Goal: Information Seeking & Learning: Learn about a topic

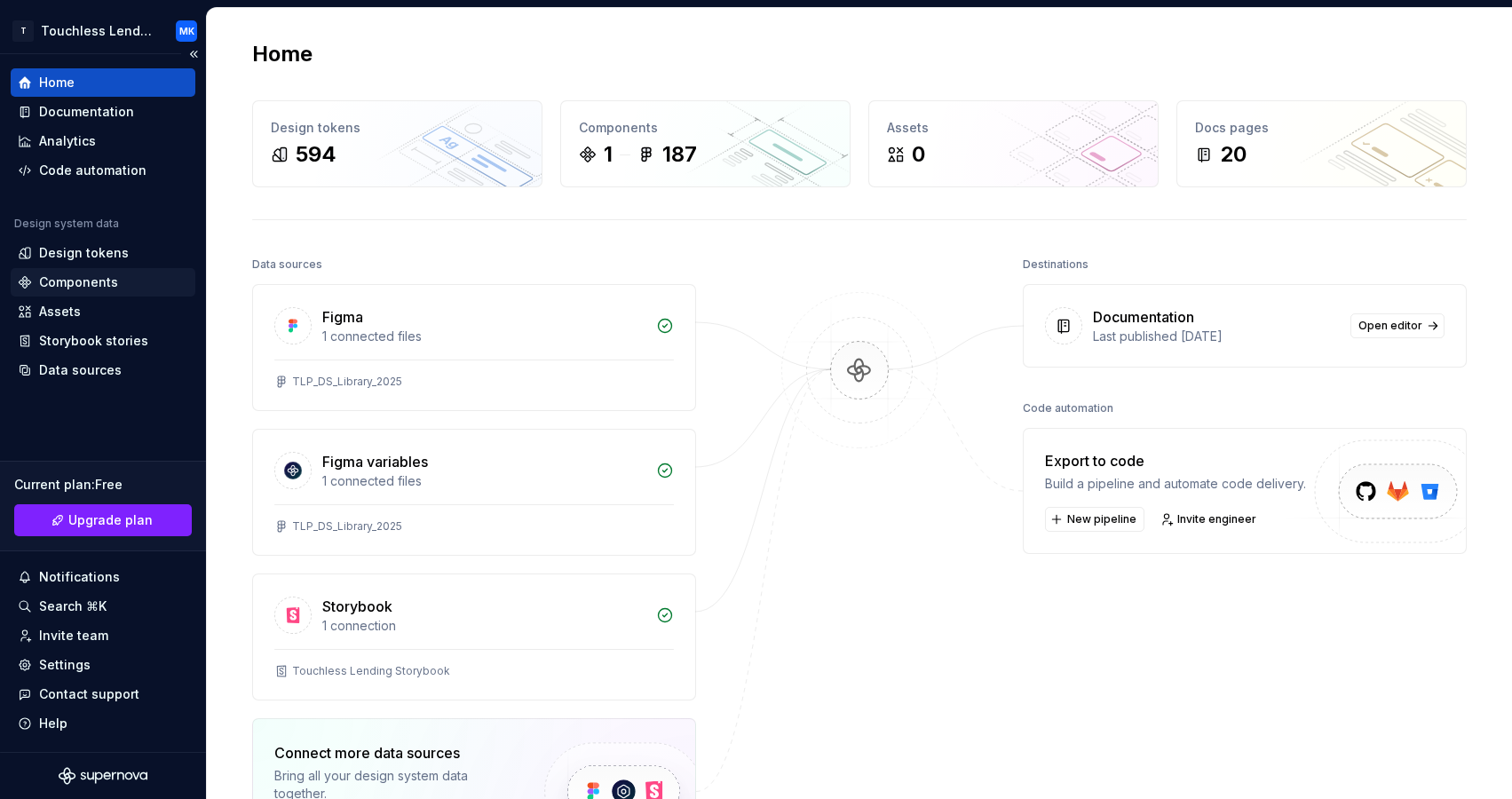
click at [100, 278] on div "Components" at bounding box center [78, 282] width 79 height 18
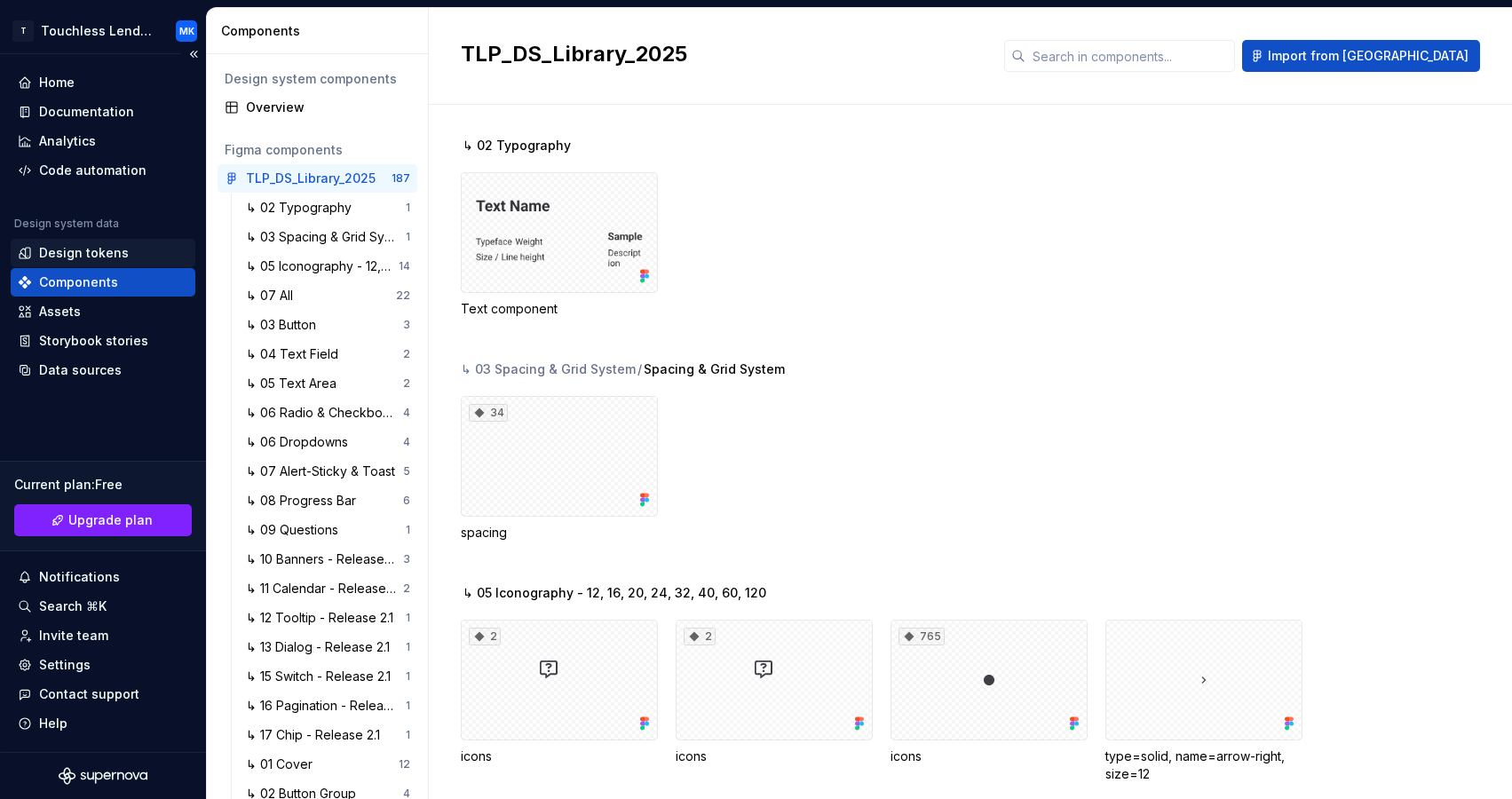
click at [100, 254] on div "Design tokens" at bounding box center [84, 253] width 90 height 18
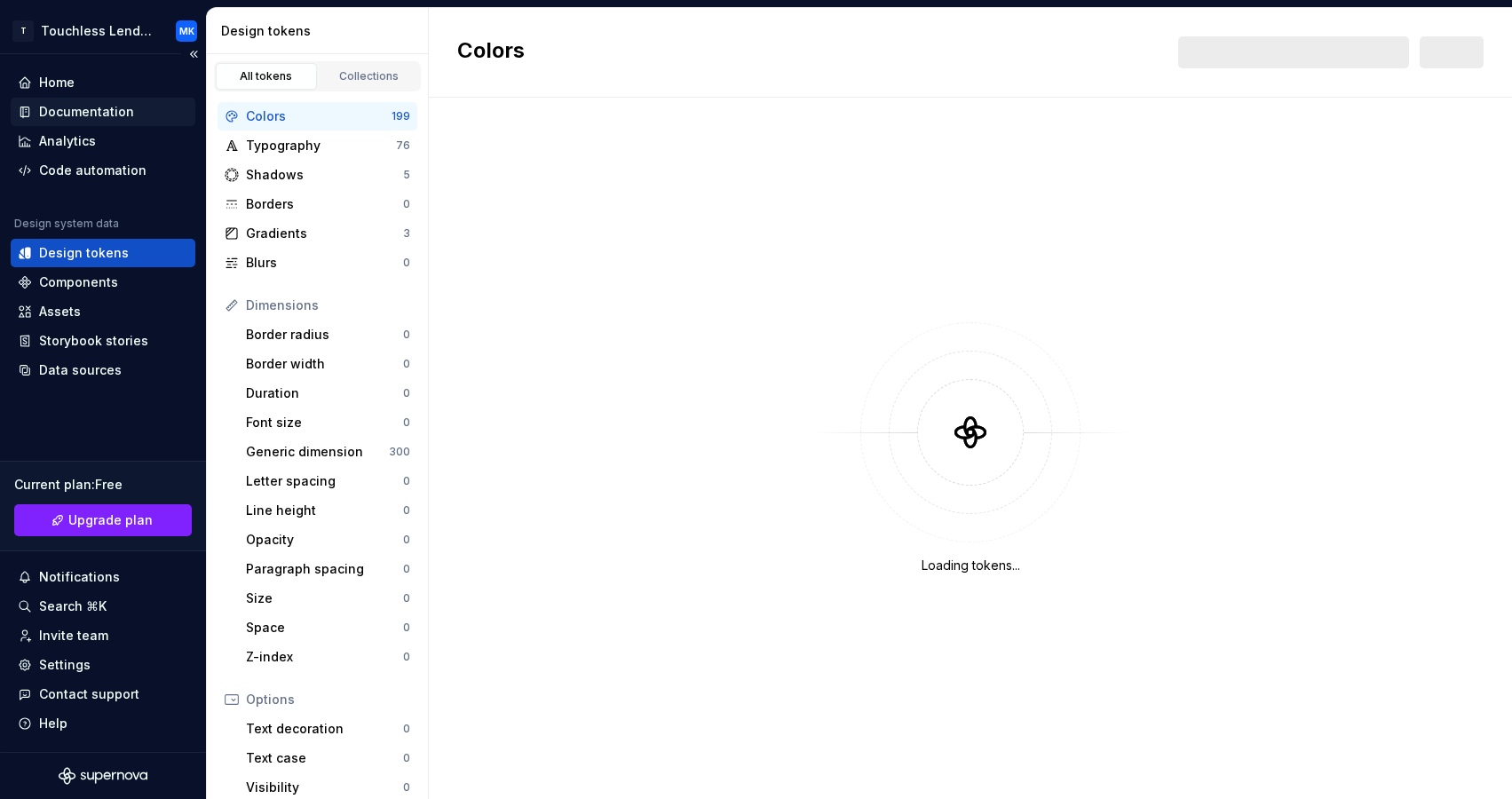
click at [113, 119] on div "Documentation" at bounding box center [86, 112] width 95 height 18
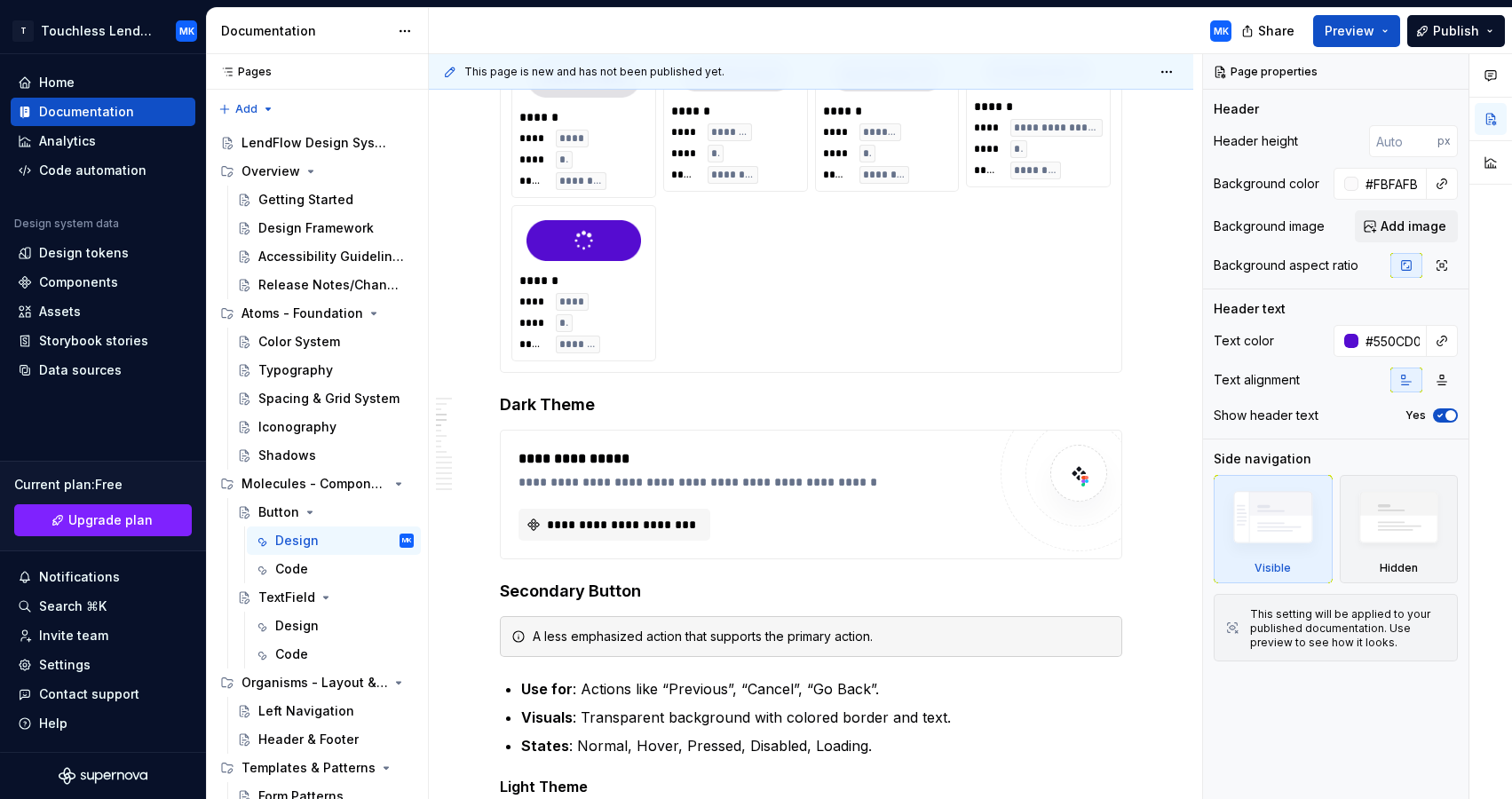
scroll to position [1186, 0]
click at [298, 594] on div "TextField" at bounding box center [287, 597] width 57 height 18
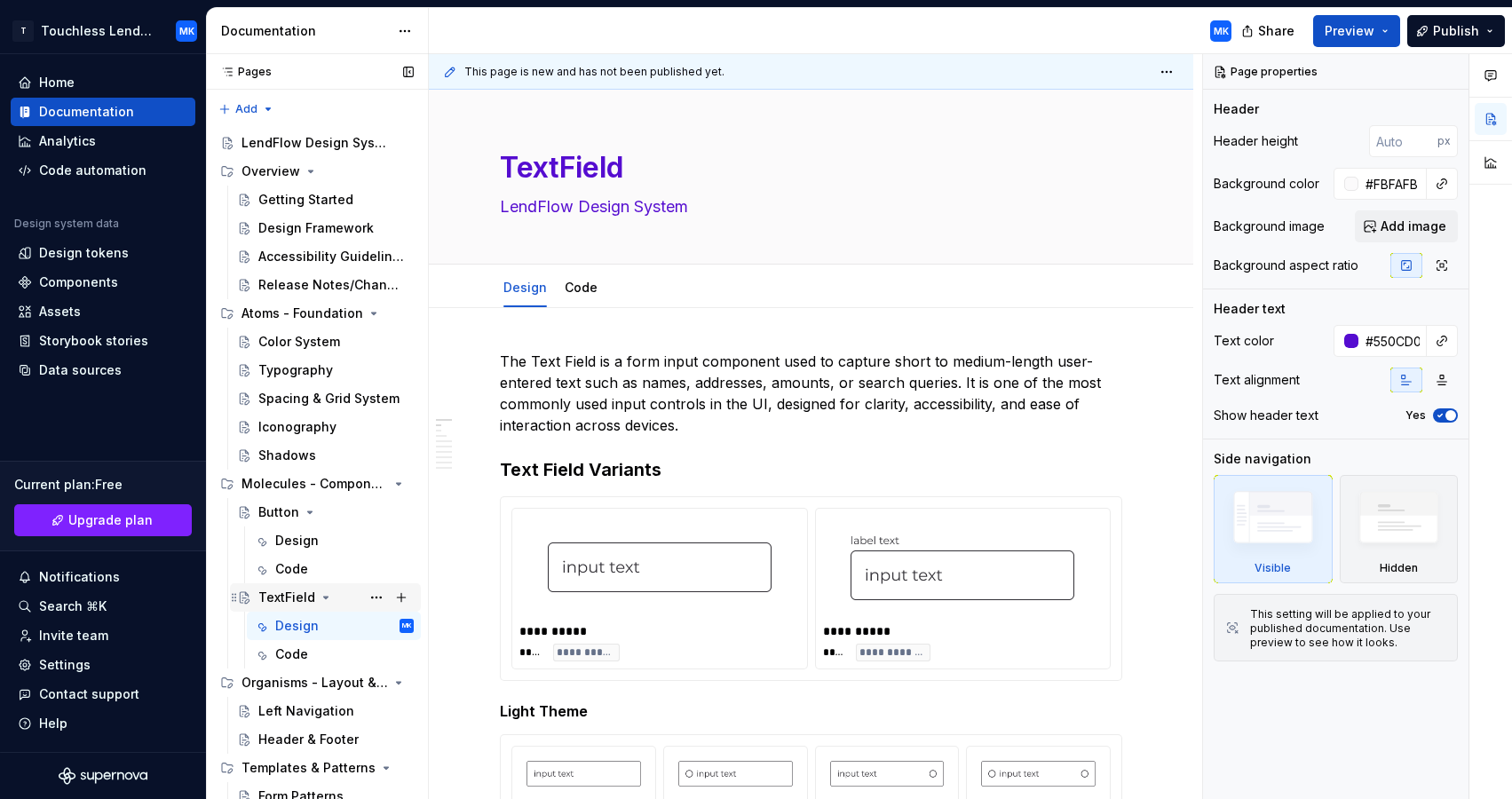
click at [292, 595] on div "TextField" at bounding box center [287, 597] width 57 height 18
click at [382, 596] on button "Page tree" at bounding box center [376, 597] width 25 height 25
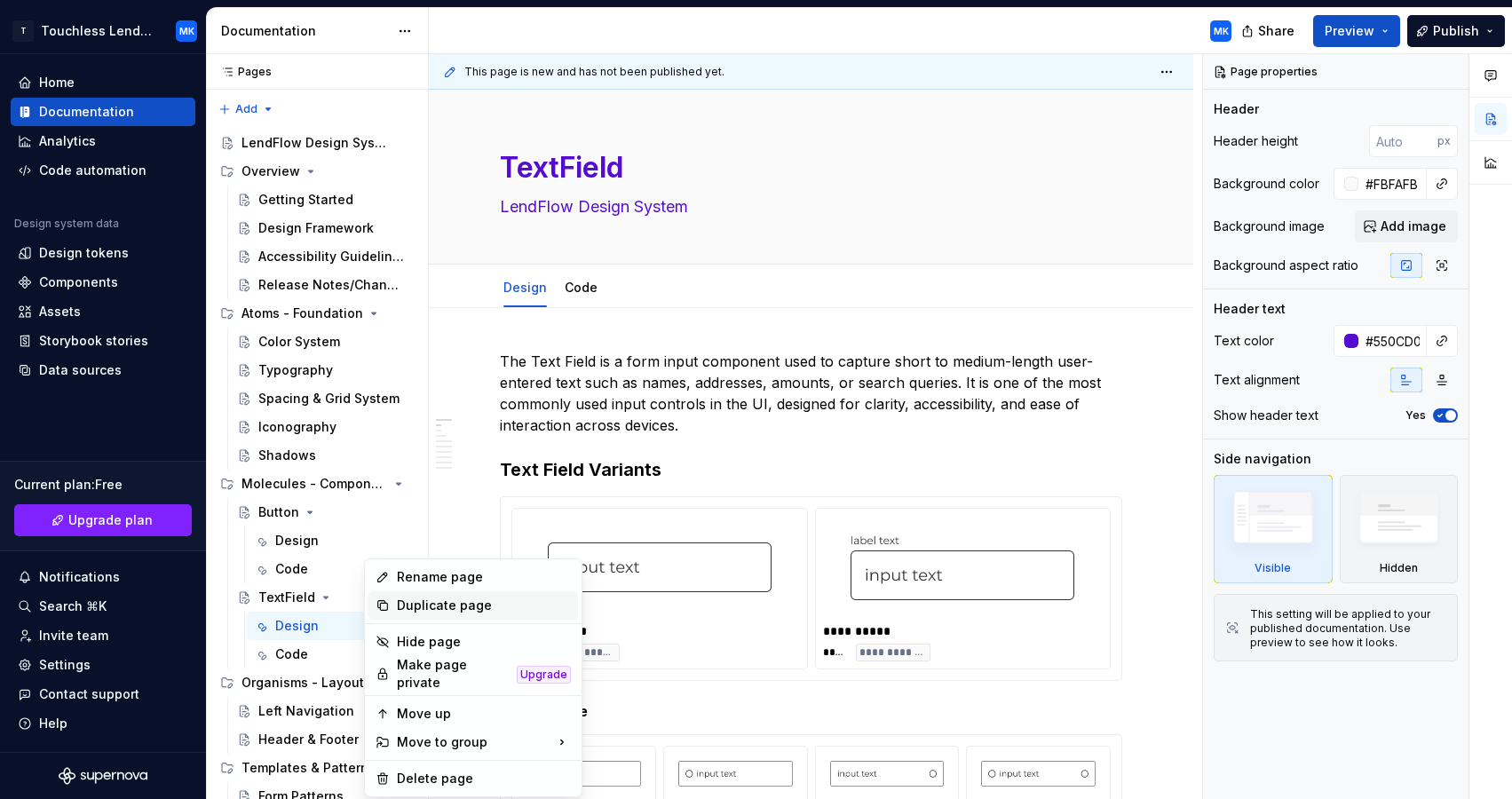
click at [434, 599] on div "Duplicate page" at bounding box center [484, 605] width 174 height 18
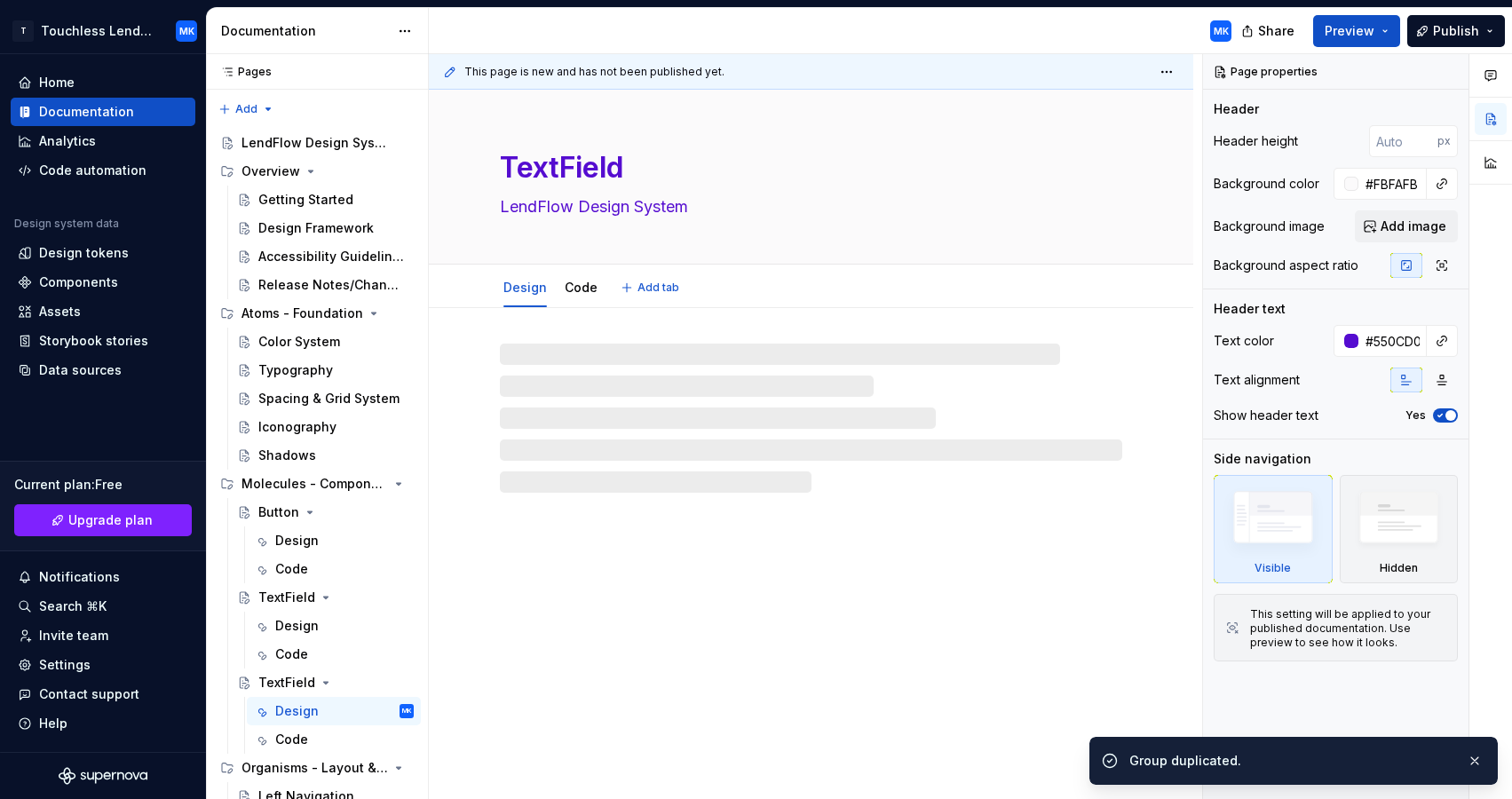
click at [627, 169] on textarea "TextField" at bounding box center [807, 168] width 622 height 43
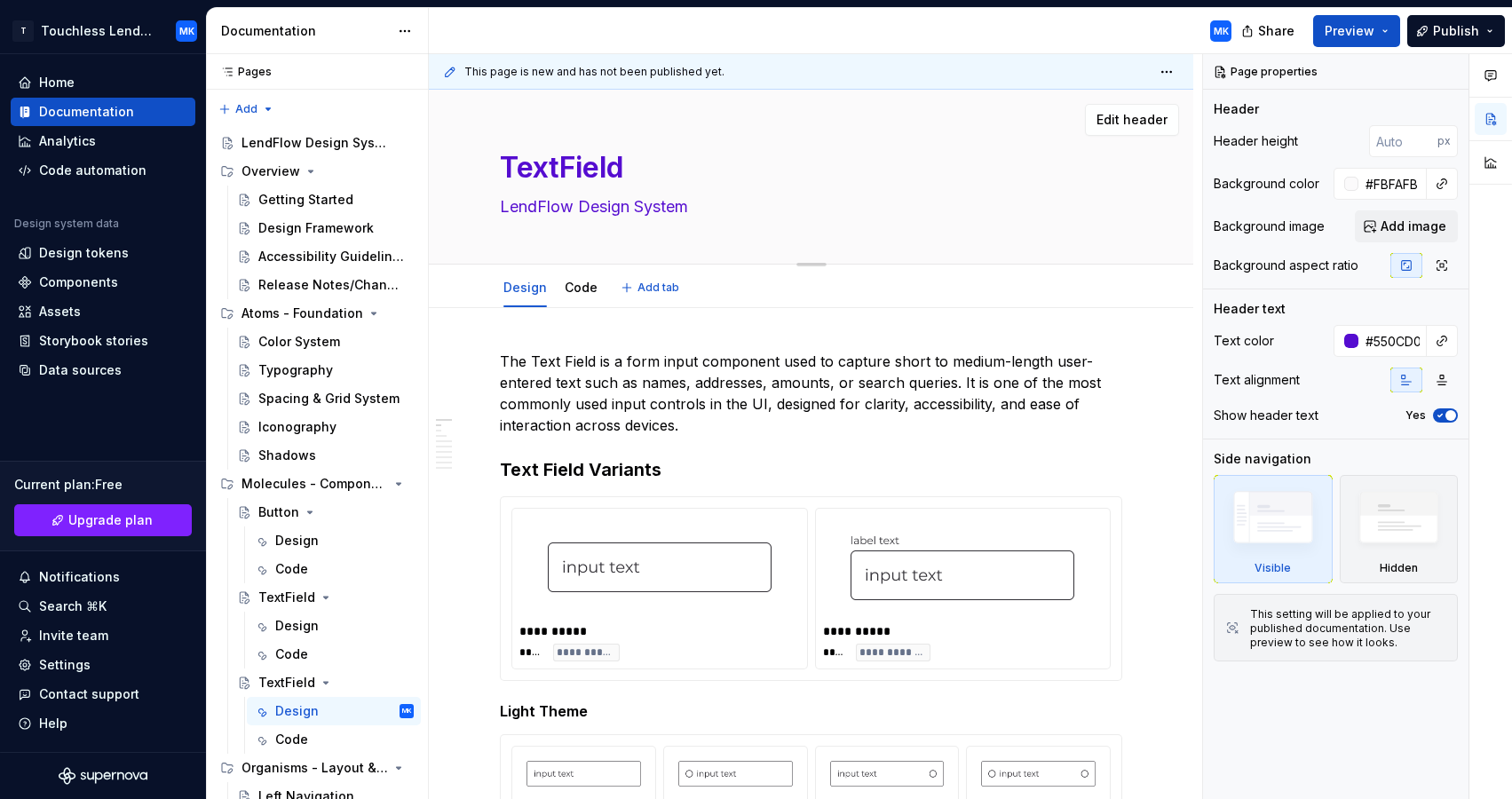
type textarea "*"
type textarea "TextFiel"
type textarea "*"
type textarea "TextFie"
type textarea "*"
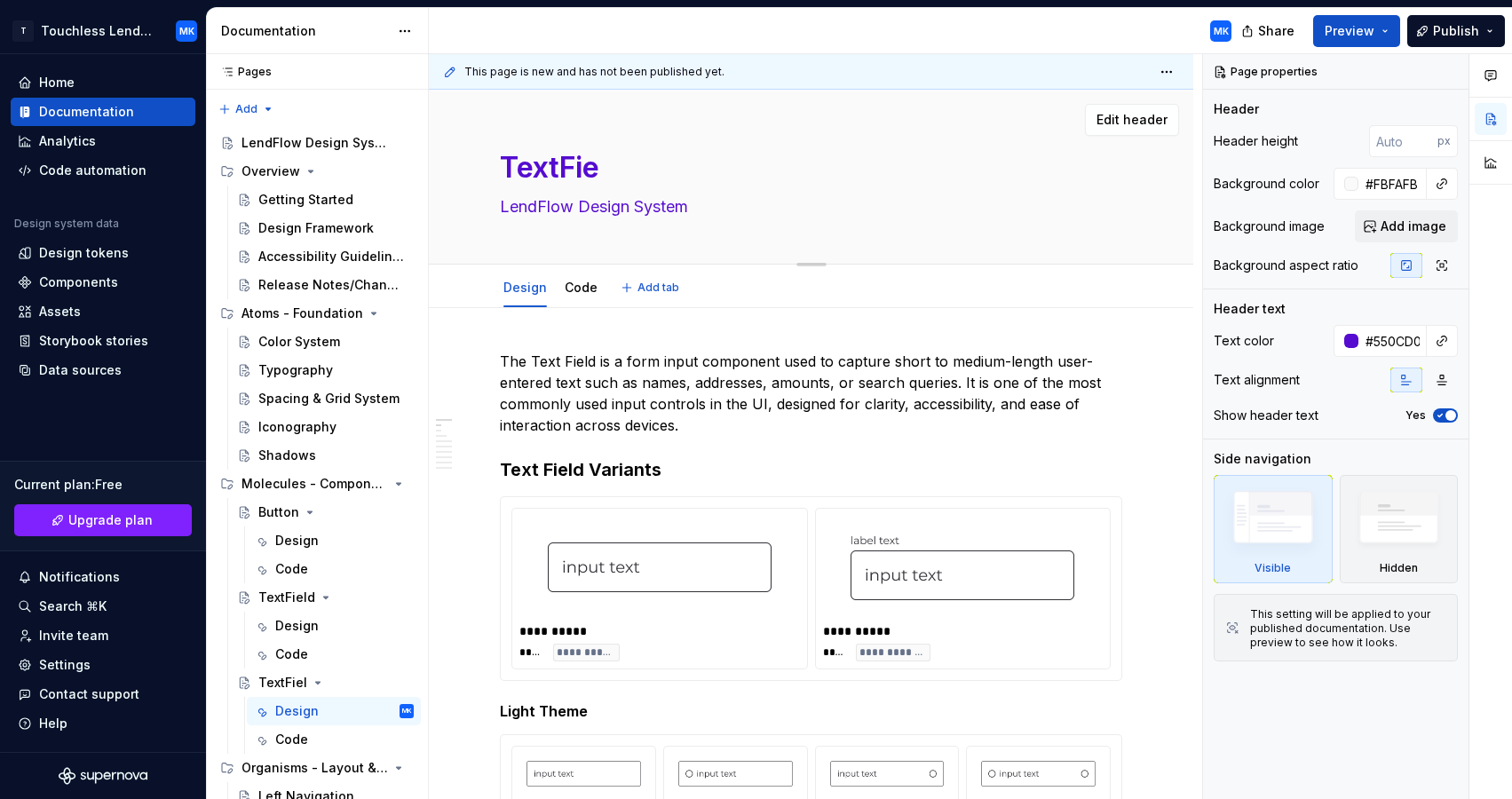
type textarea "TextFi"
type textarea "*"
type textarea "TextF"
type textarea "*"
type textarea "Text"
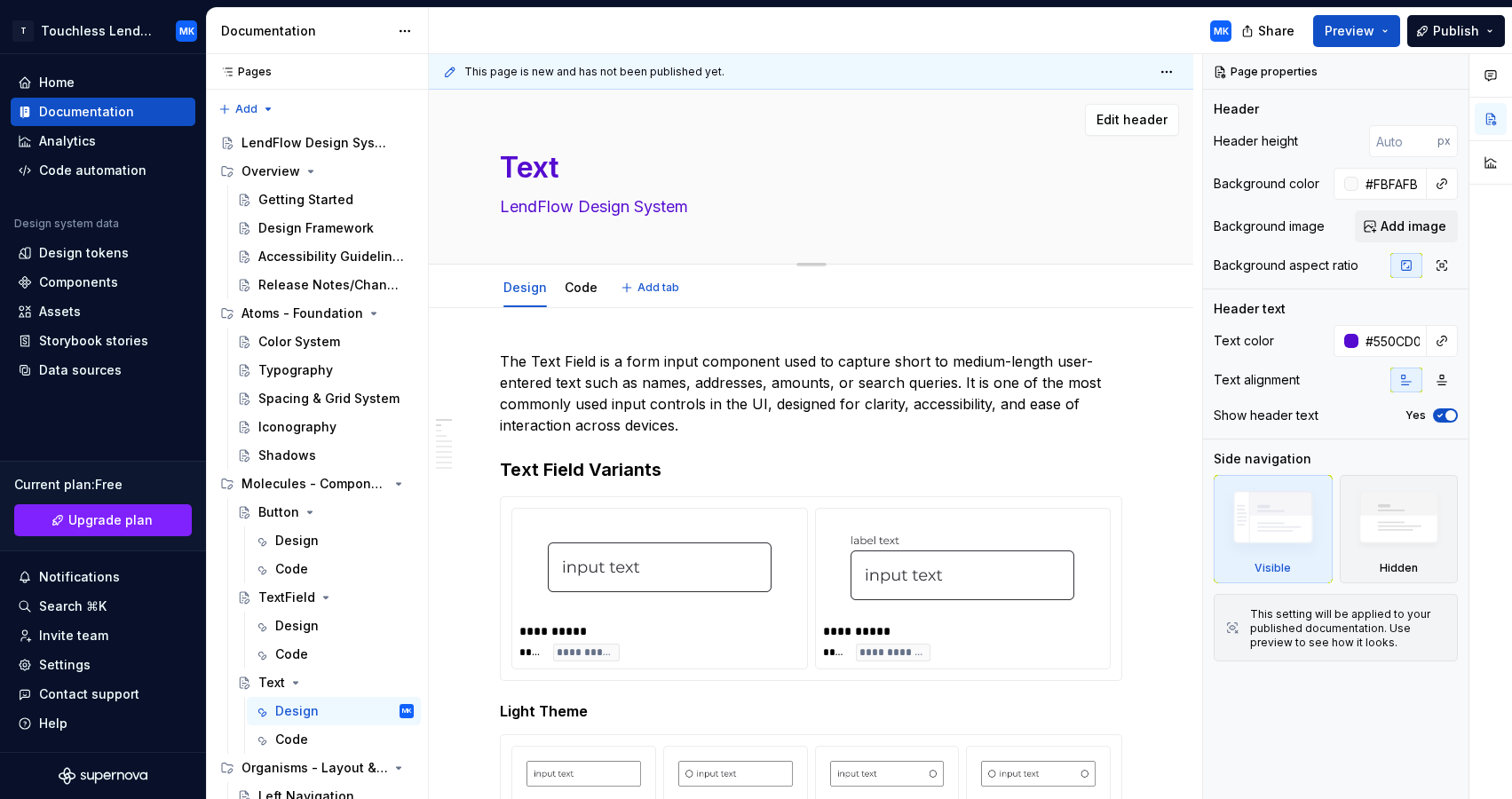
type textarea "*"
type textarea "TextA"
type textarea "*"
type textarea "TextAr"
type textarea "*"
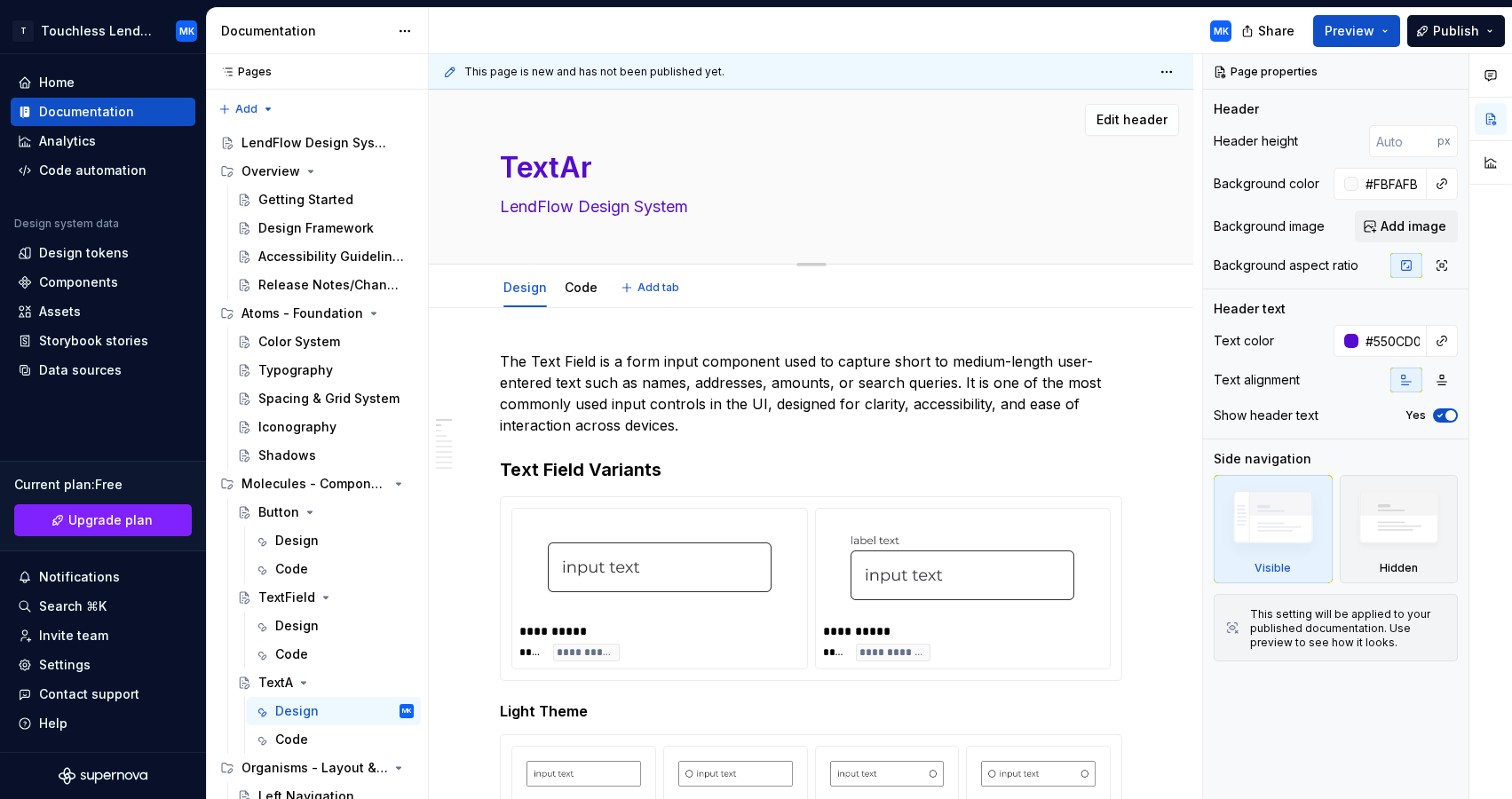
type textarea "TextAre"
type textarea "*"
type textarea "TextArea"
click at [564, 163] on textarea "TextArea" at bounding box center [807, 168] width 622 height 43
type textarea "*"
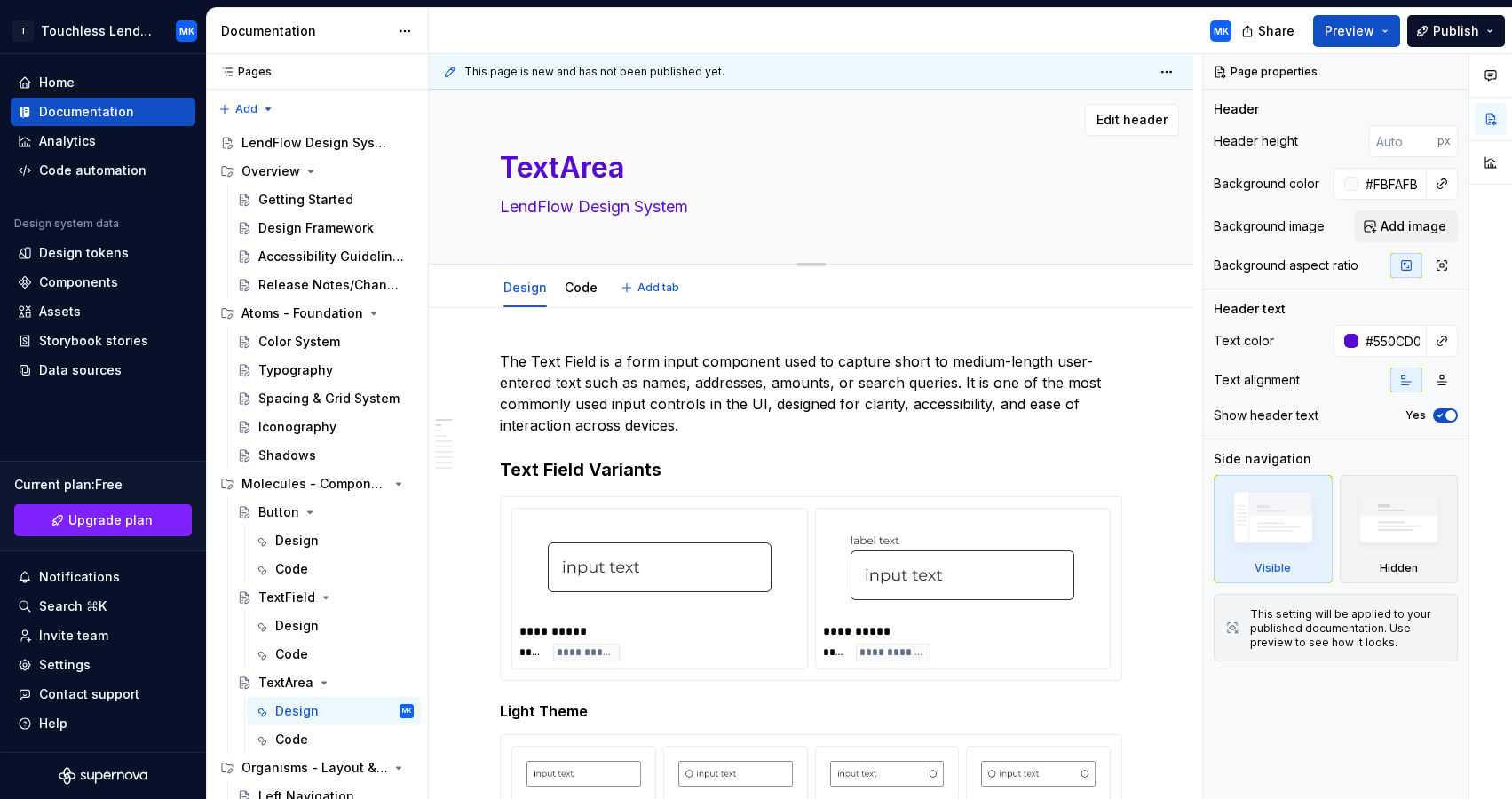
type textarea "Text Area"
type textarea "*"
type textarea "Text Area"
click at [289, 601] on div "TextField" at bounding box center [287, 597] width 57 height 18
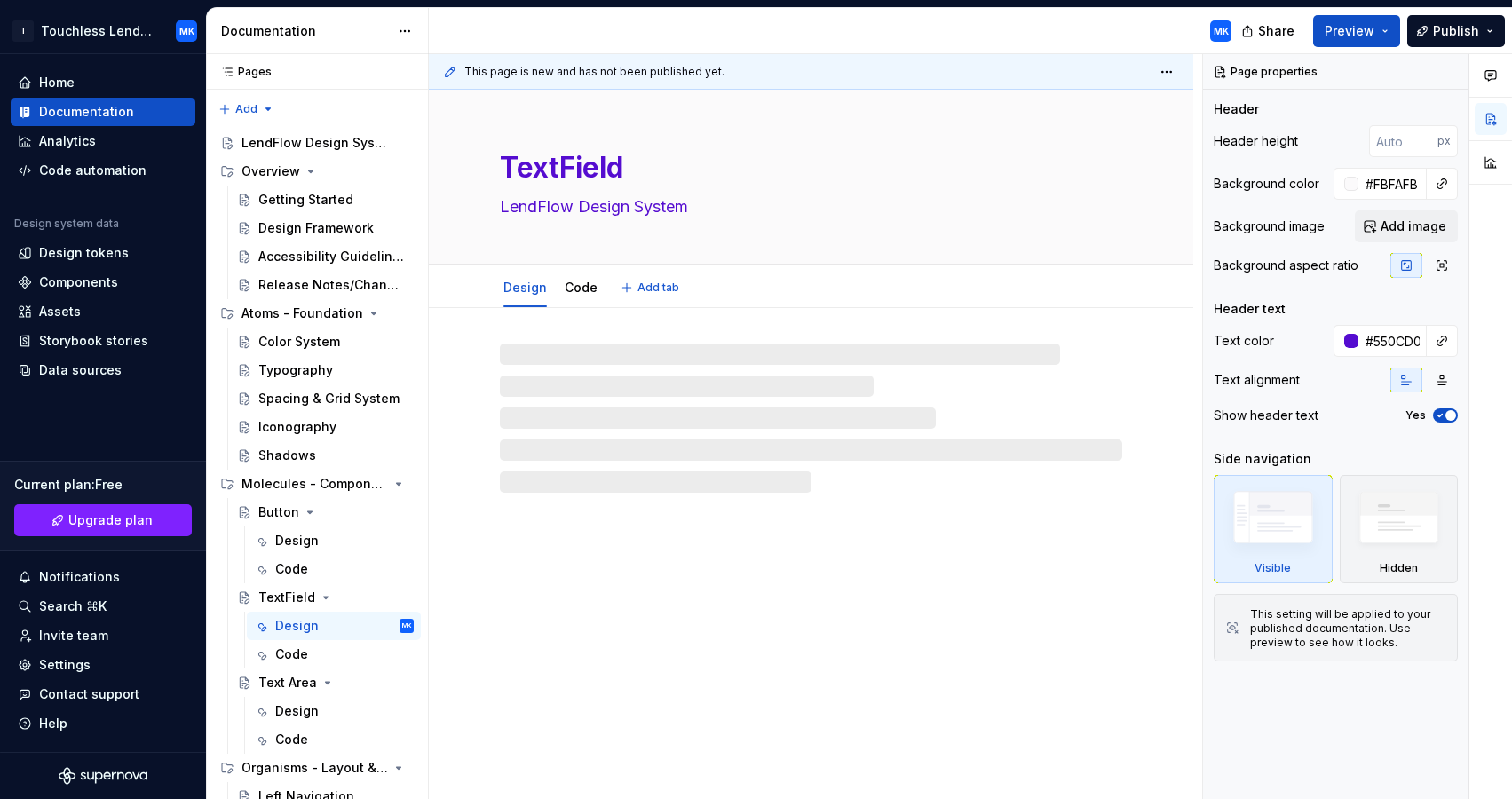
click at [561, 169] on textarea "TextField" at bounding box center [807, 168] width 622 height 43
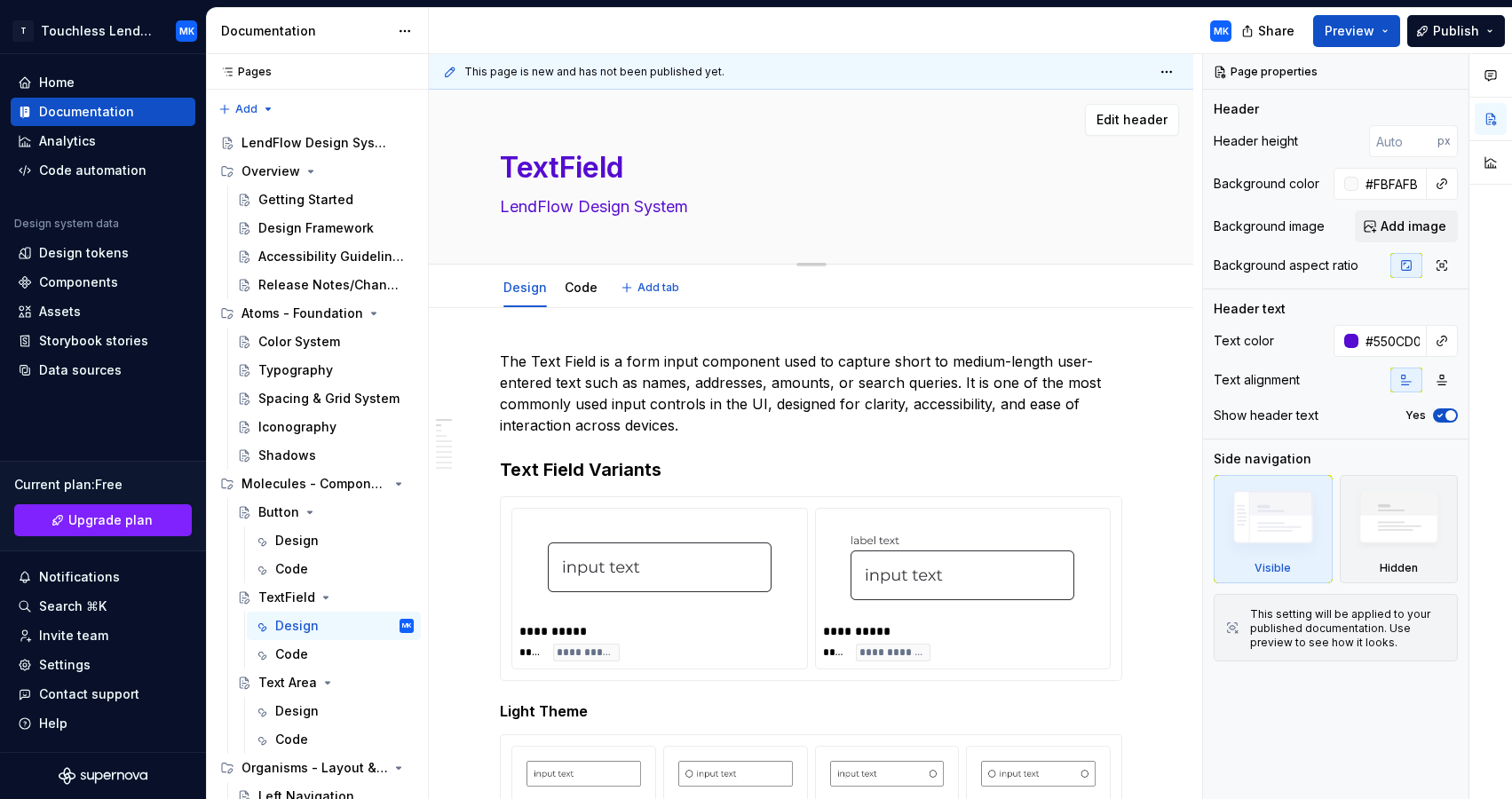
type textarea "*"
type textarea "Text Field"
type textarea "*"
type textarea "Text Field"
click at [297, 698] on div "Design" at bounding box center [344, 711] width 139 height 25
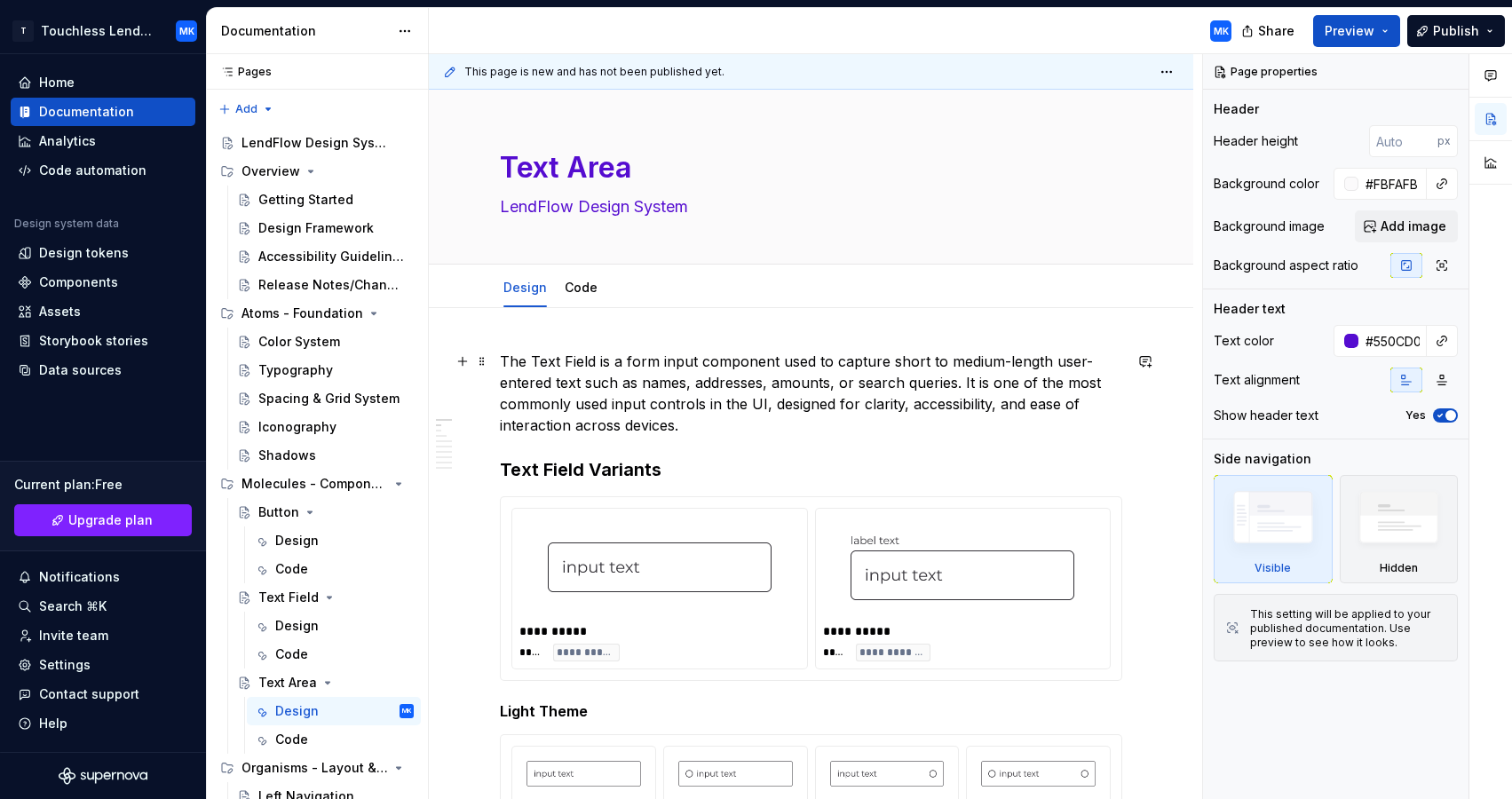
click at [701, 361] on p "The Text Field is a form input component used to capture short to medium-length…" at bounding box center [811, 393] width 622 height 85
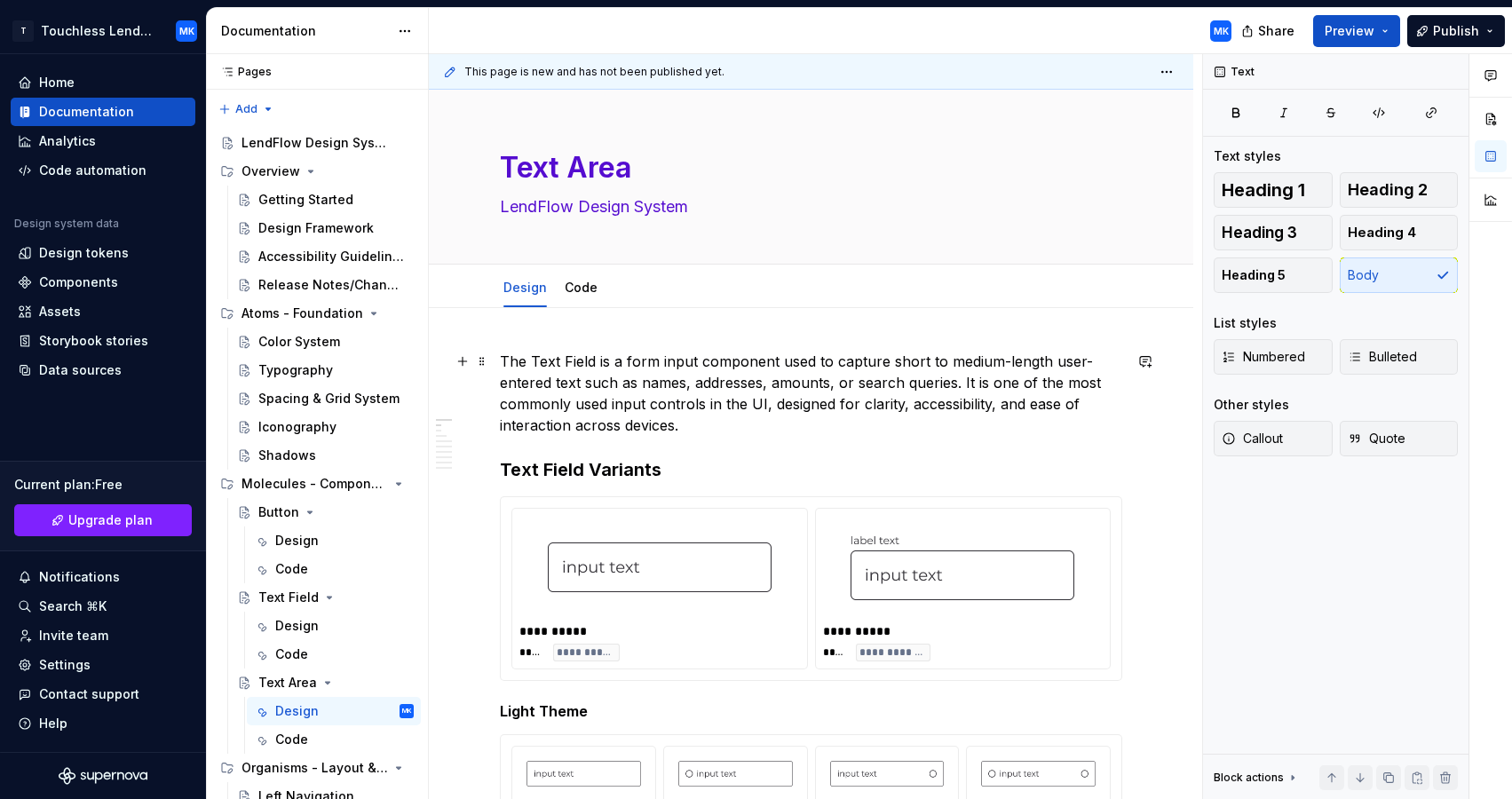
type textarea "*"
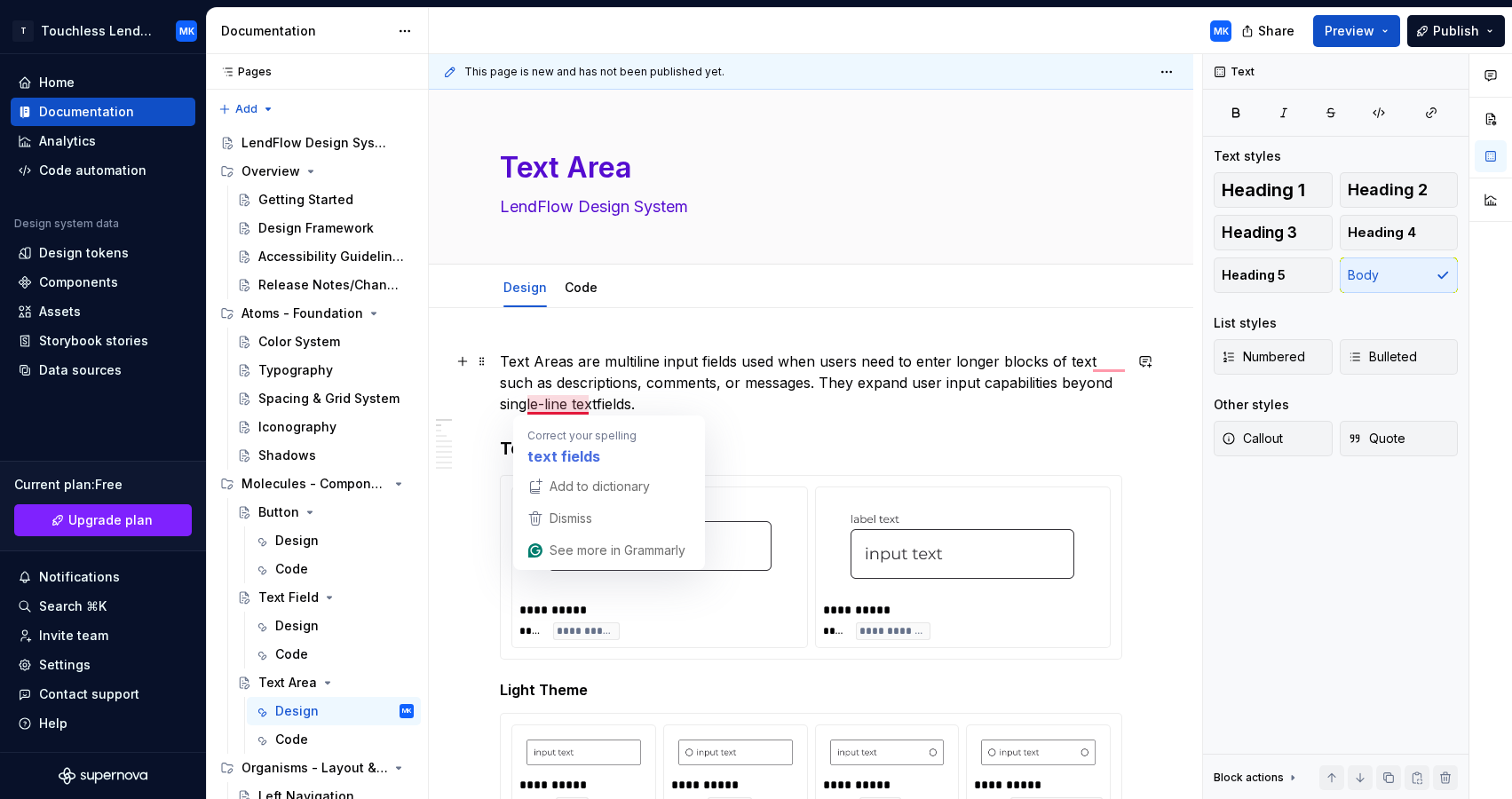
click at [552, 406] on p "Text Areas are multiline input fields used when users need to enter longer bloc…" at bounding box center [811, 383] width 622 height 64
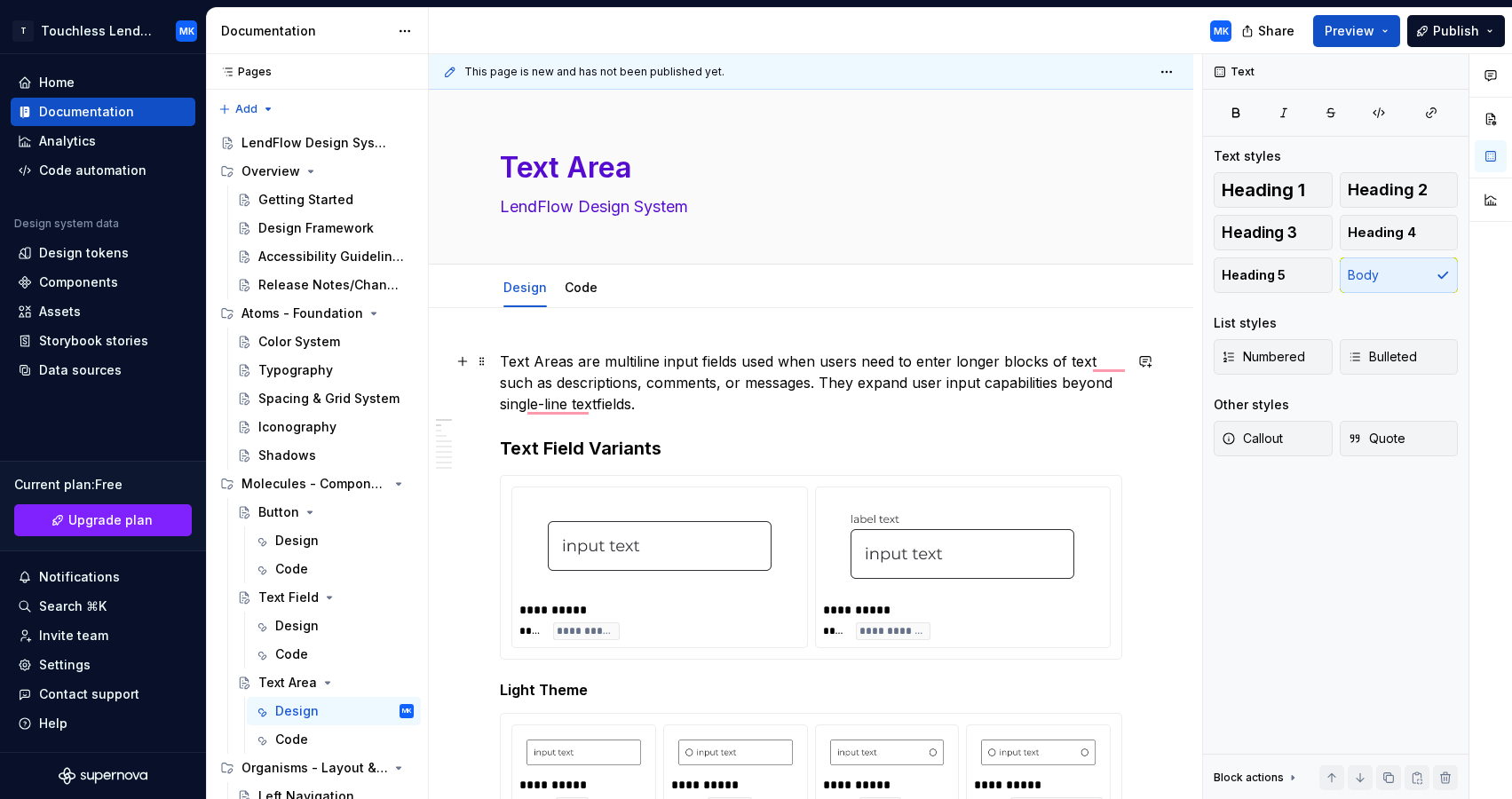
click at [1109, 360] on p "Text Areas are multiline input fields used when users need to enter longer bloc…" at bounding box center [811, 383] width 622 height 64
click at [602, 403] on p "Text Areas are multiline input fields used when users need to enter longer bloc…" at bounding box center [811, 383] width 622 height 64
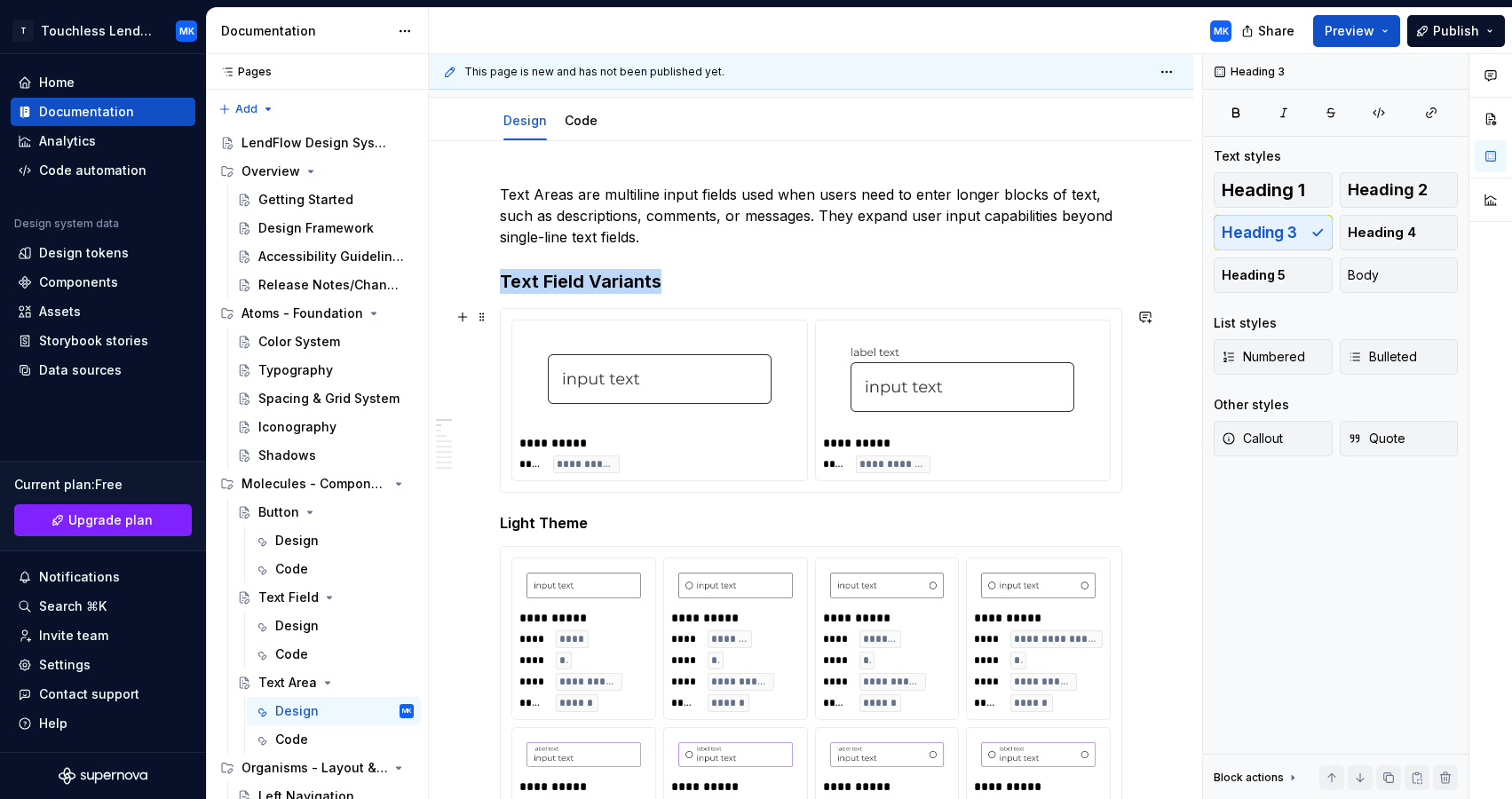
click at [664, 342] on img "To enrich screen reader interactions, please activate Accessibility in Grammarl…" at bounding box center [659, 379] width 223 height 89
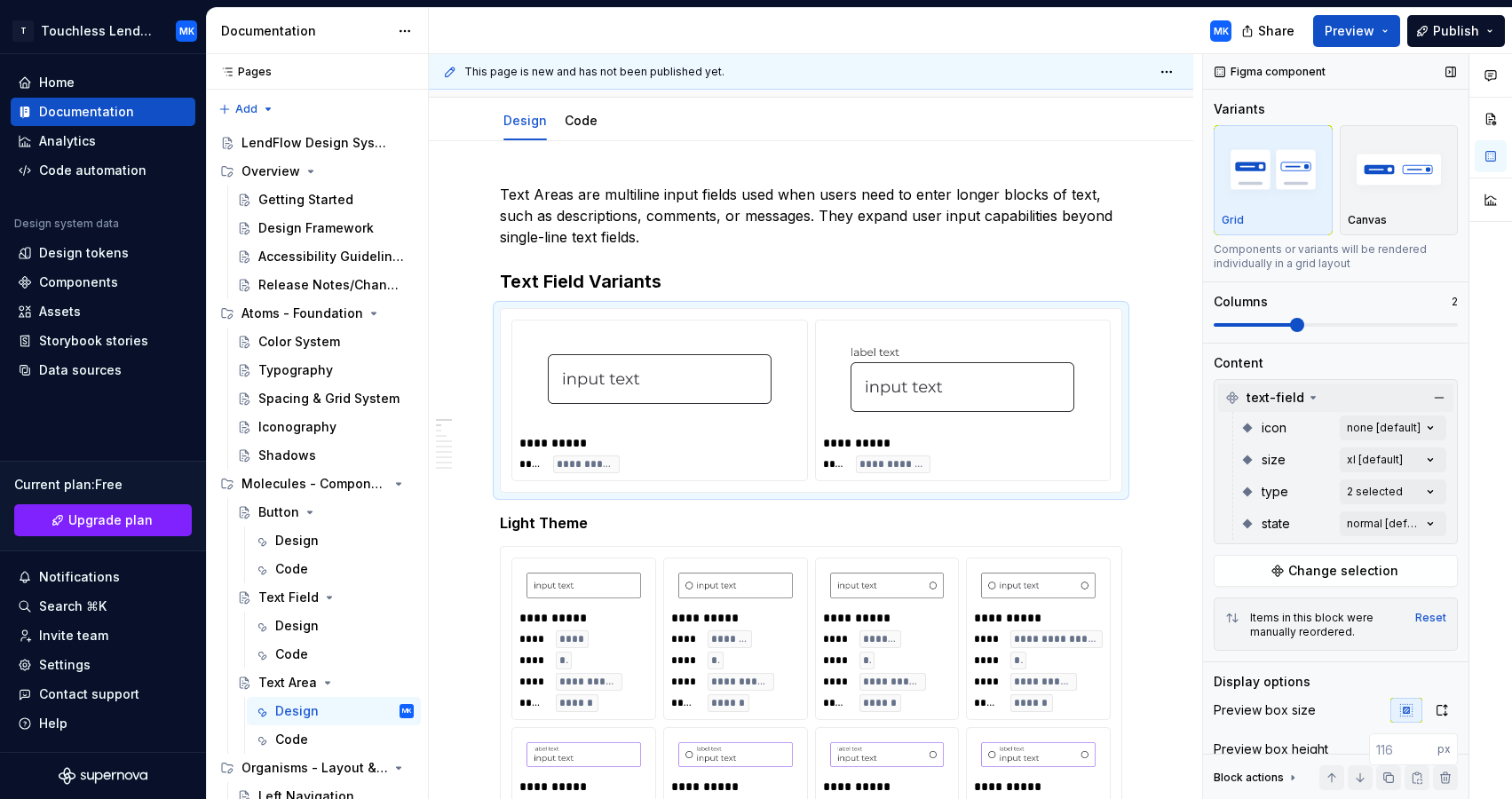
click at [1311, 397] on icon at bounding box center [1313, 398] width 4 height 2
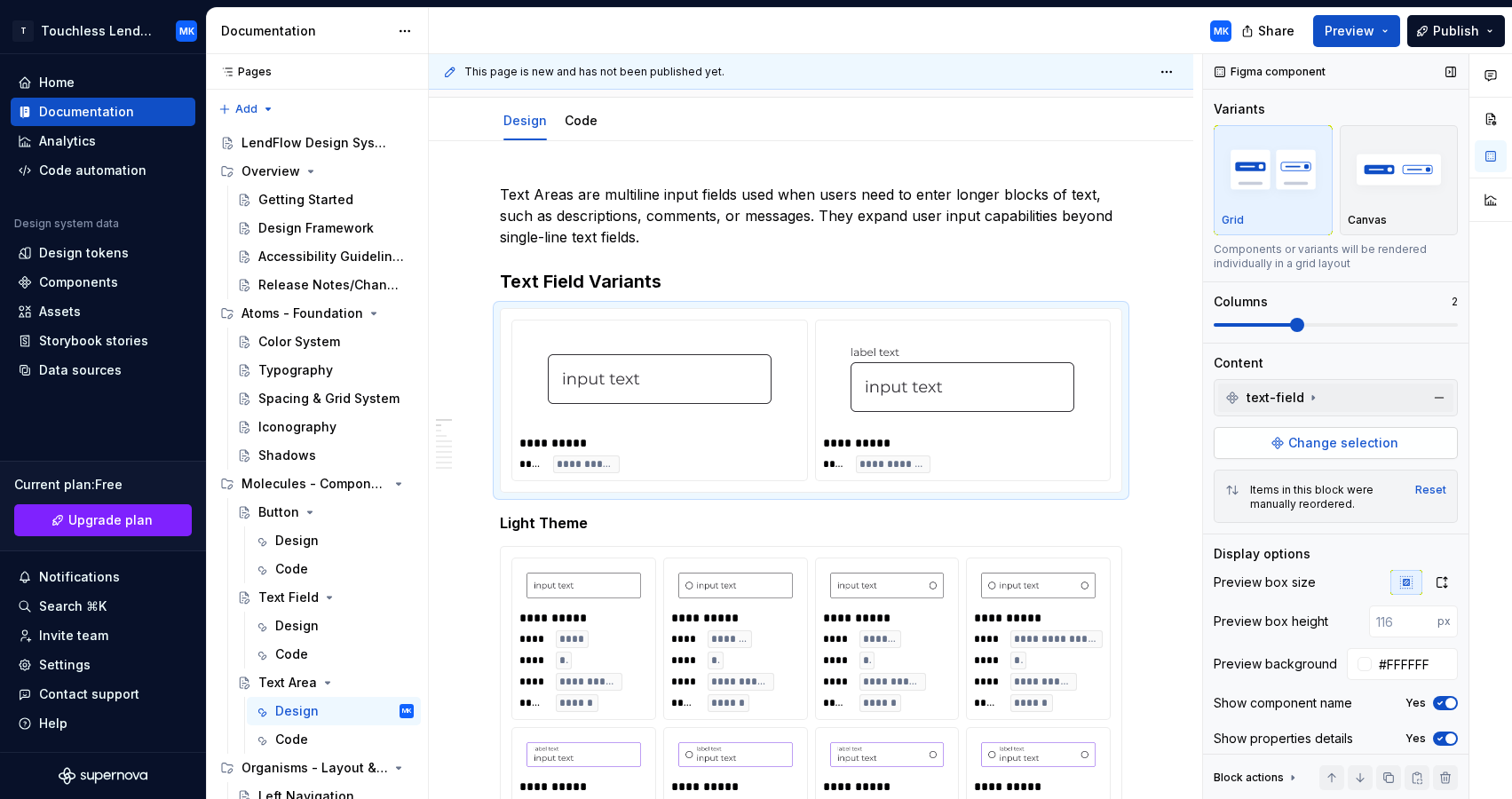
click at [1310, 440] on span "Change selection" at bounding box center [1344, 443] width 110 height 18
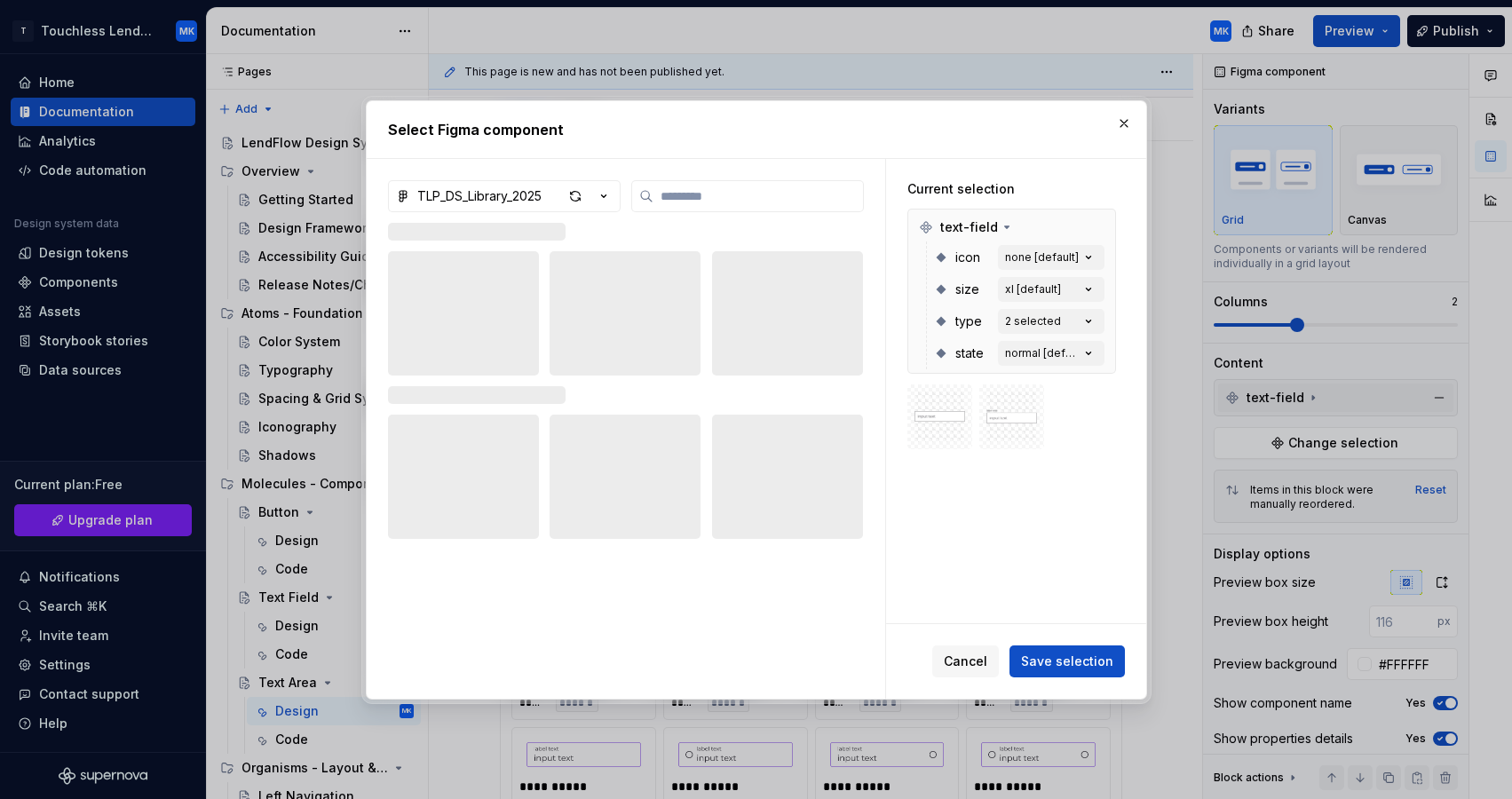
type textarea "*"
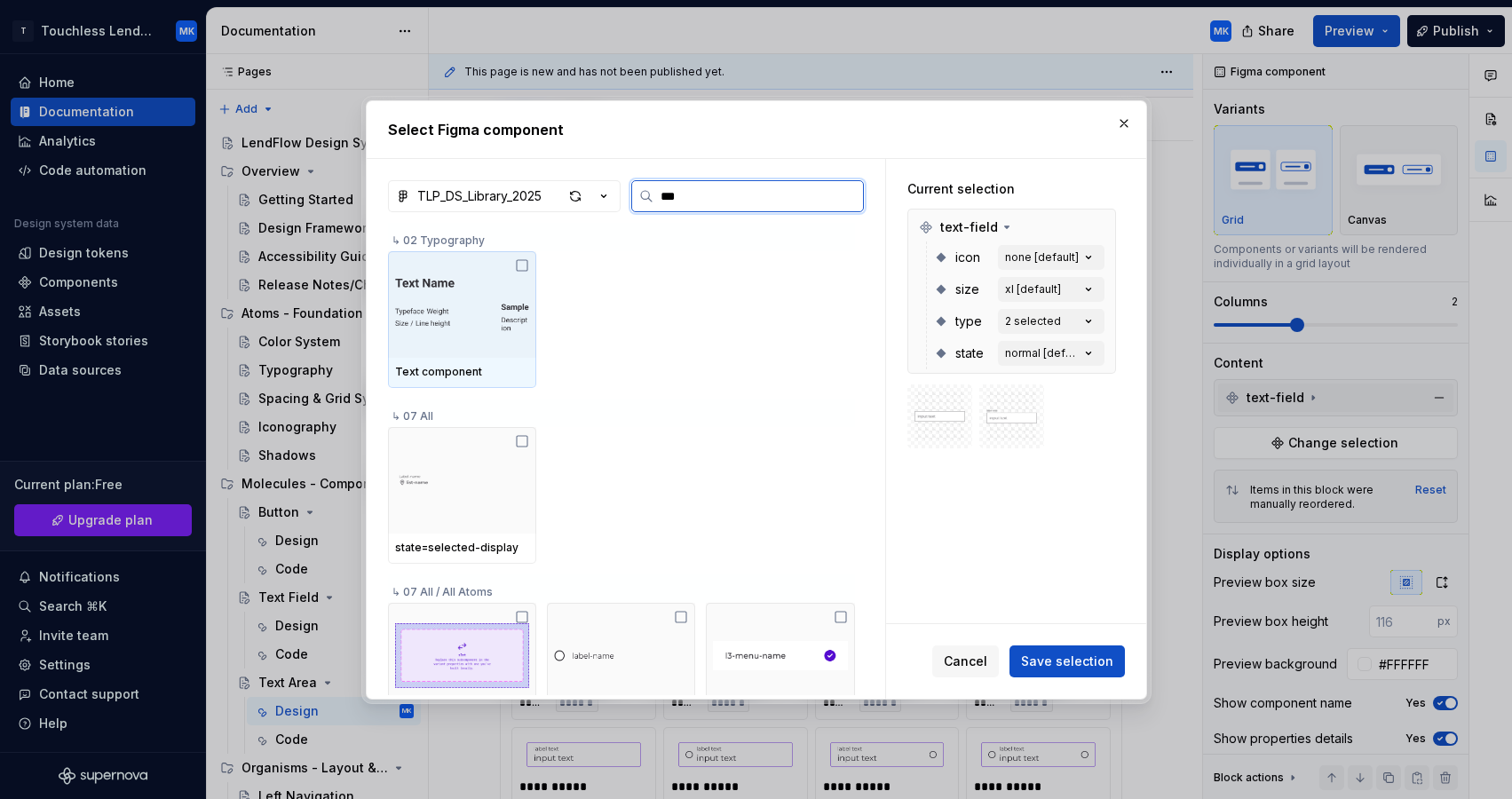
type input "****"
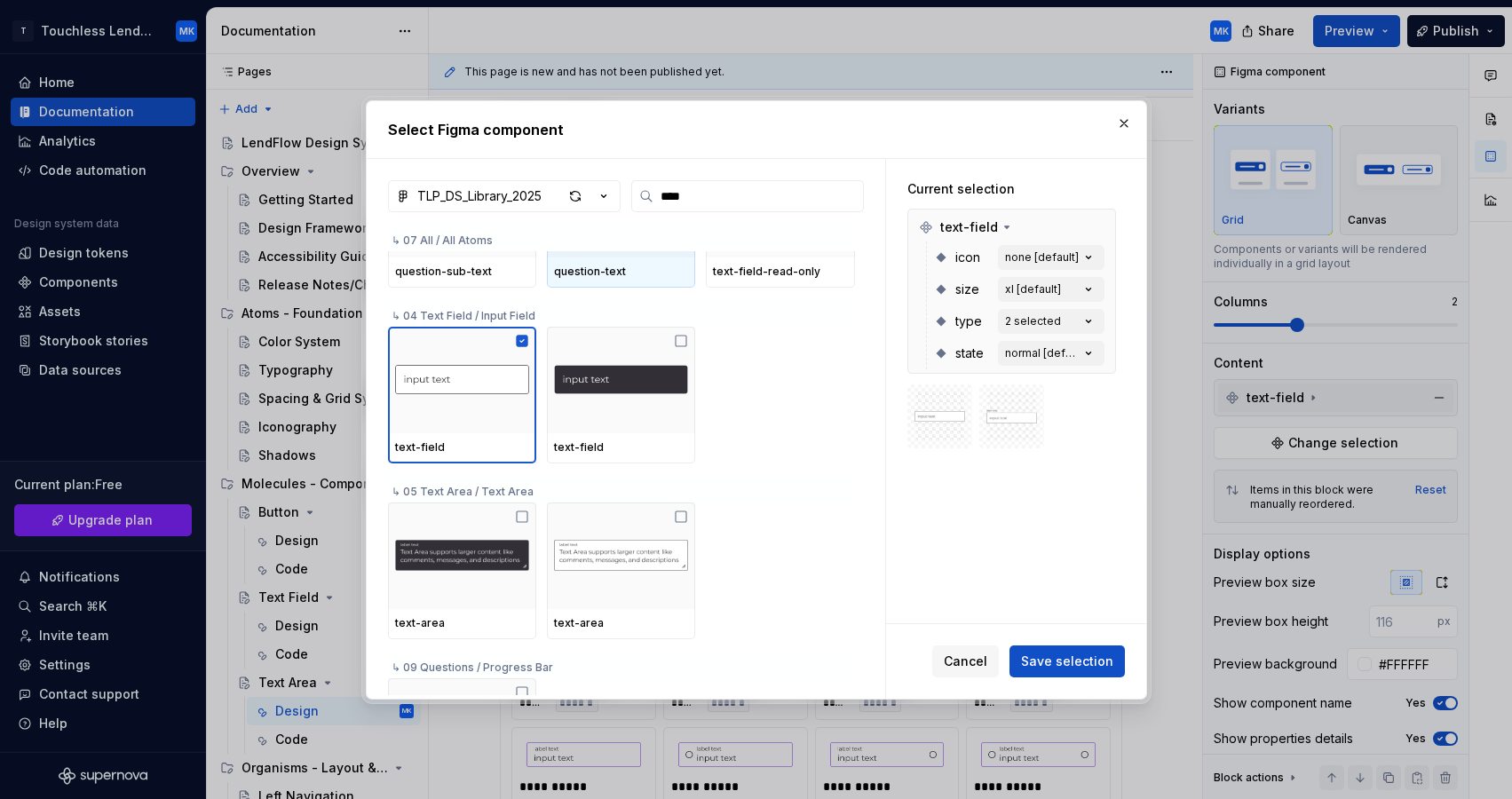
scroll to position [266, 0]
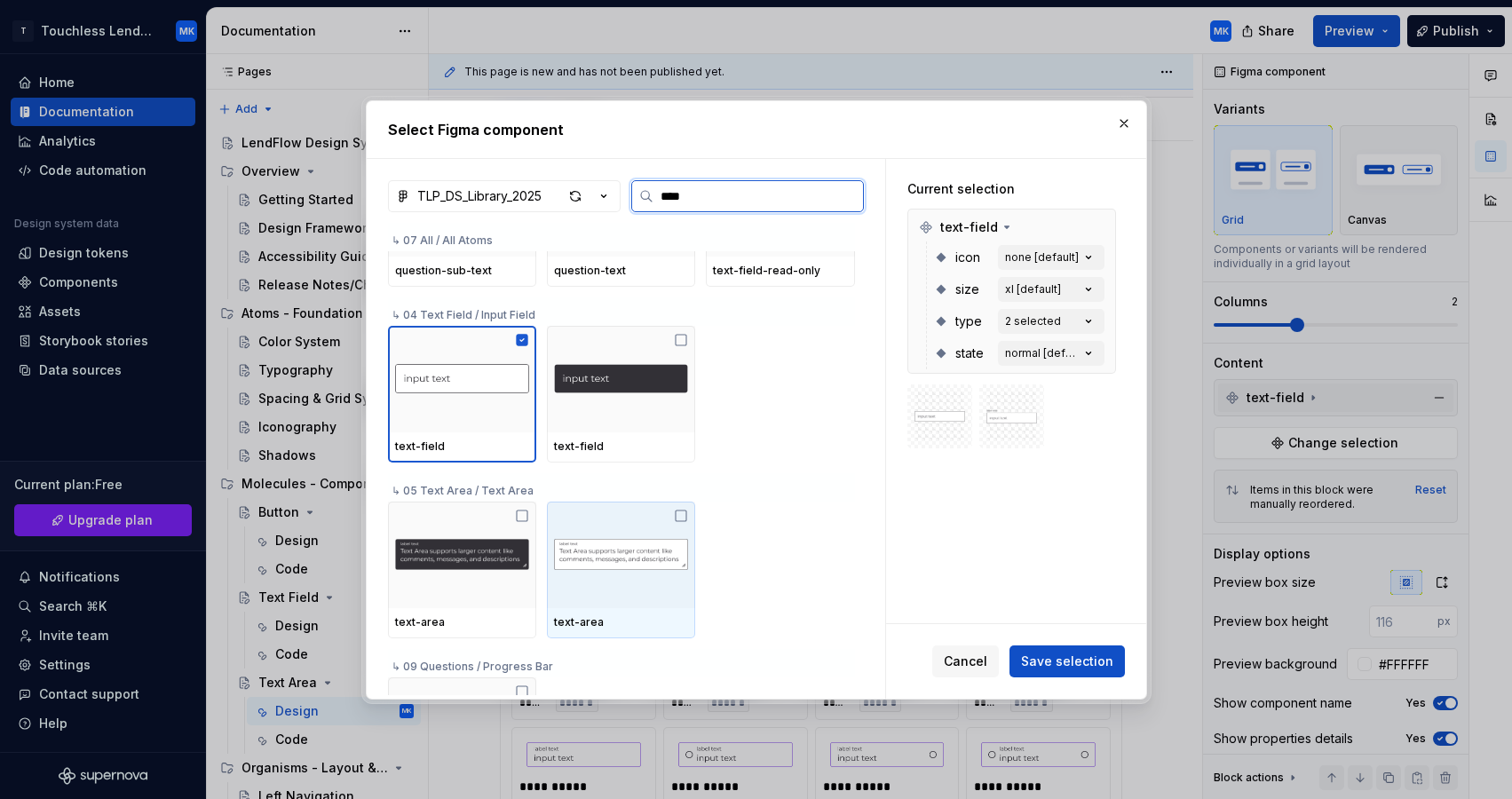
click at [654, 555] on img at bounding box center [621, 555] width 134 height 82
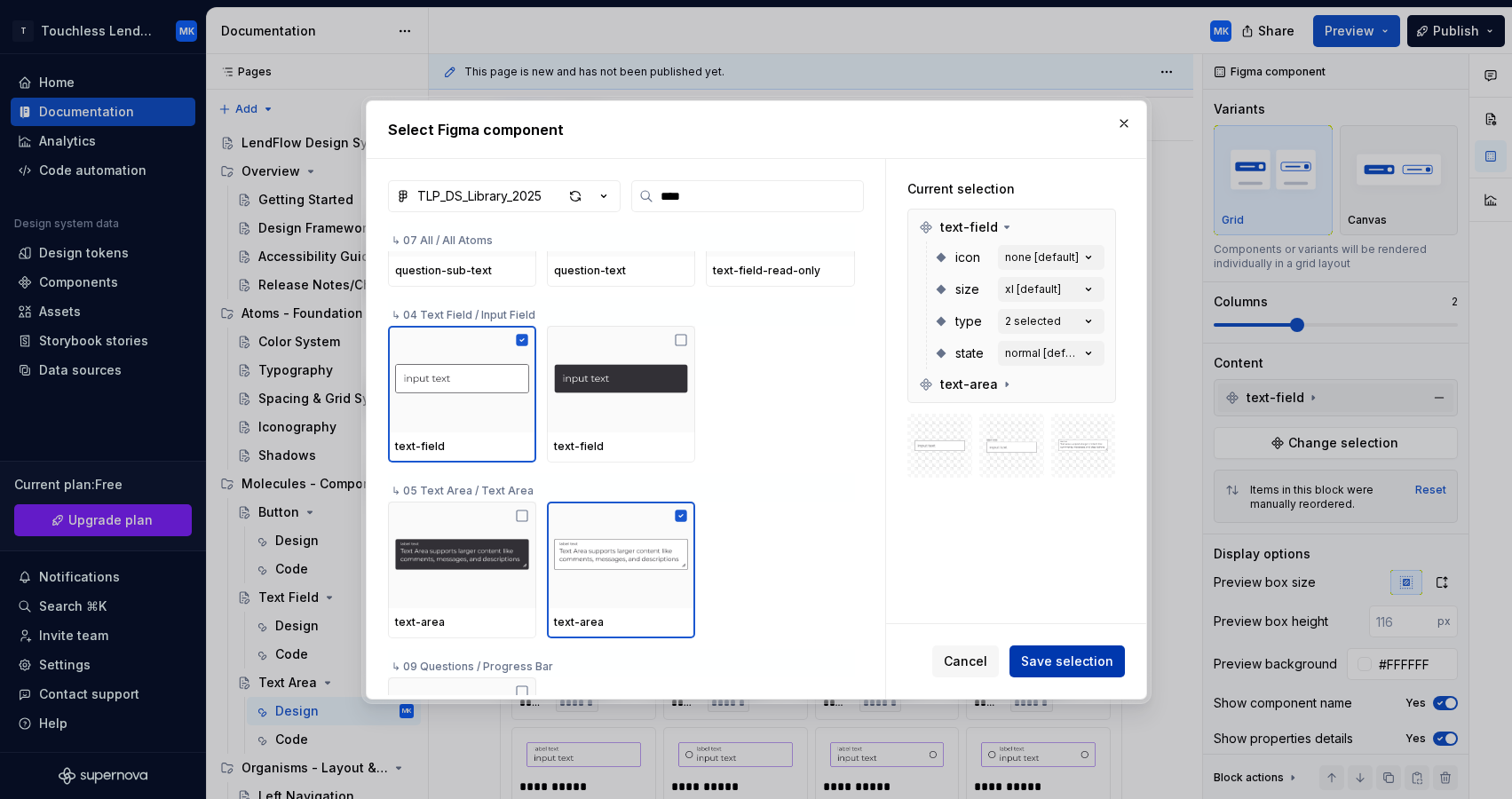
click at [1063, 662] on span "Save selection" at bounding box center [1067, 661] width 93 height 18
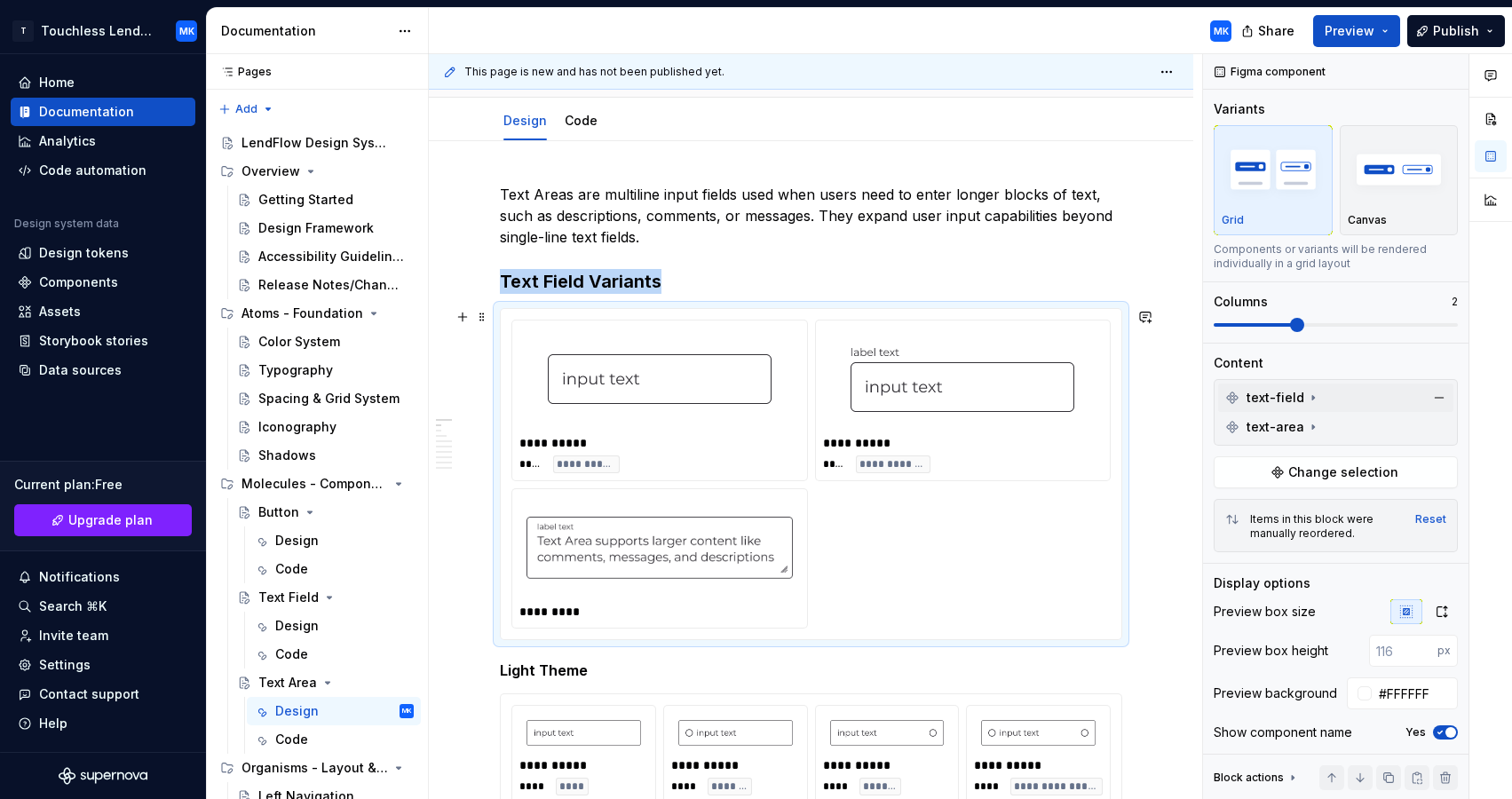
click at [930, 387] on img "To enrich screen reader interactions, please activate Accessibility in Grammarl…" at bounding box center [962, 379] width 223 height 89
click at [1438, 398] on button "button" at bounding box center [1439, 398] width 25 height 25
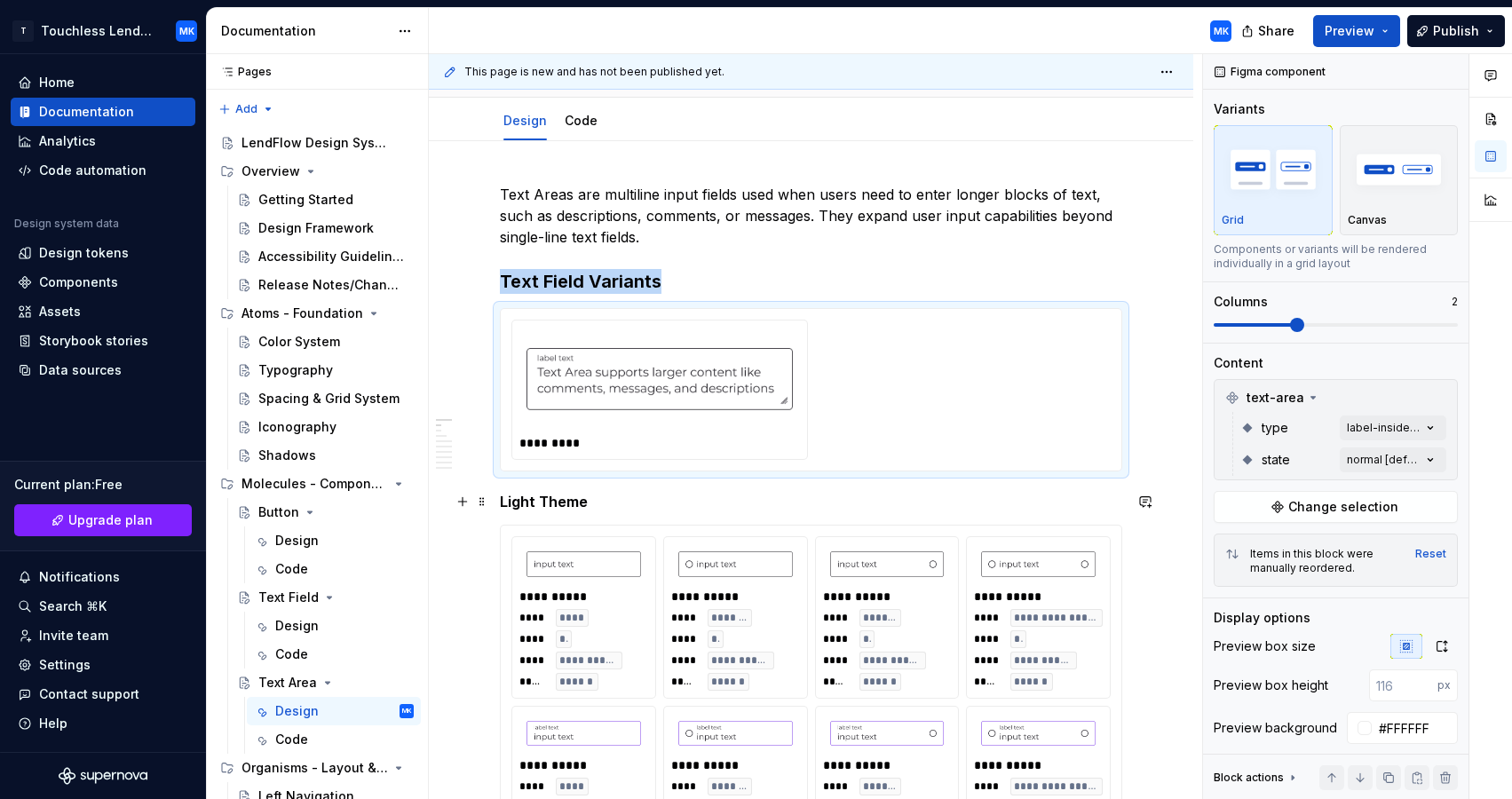
click at [1038, 508] on h5 "Light Theme" at bounding box center [811, 502] width 622 height 18
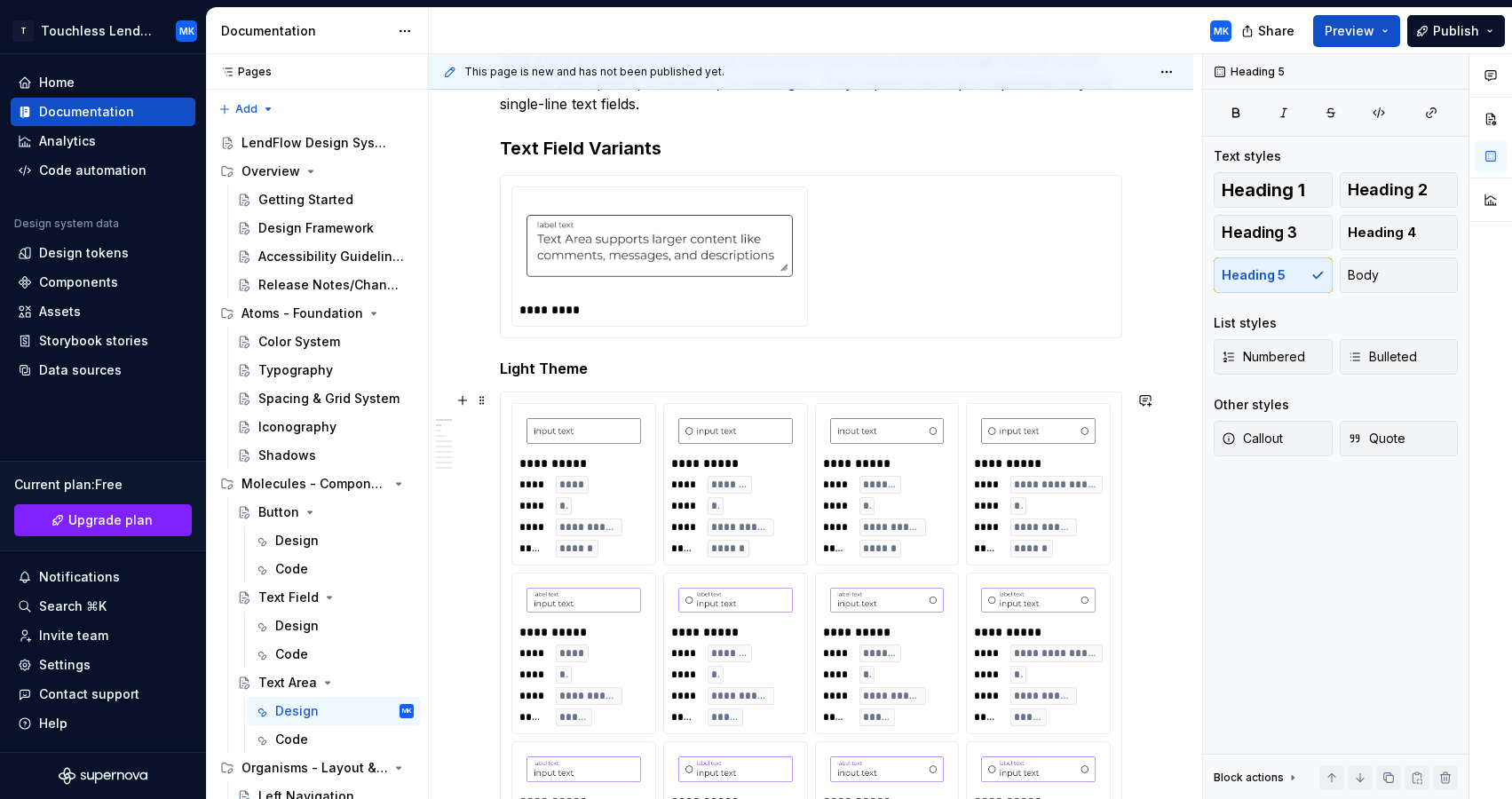
scroll to position [305, 0]
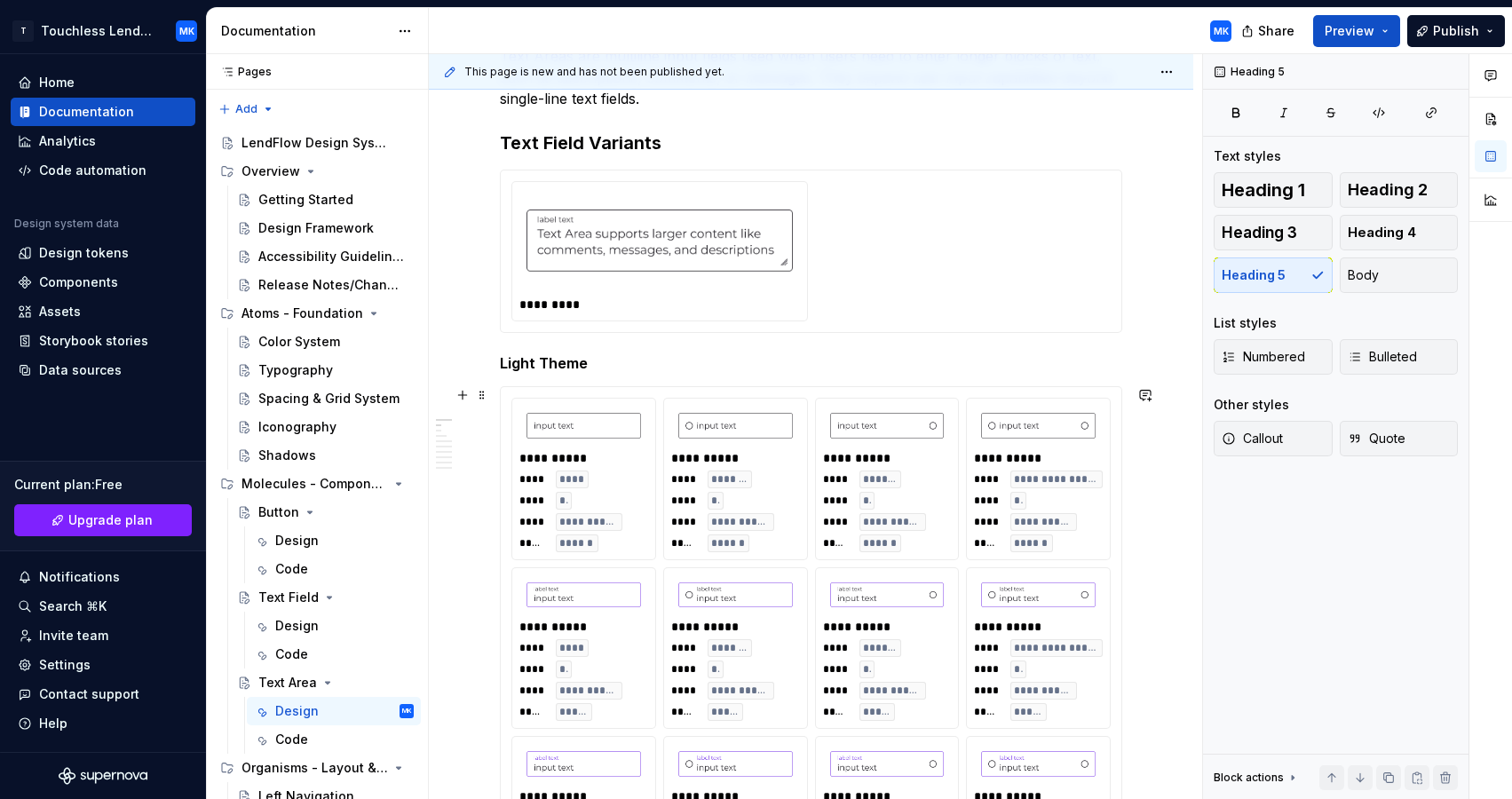
click at [578, 477] on span "****" at bounding box center [571, 480] width 26 height 14
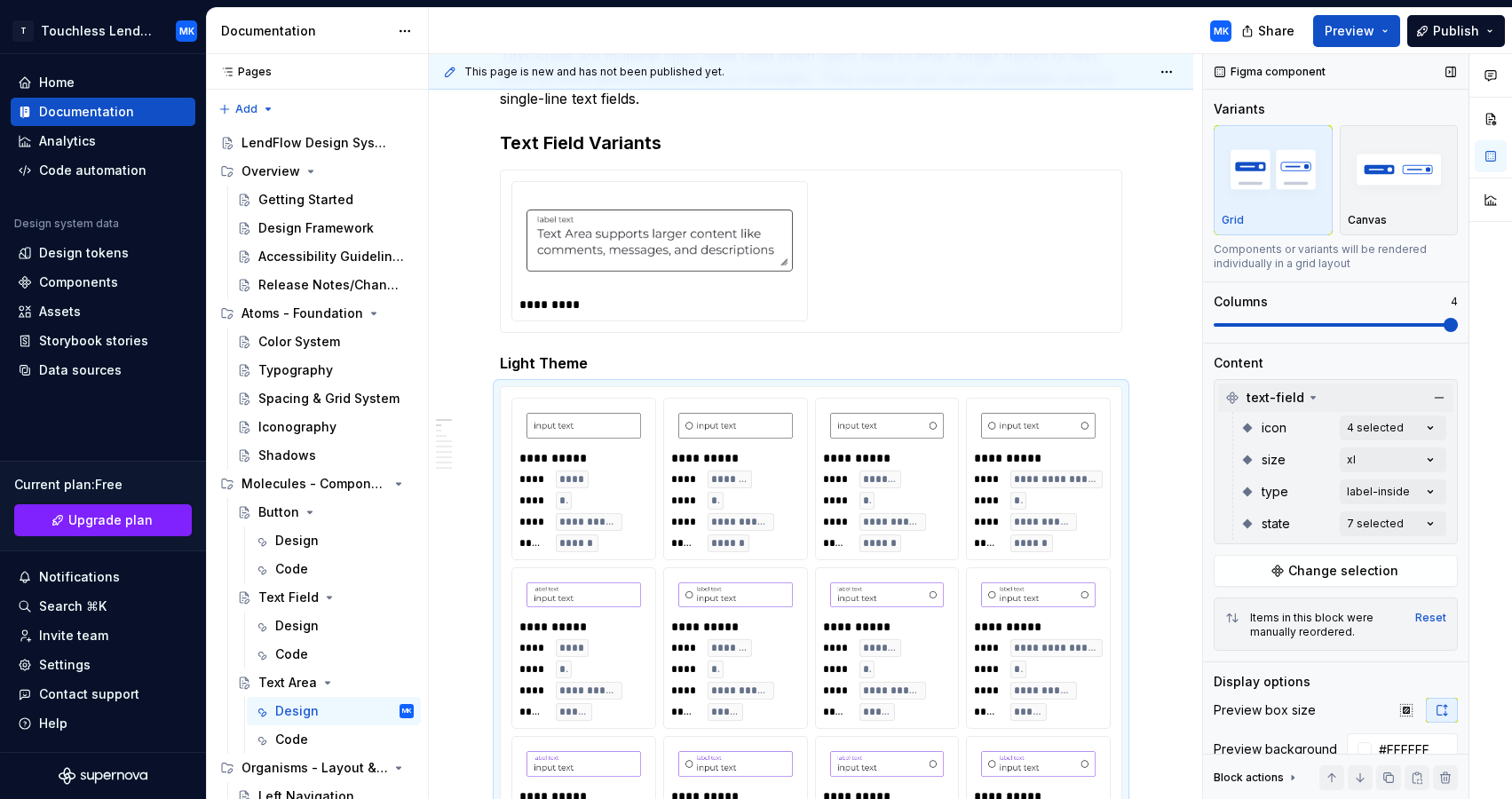
click at [1306, 394] on icon at bounding box center [1313, 398] width 14 height 14
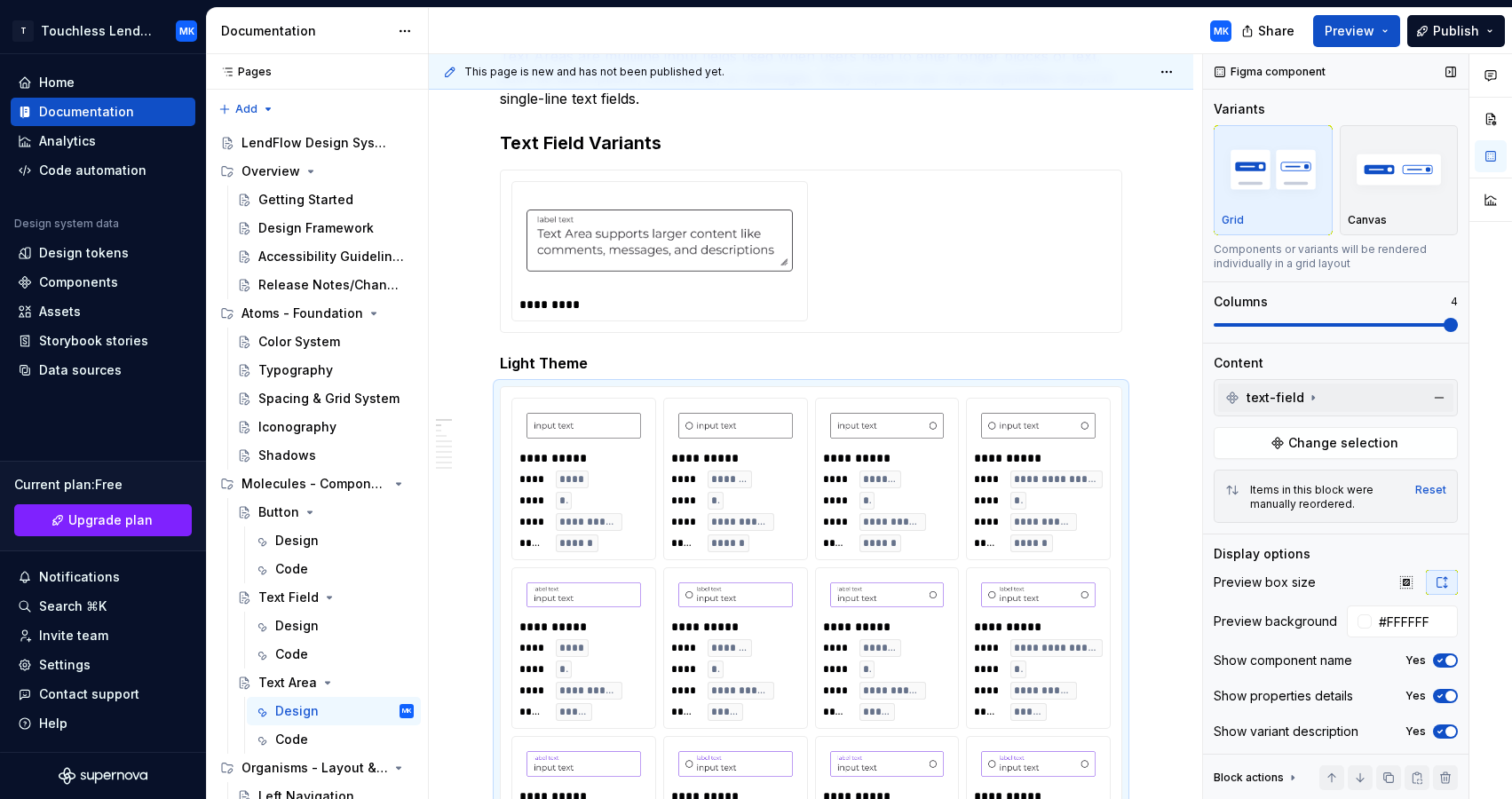
click at [1312, 397] on icon at bounding box center [1313, 398] width 14 height 14
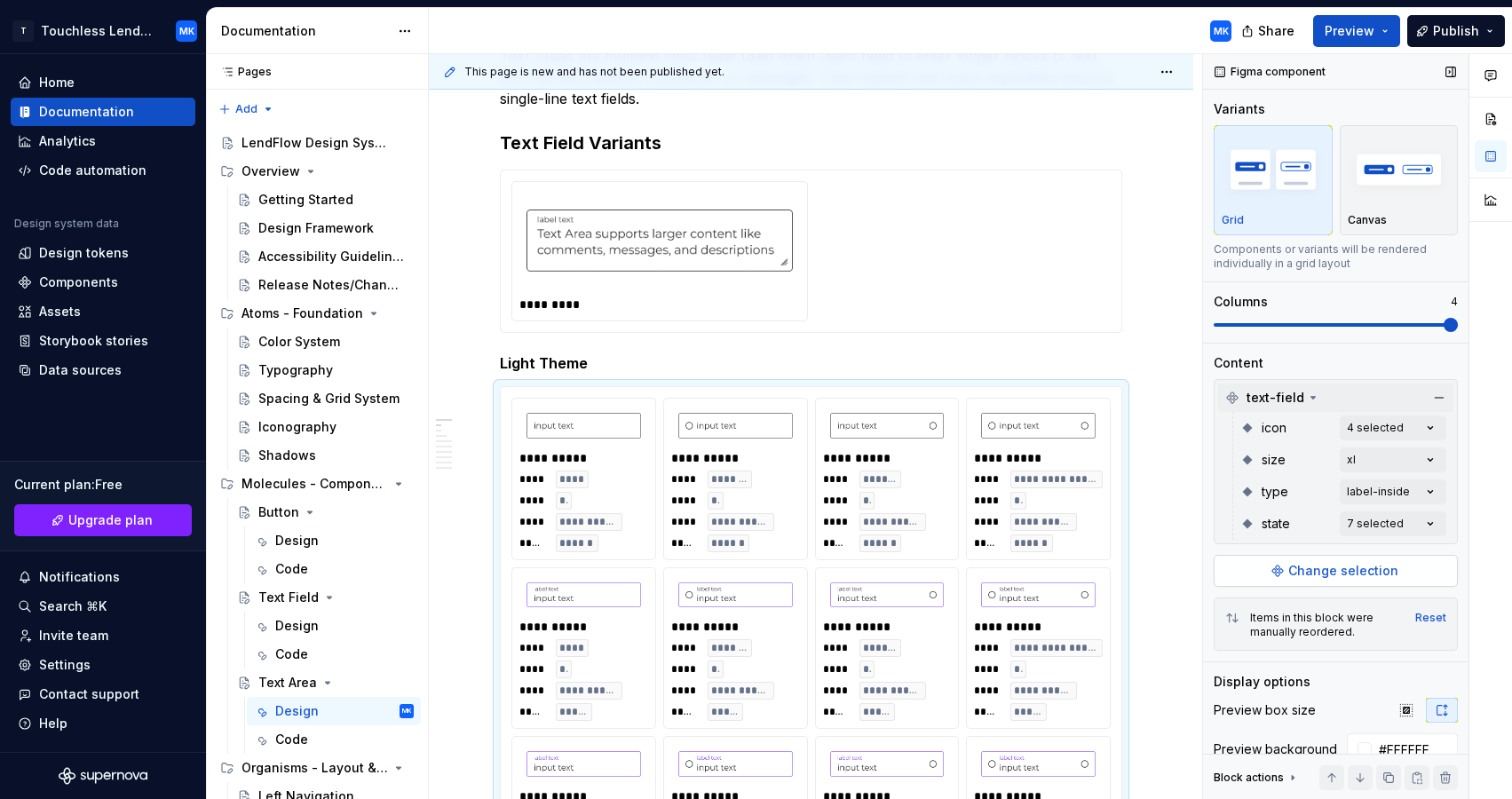
click at [1297, 569] on span "Change selection" at bounding box center [1344, 570] width 110 height 18
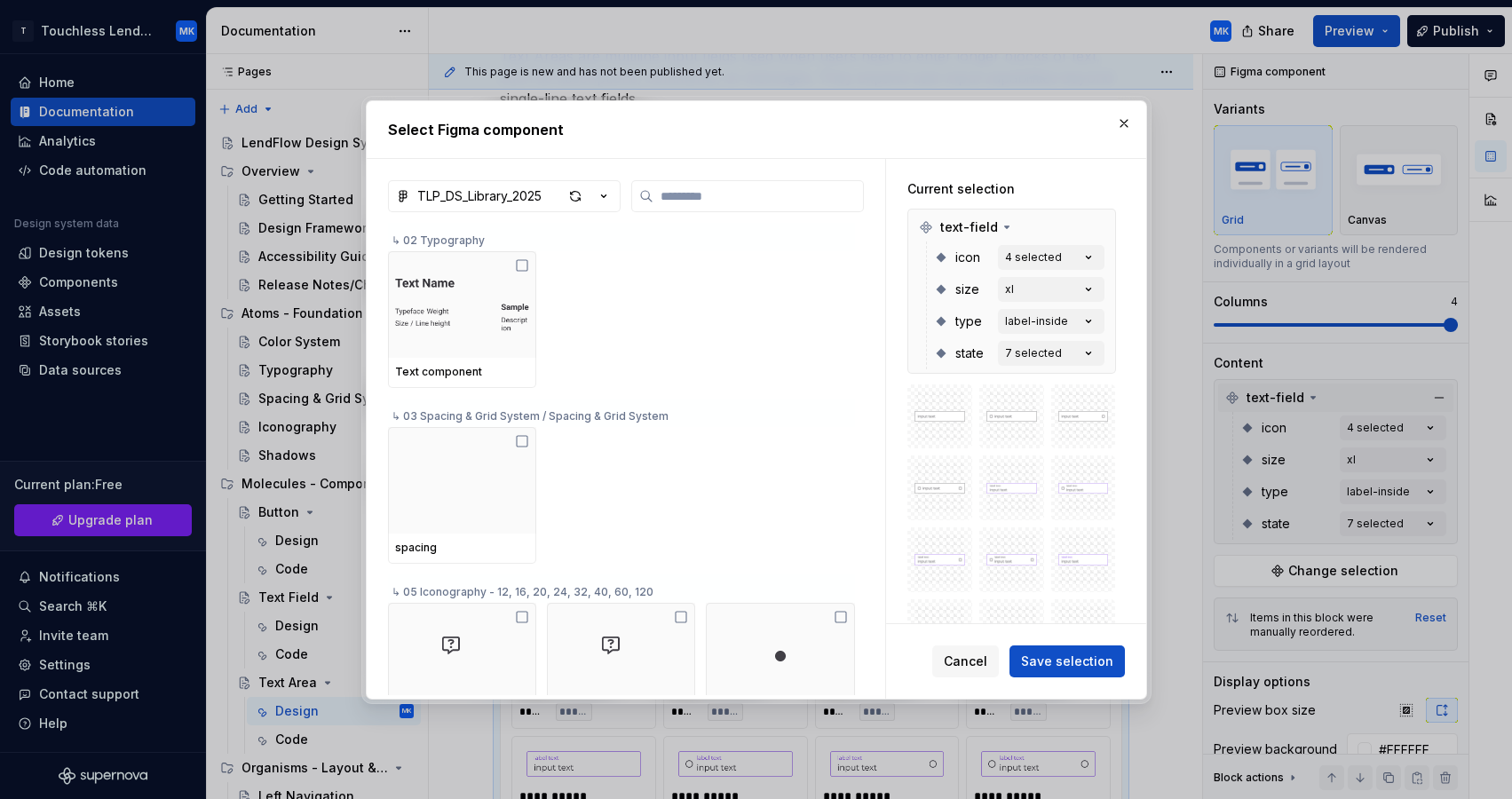
scroll to position [4, 0]
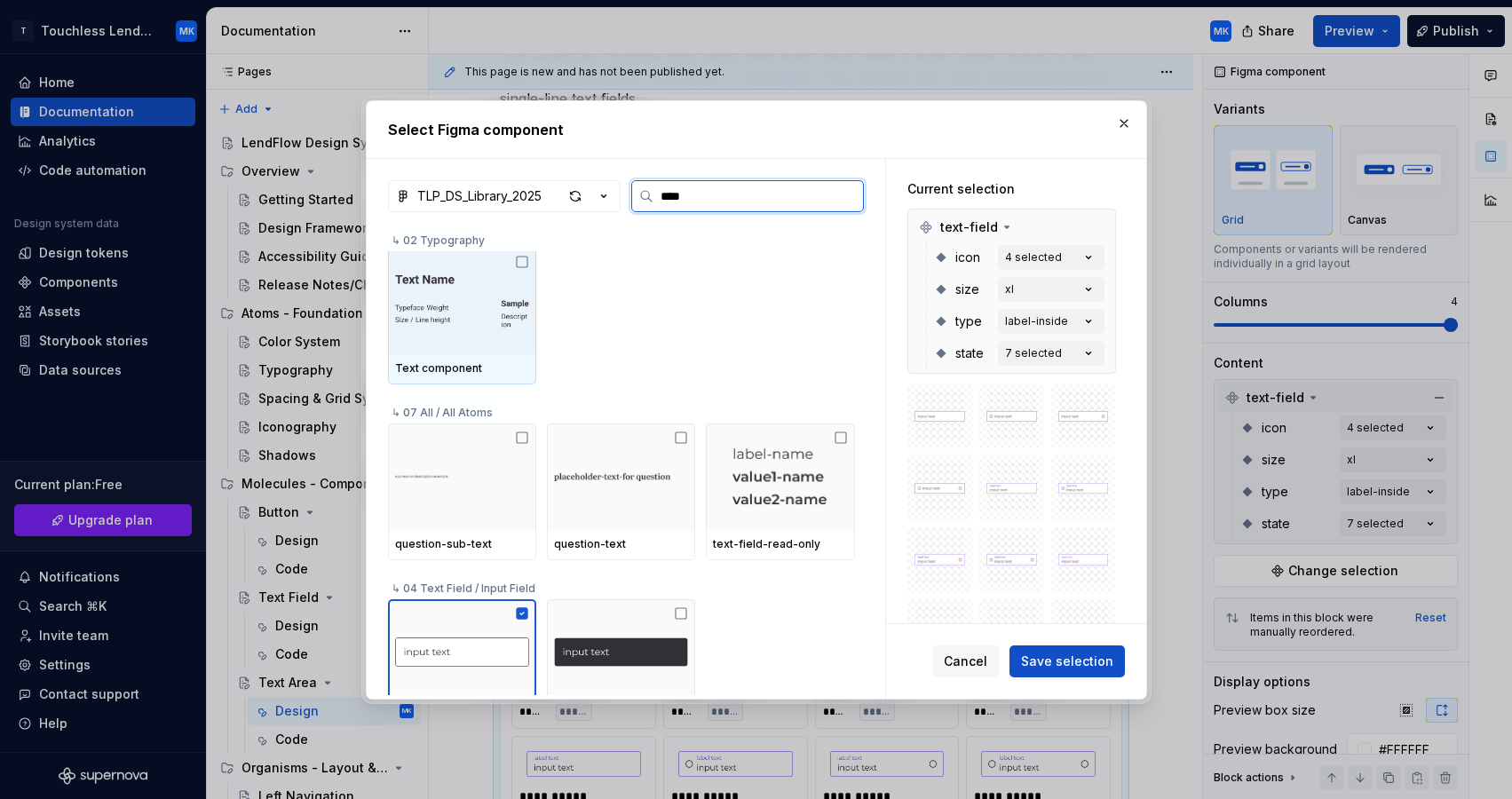
type input "*****"
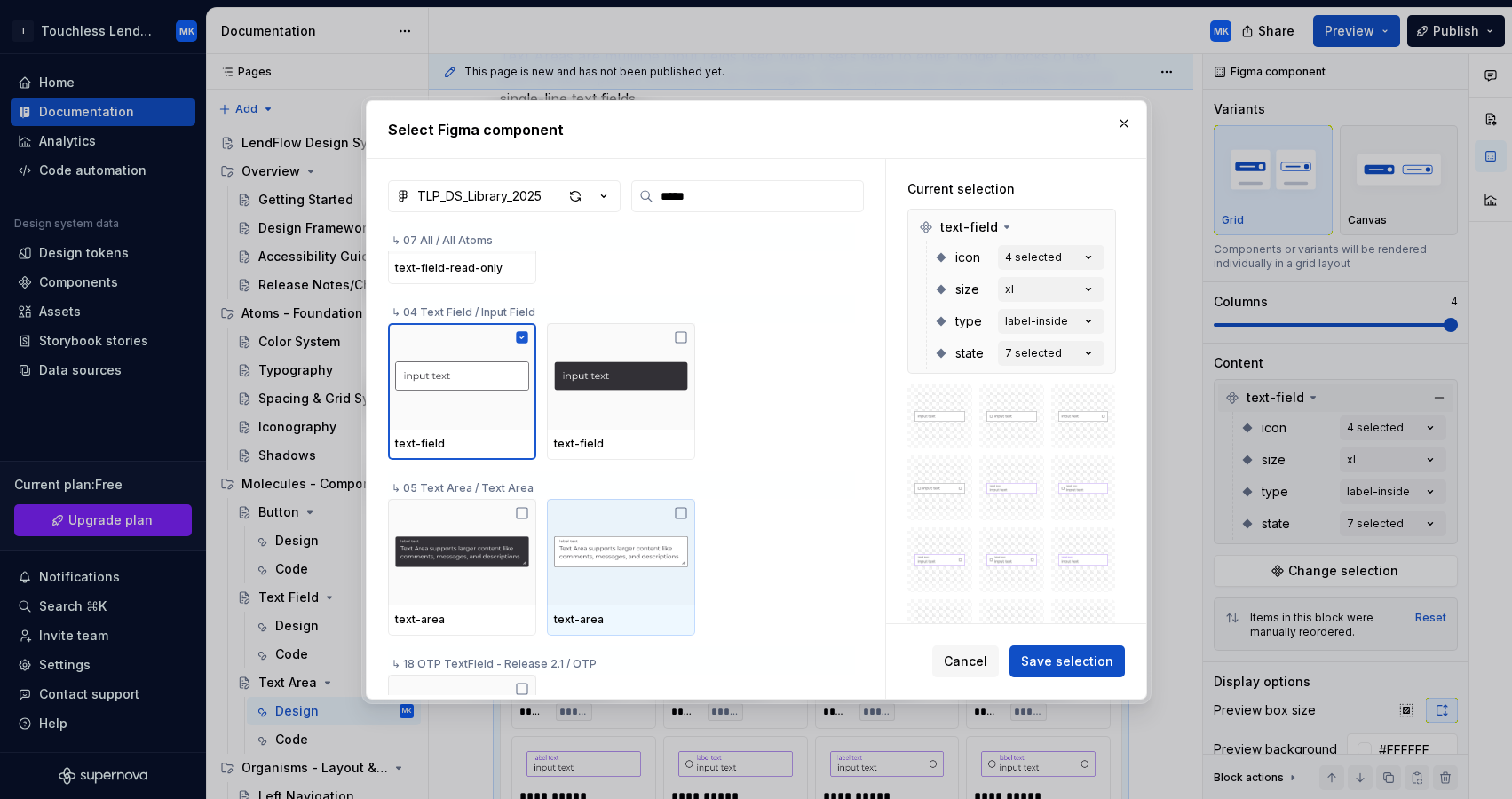
scroll to position [106, 0]
click at [599, 542] on img at bounding box center [621, 551] width 134 height 82
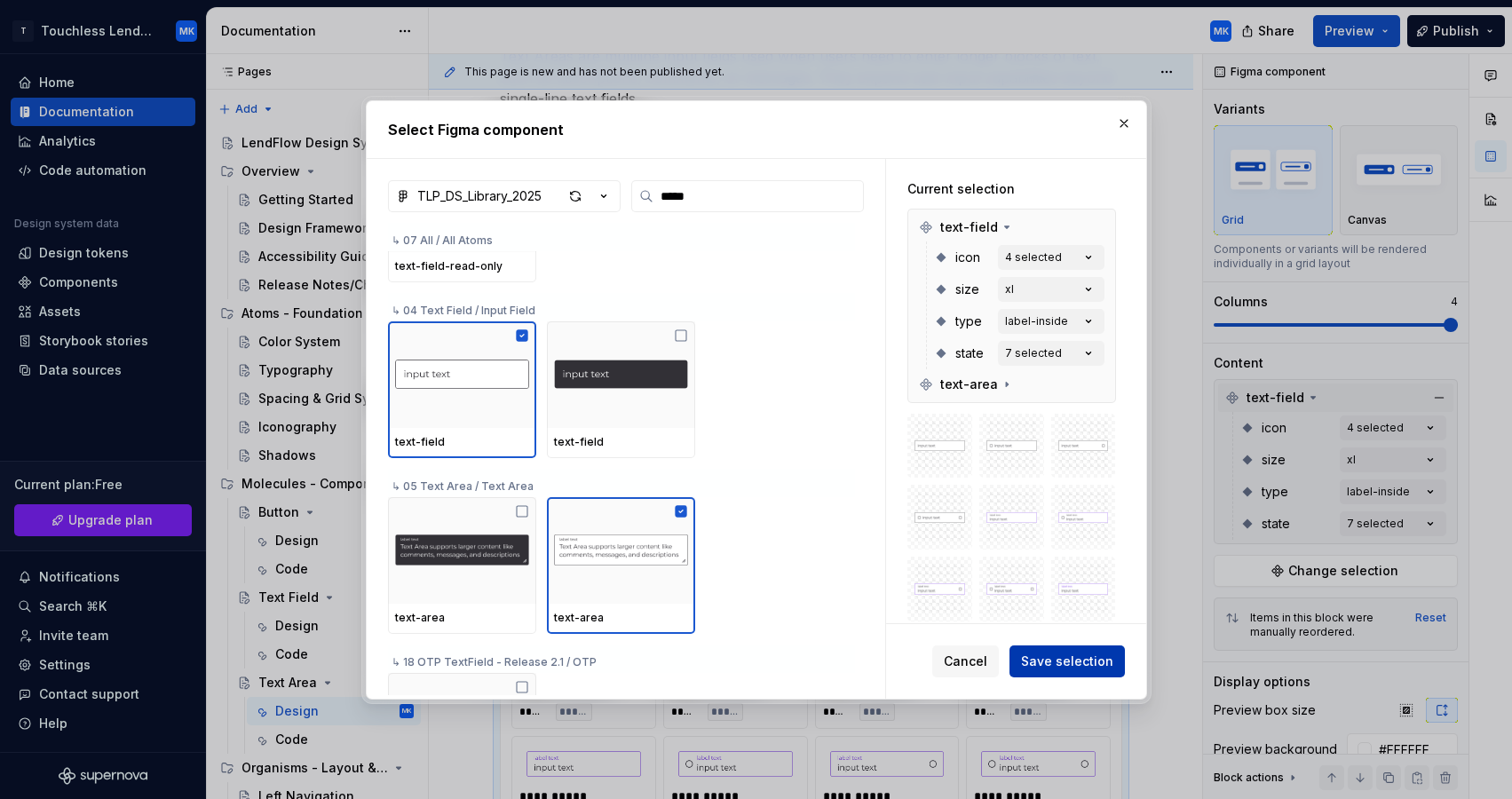
click at [1083, 660] on span "Save selection" at bounding box center [1067, 661] width 93 height 18
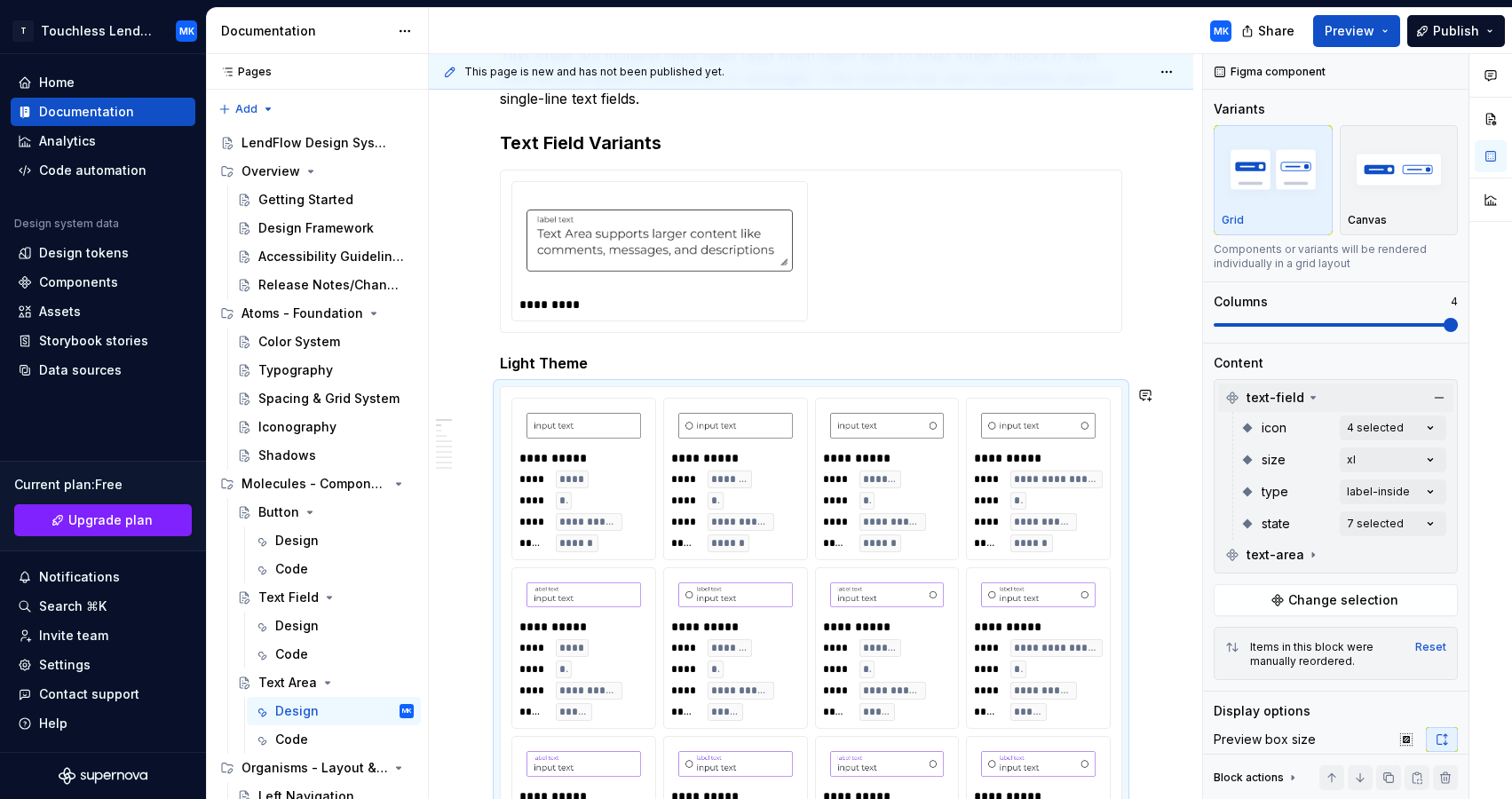
type textarea "*"
click at [1442, 395] on button "button" at bounding box center [1439, 398] width 25 height 25
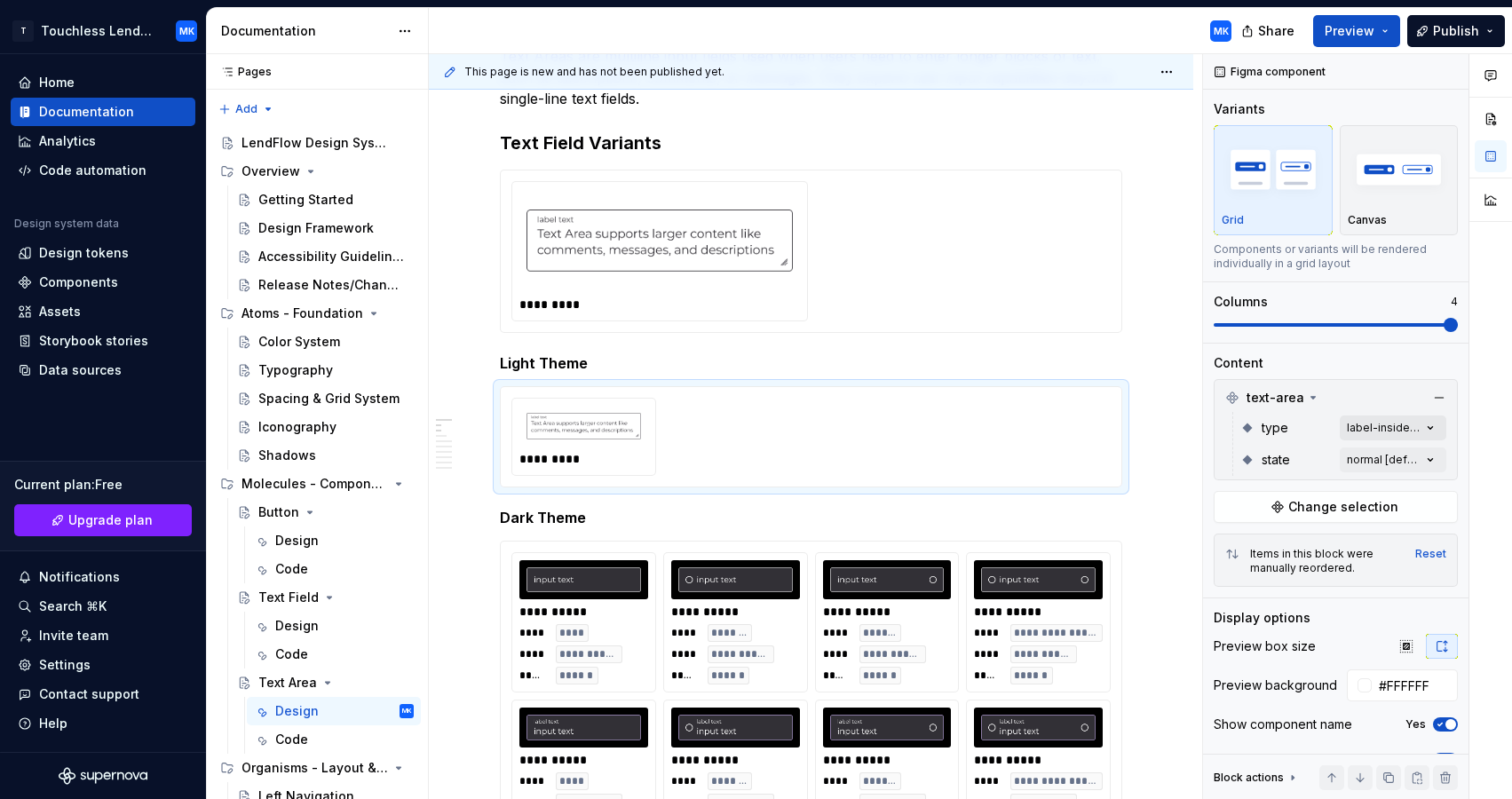
click at [1434, 429] on div "Comments Open comments No comments yet Select ‘Comment’ from the block context …" at bounding box center [1357, 427] width 309 height 746
click at [1228, 514] on div at bounding box center [1225, 513] width 14 height 14
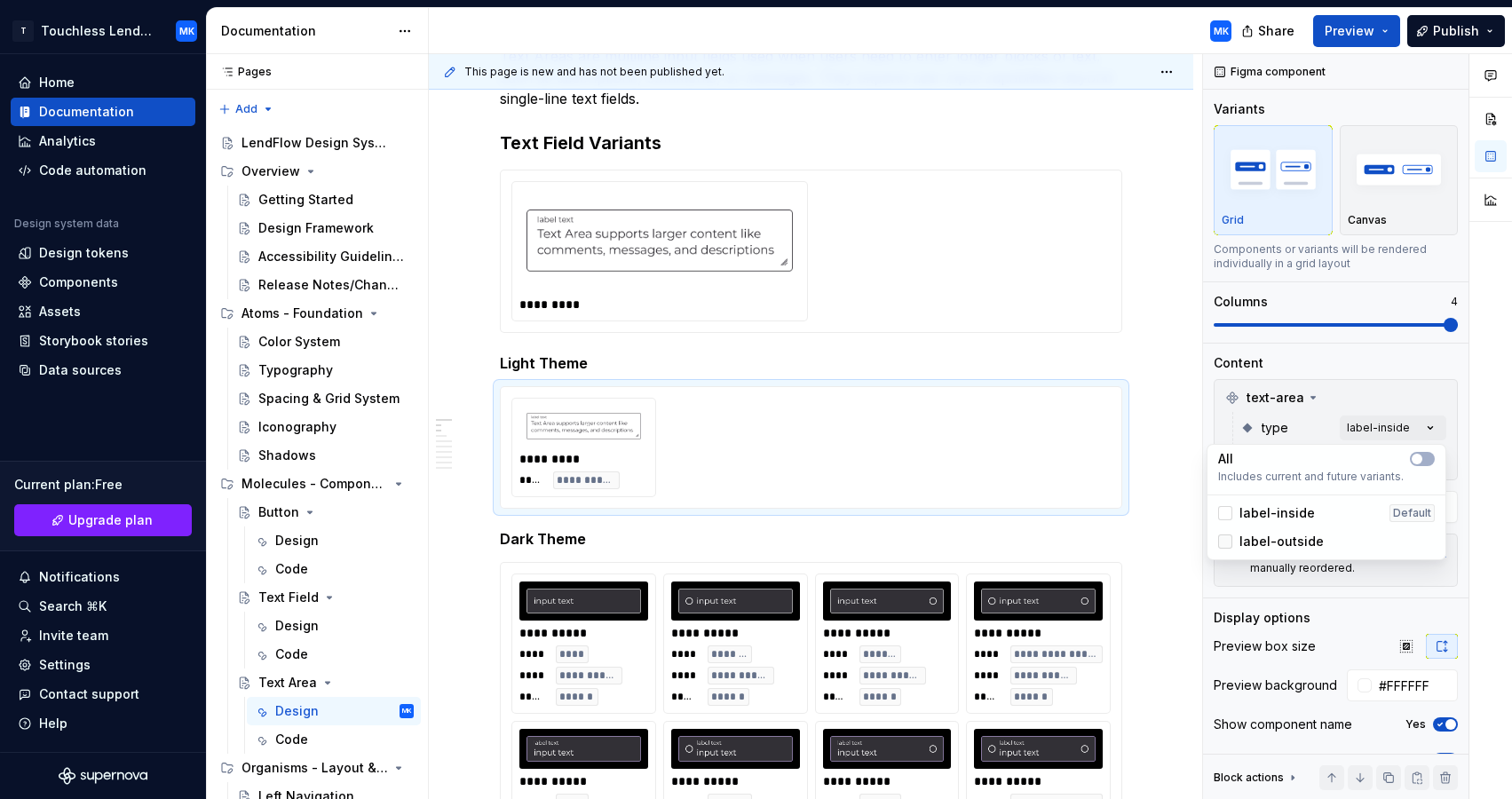
click at [1224, 540] on div at bounding box center [1225, 542] width 14 height 14
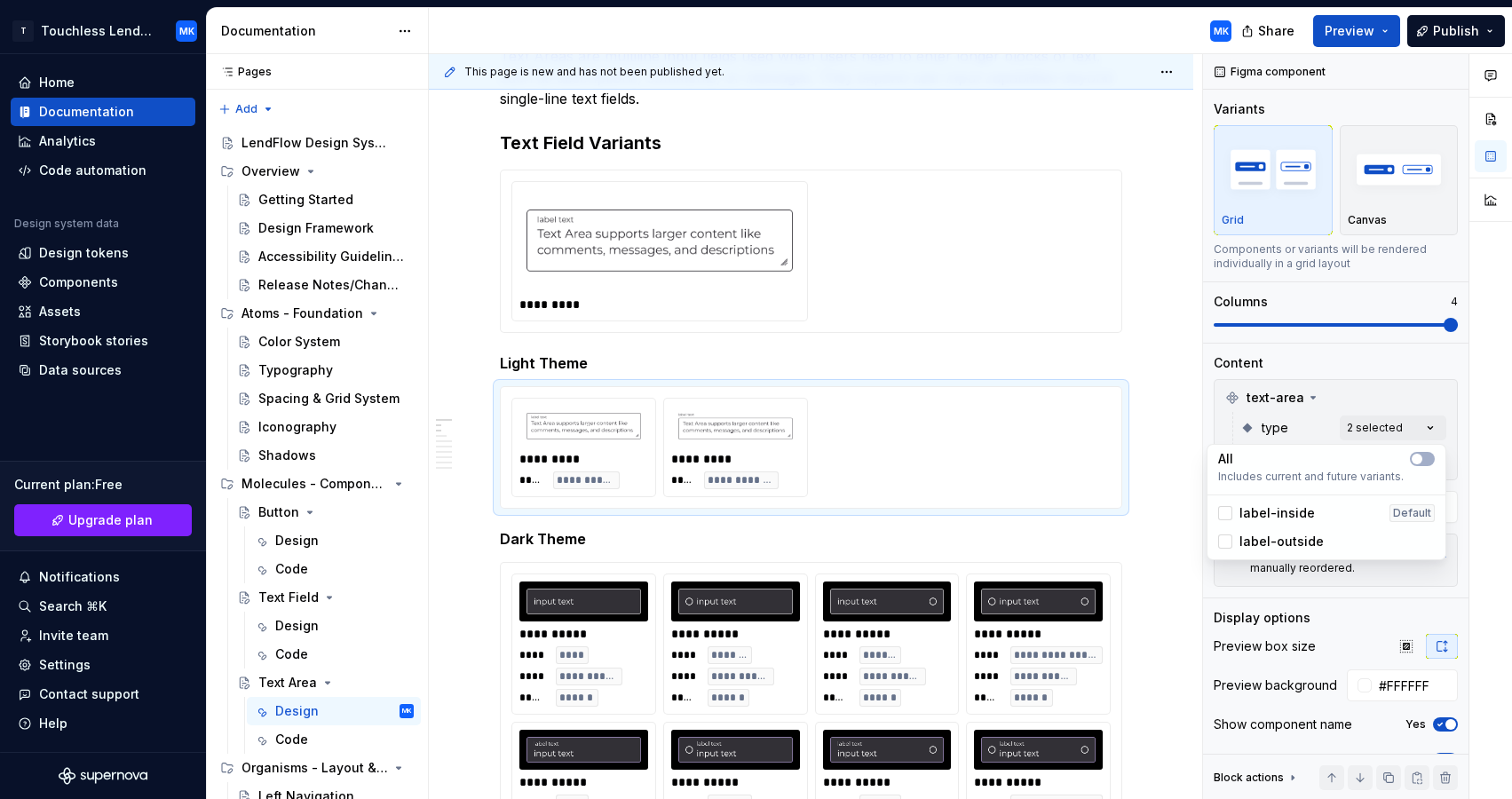
click at [692, 275] on html "T Touchless Lending MK Home Documentation Analytics Code automation Design syst…" at bounding box center [756, 400] width 1512 height 799
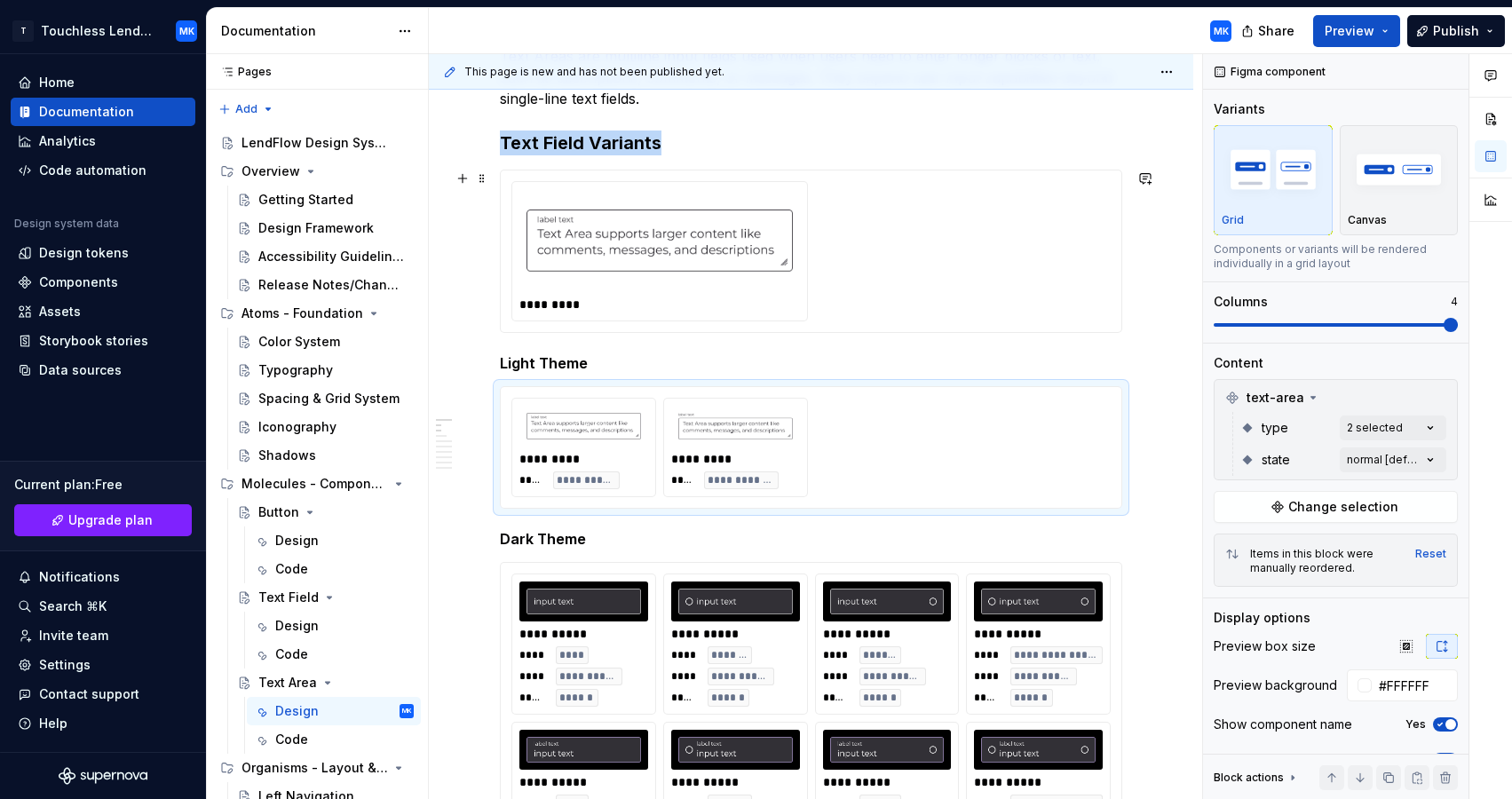
click at [696, 288] on div "To enrich screen reader interactions, please activate Accessibility in Grammarl…" at bounding box center [659, 240] width 280 height 103
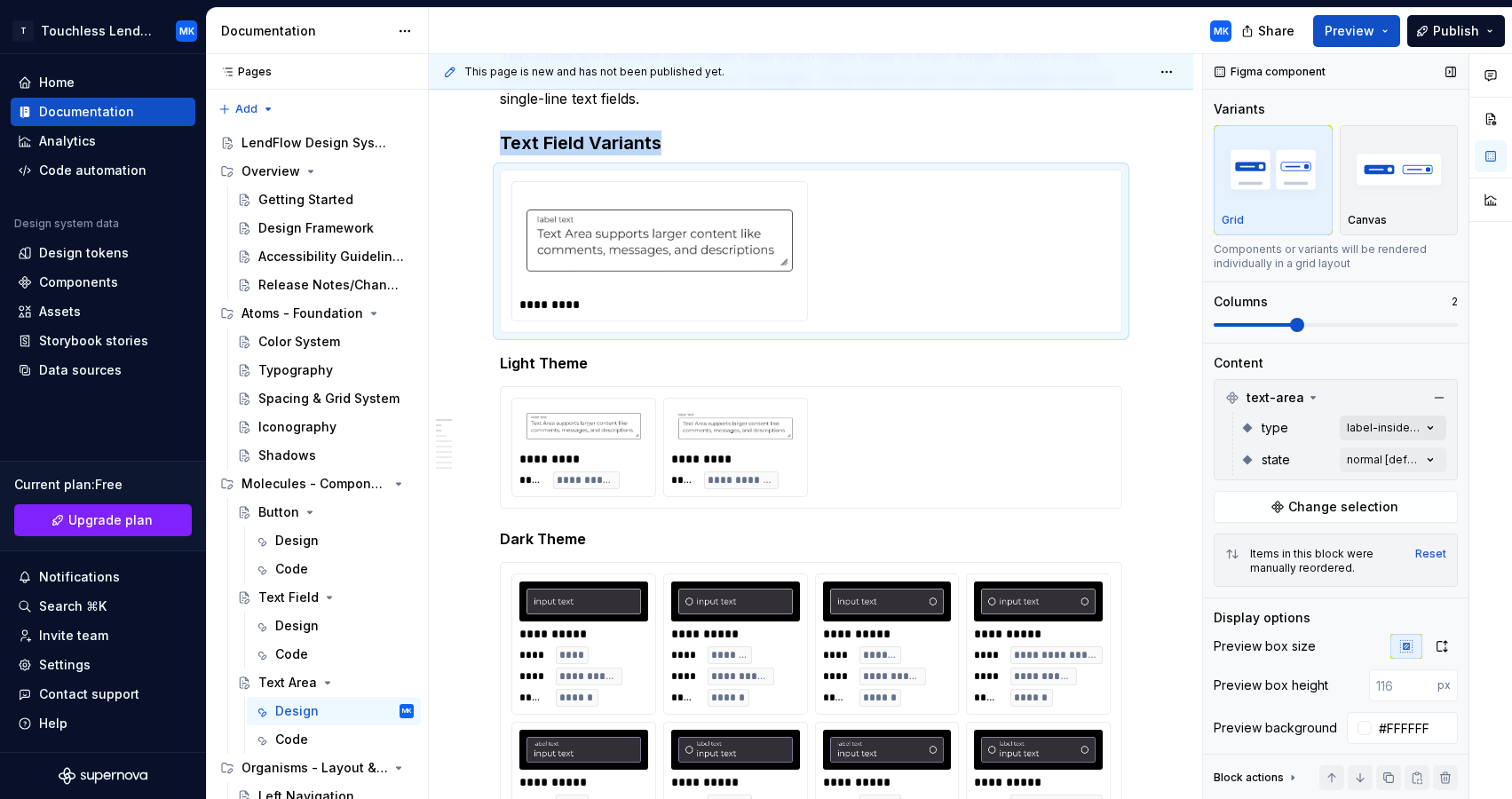
click at [1432, 431] on div "Comments Open comments No comments yet Select ‘Comment’ from the block context …" at bounding box center [1357, 427] width 309 height 746
click at [1230, 509] on div at bounding box center [1225, 513] width 14 height 14
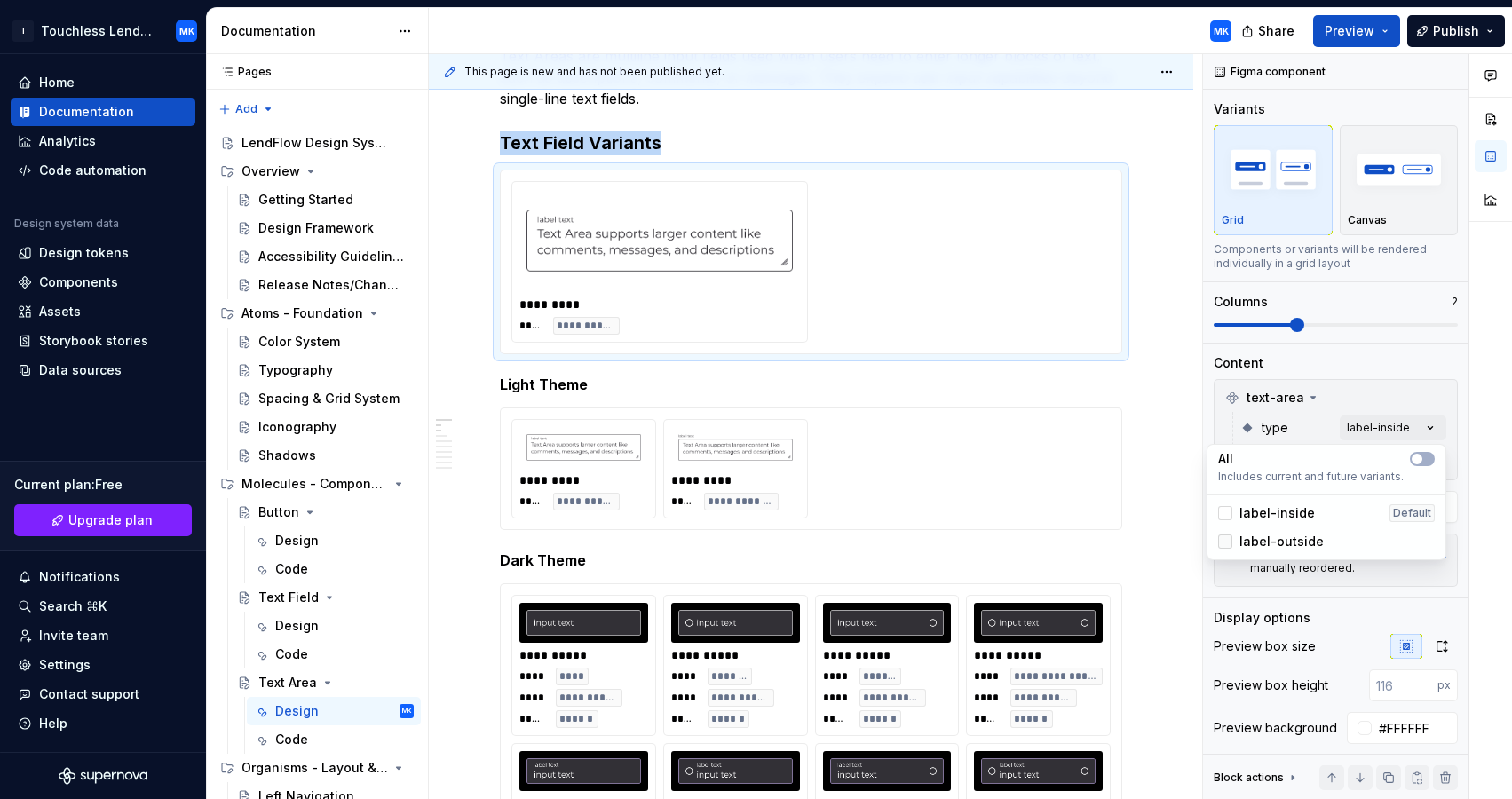
click at [1225, 537] on div at bounding box center [1225, 542] width 14 height 14
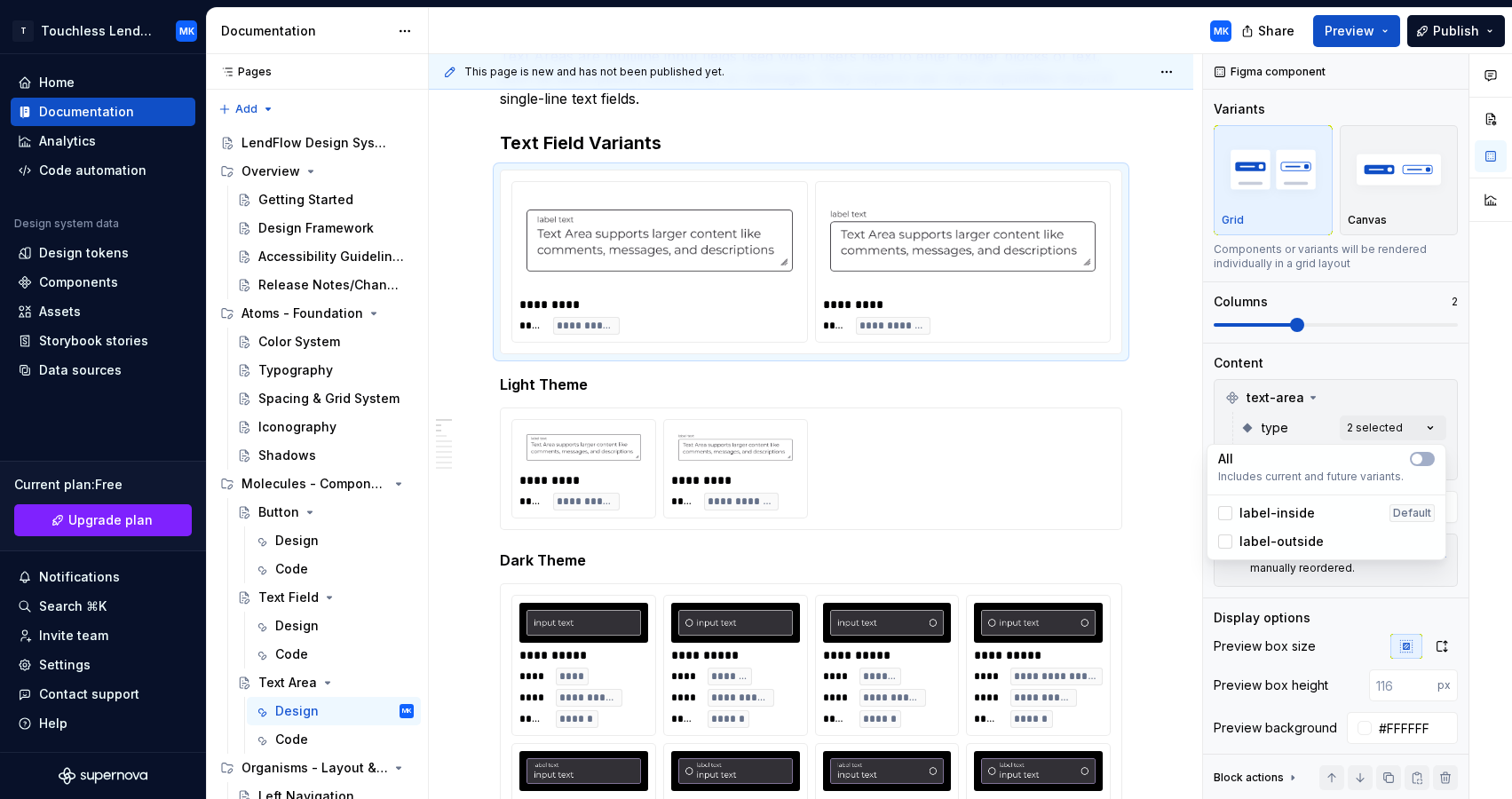
click at [746, 474] on html "T Touchless Lending MK Home Documentation Analytics Code automation Design syst…" at bounding box center [756, 400] width 1512 height 799
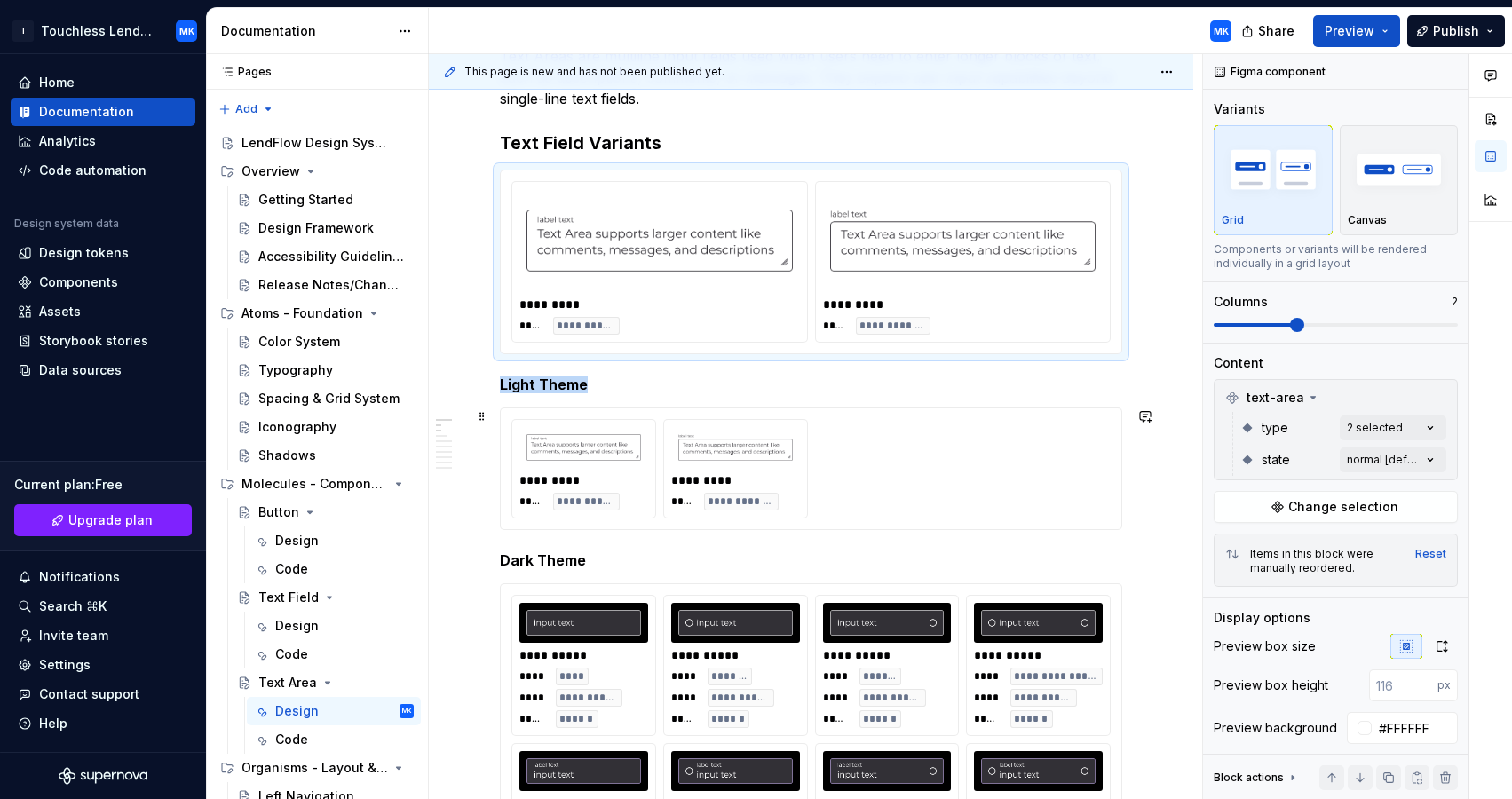
click at [800, 457] on div "To enrich screen reader interactions, please activate Accessibility in Grammarl…" at bounding box center [735, 448] width 129 height 41
click at [1426, 431] on div "Comments Open comments No comments yet Select ‘Comment’ from the block context …" at bounding box center [1357, 427] width 309 height 746
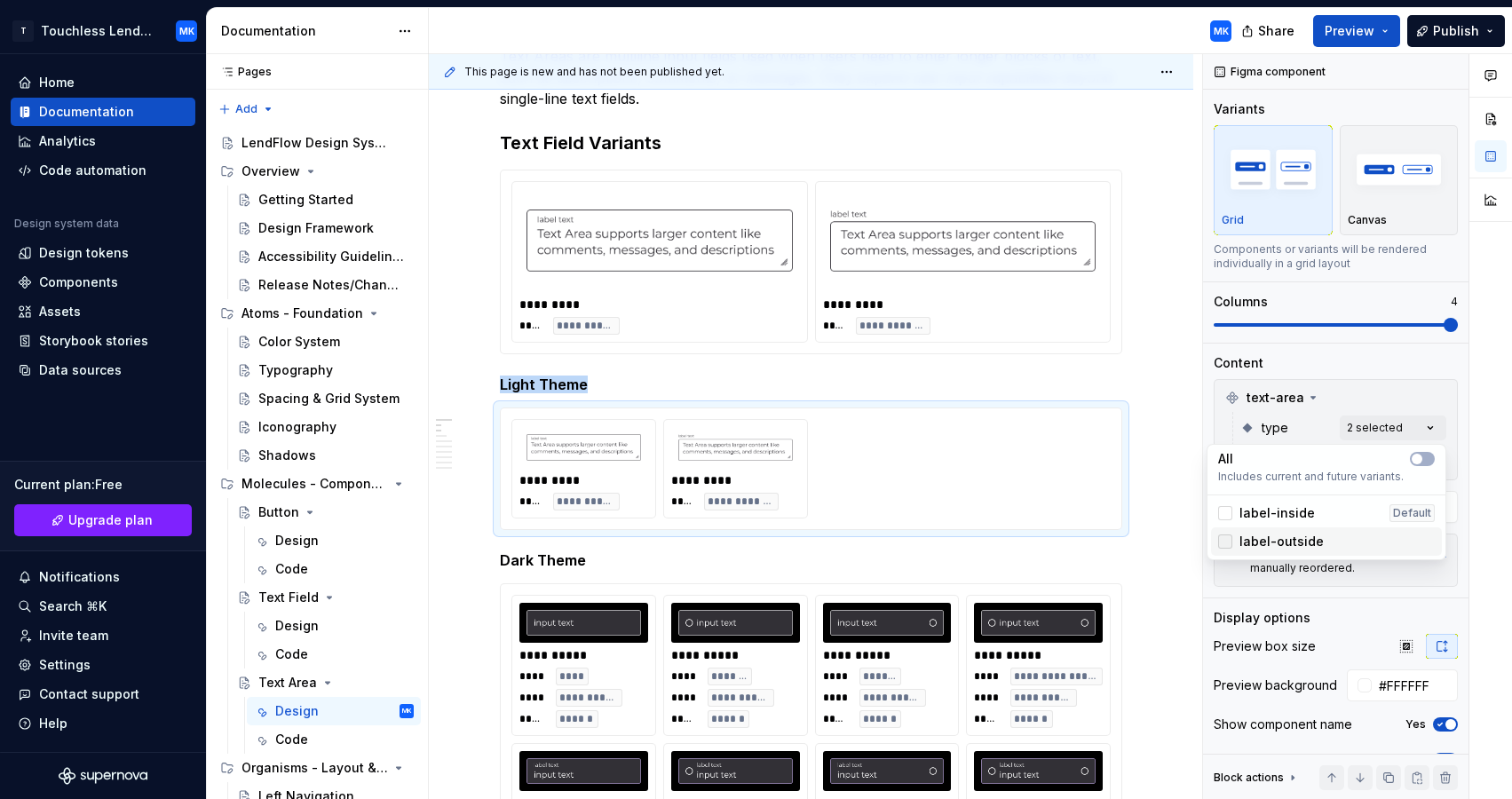
click at [1225, 542] on icon at bounding box center [1225, 542] width 0 height 0
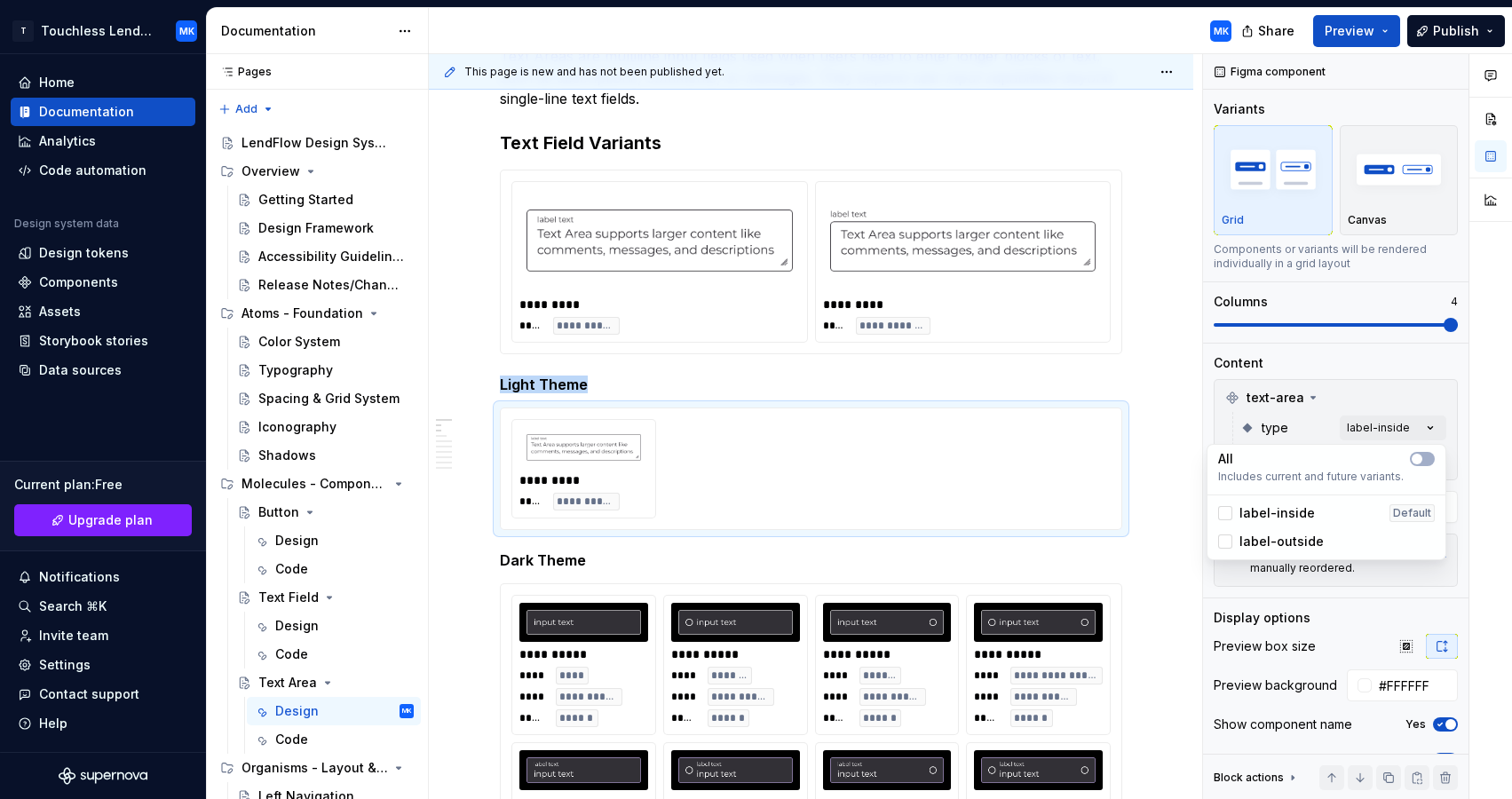
click at [1455, 385] on div "Comments Open comments No comments yet Select ‘Comment’ from the block context …" at bounding box center [1357, 427] width 309 height 746
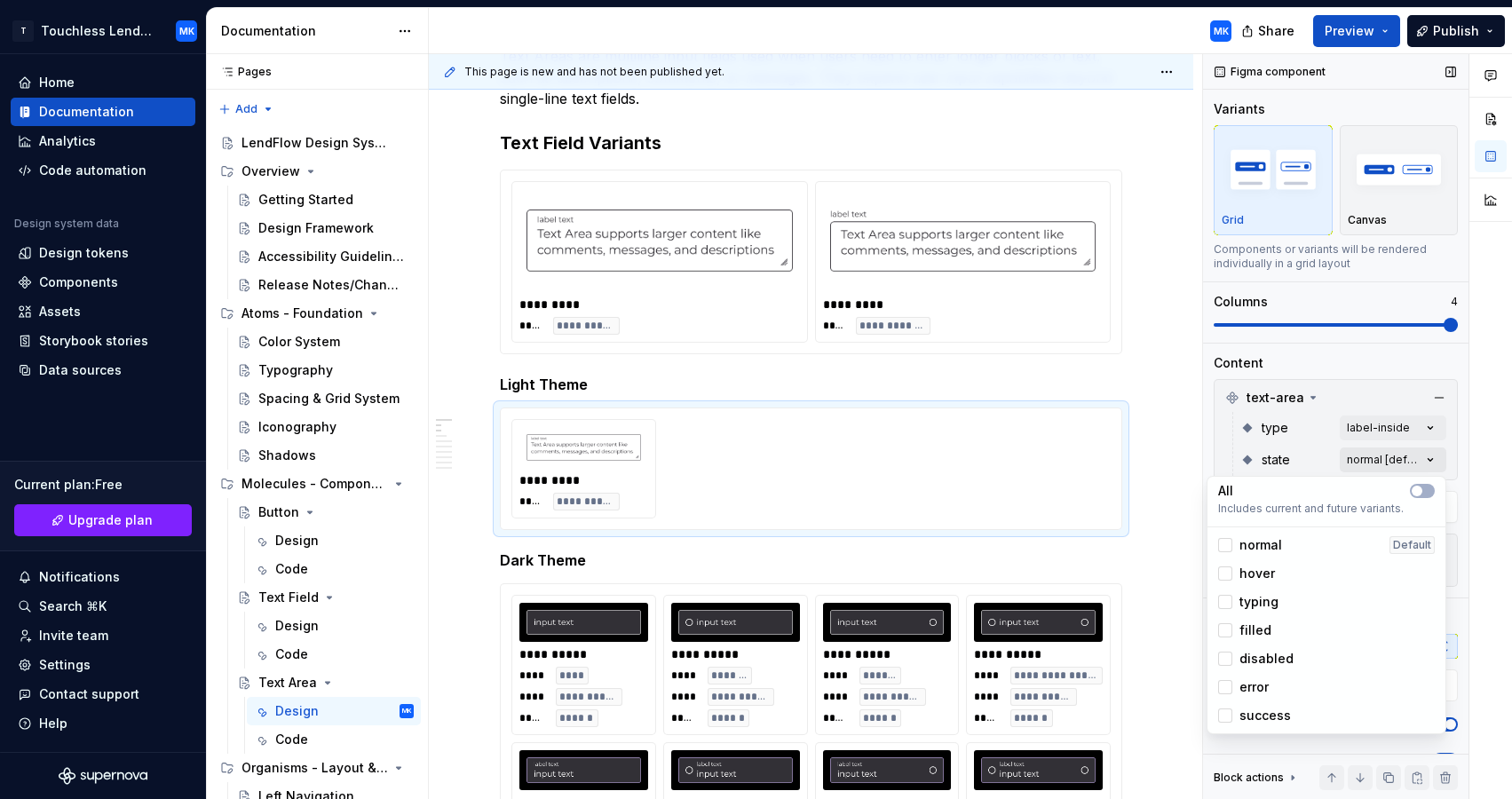
click at [1432, 464] on div "Comments Open comments No comments yet Select ‘Comment’ from the block context …" at bounding box center [1357, 427] width 309 height 746
click at [1230, 543] on div at bounding box center [1225, 545] width 14 height 14
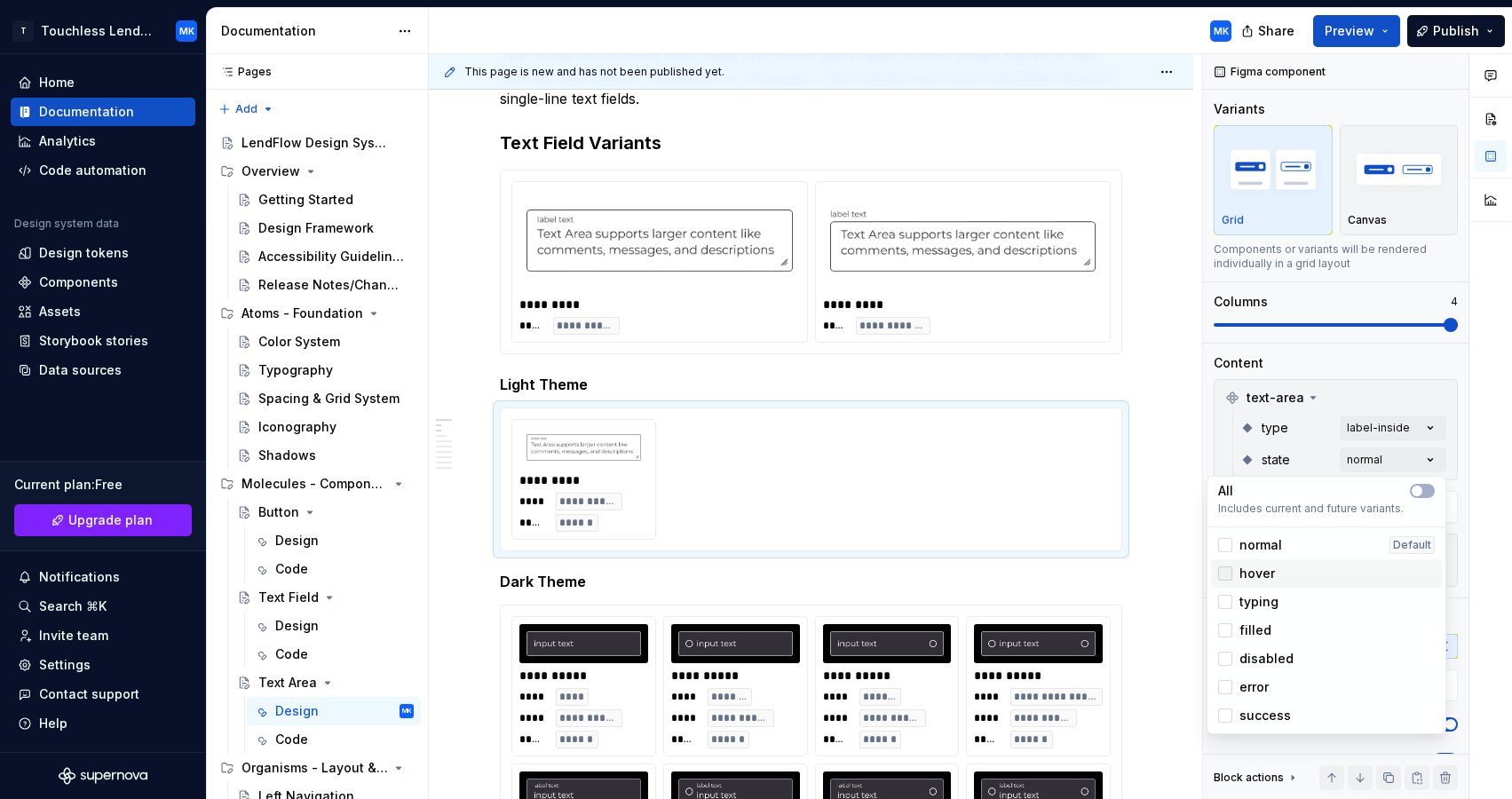
click at [1227, 569] on div at bounding box center [1225, 573] width 14 height 14
click at [1225, 601] on div at bounding box center [1225, 601] width 14 height 14
click at [1225, 631] on div at bounding box center [1225, 630] width 14 height 14
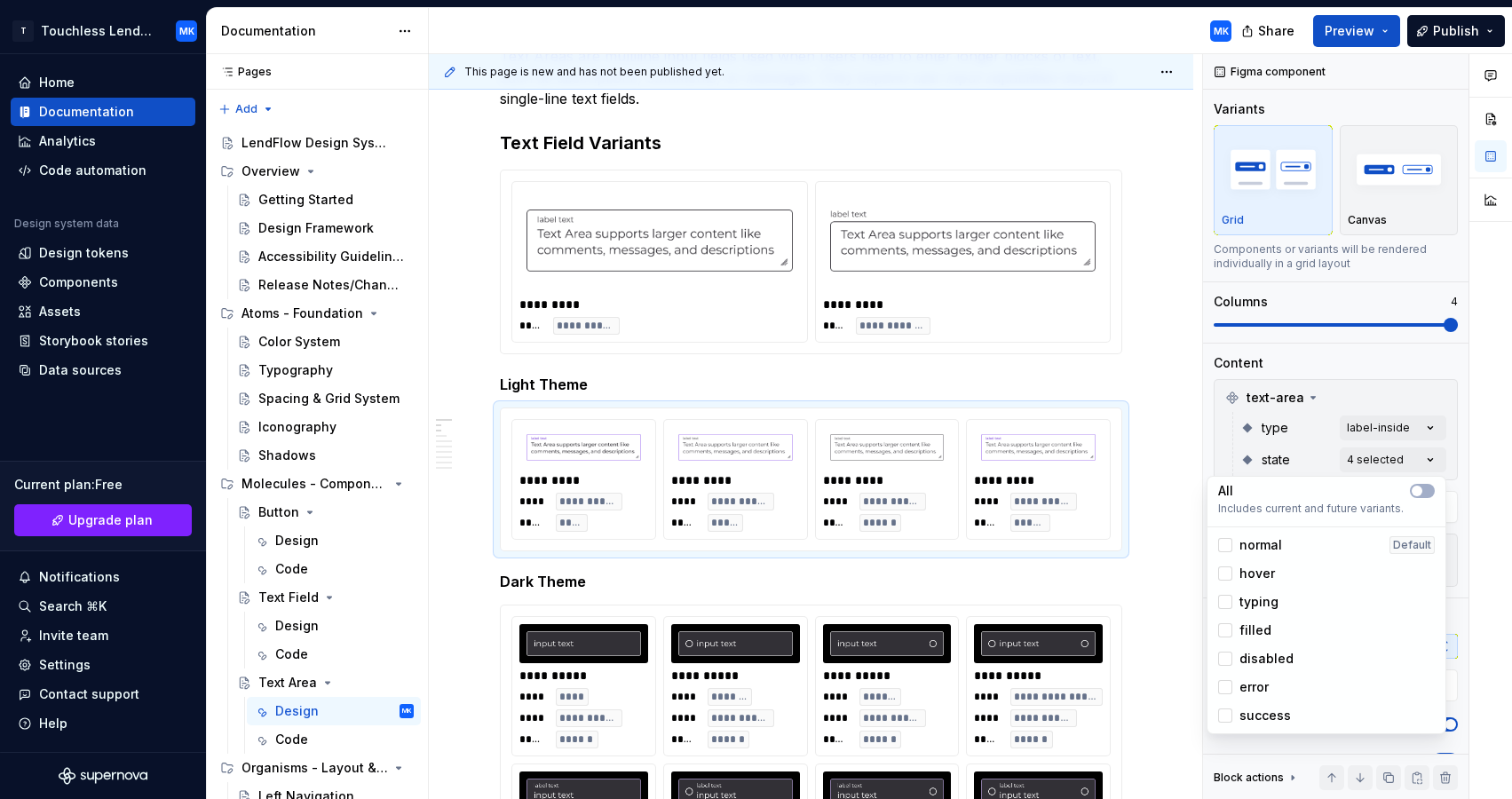
click at [1224, 666] on div "disabled" at bounding box center [1256, 658] width 76 height 18
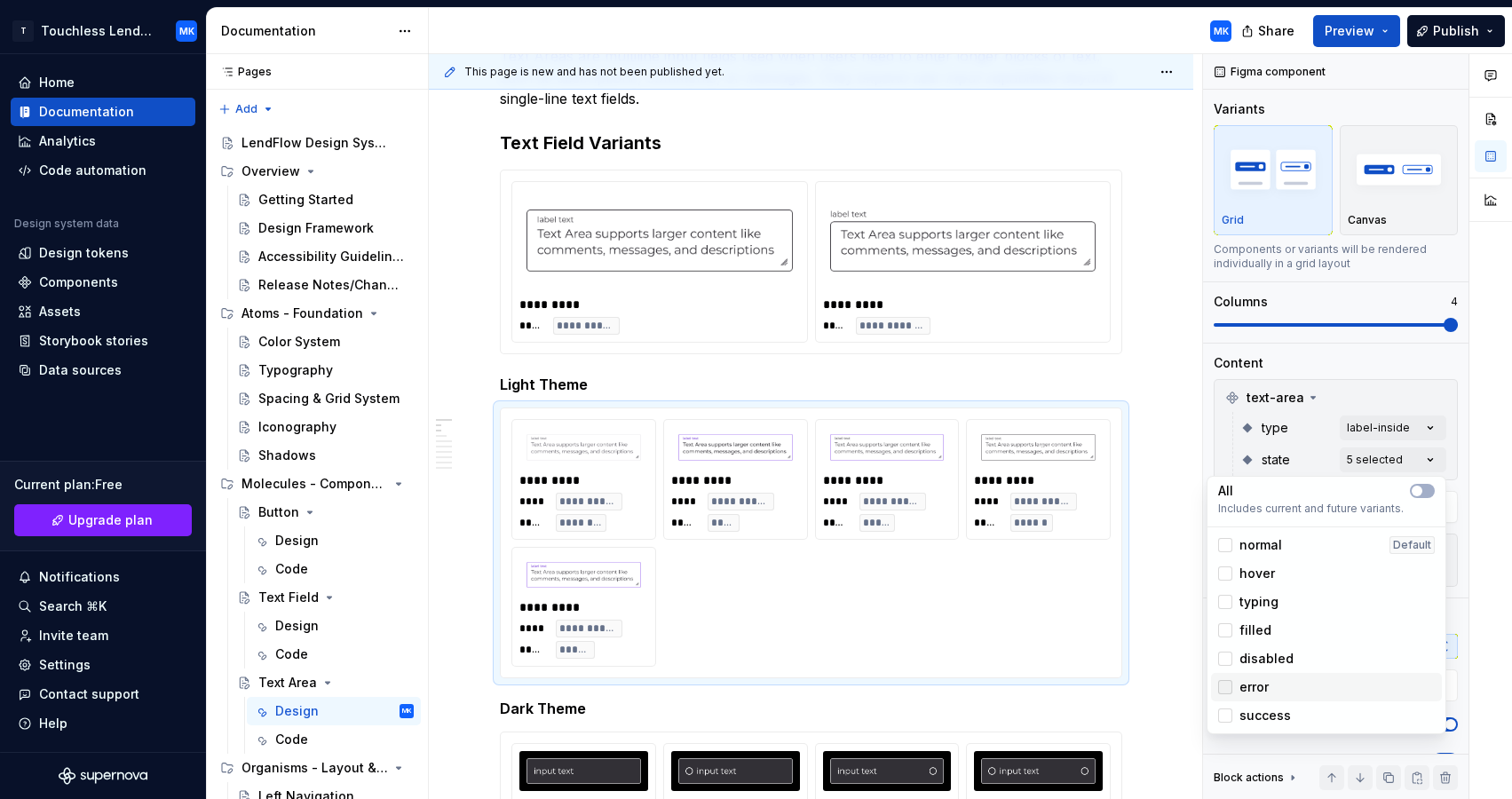
click at [1223, 682] on div at bounding box center [1225, 687] width 14 height 14
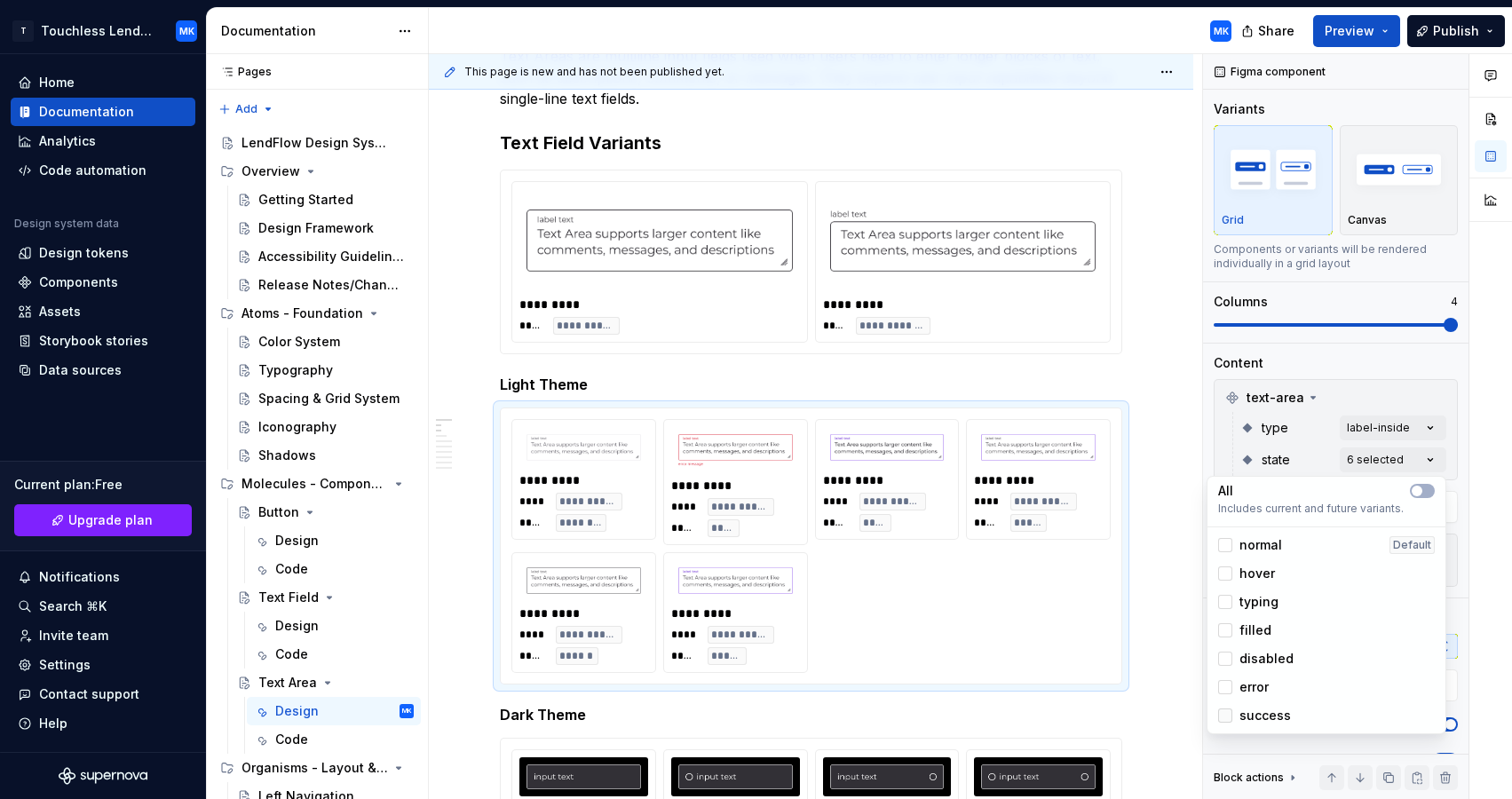
click at [1225, 717] on div at bounding box center [1225, 715] width 14 height 14
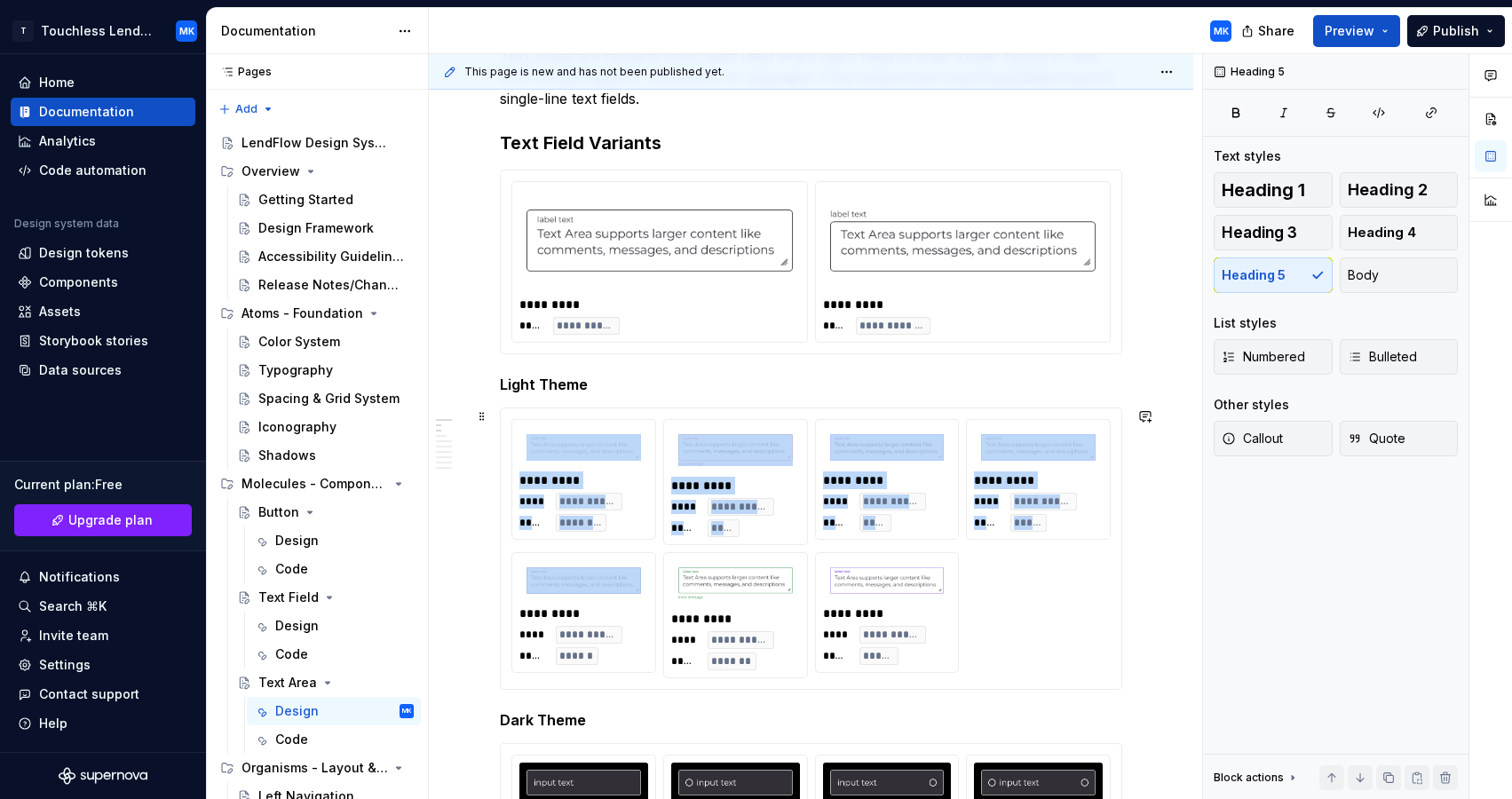
drag, startPoint x: 645, startPoint y: 601, endPoint x: 642, endPoint y: 471, distance: 130.0
click at [642, 467] on html "T Touchless Lending MK Home Documentation Analytics Code automation Design syst…" at bounding box center [756, 400] width 1512 height 799
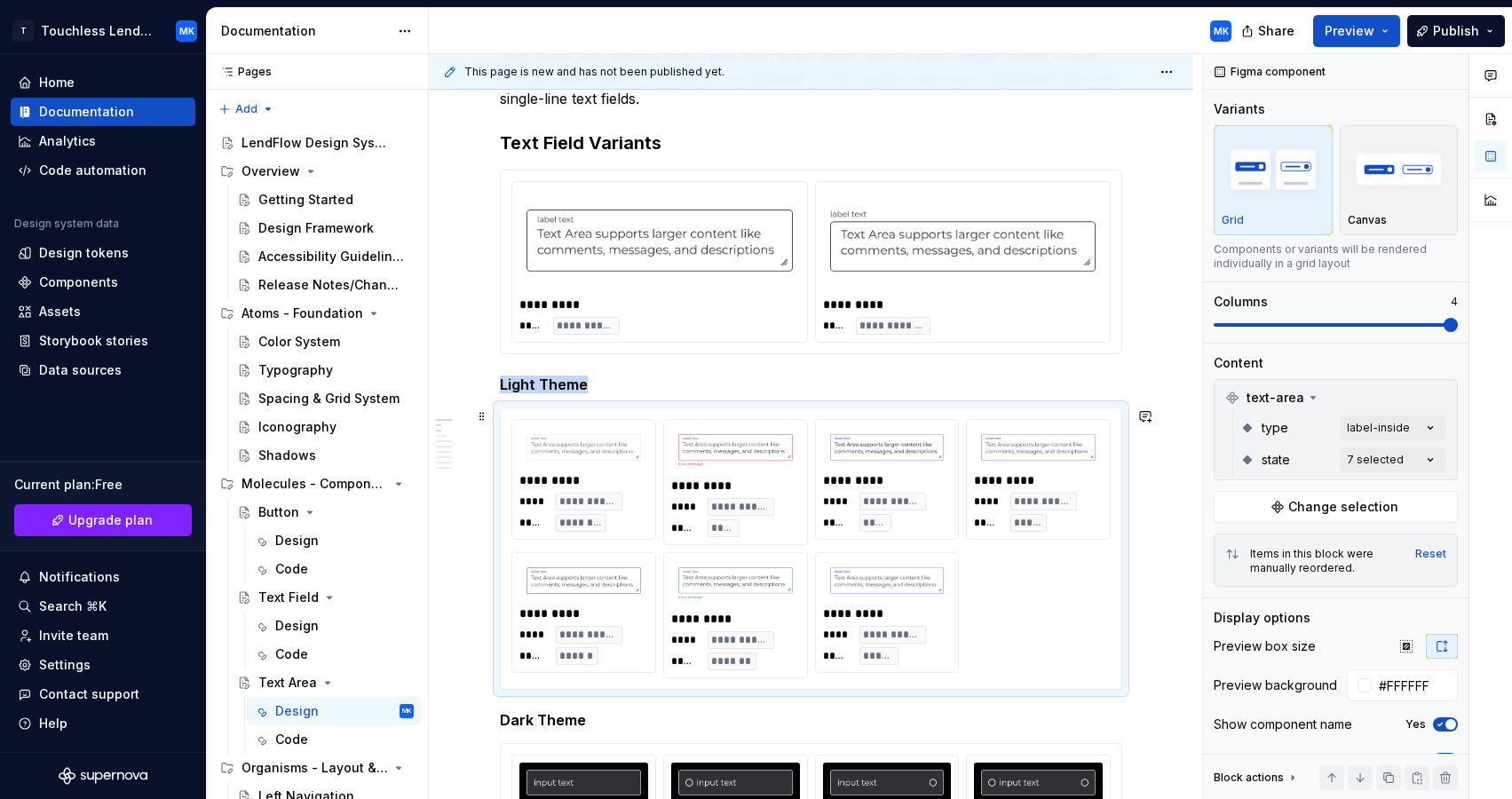
click at [619, 526] on div "**********" at bounding box center [811, 548] width 599 height 259
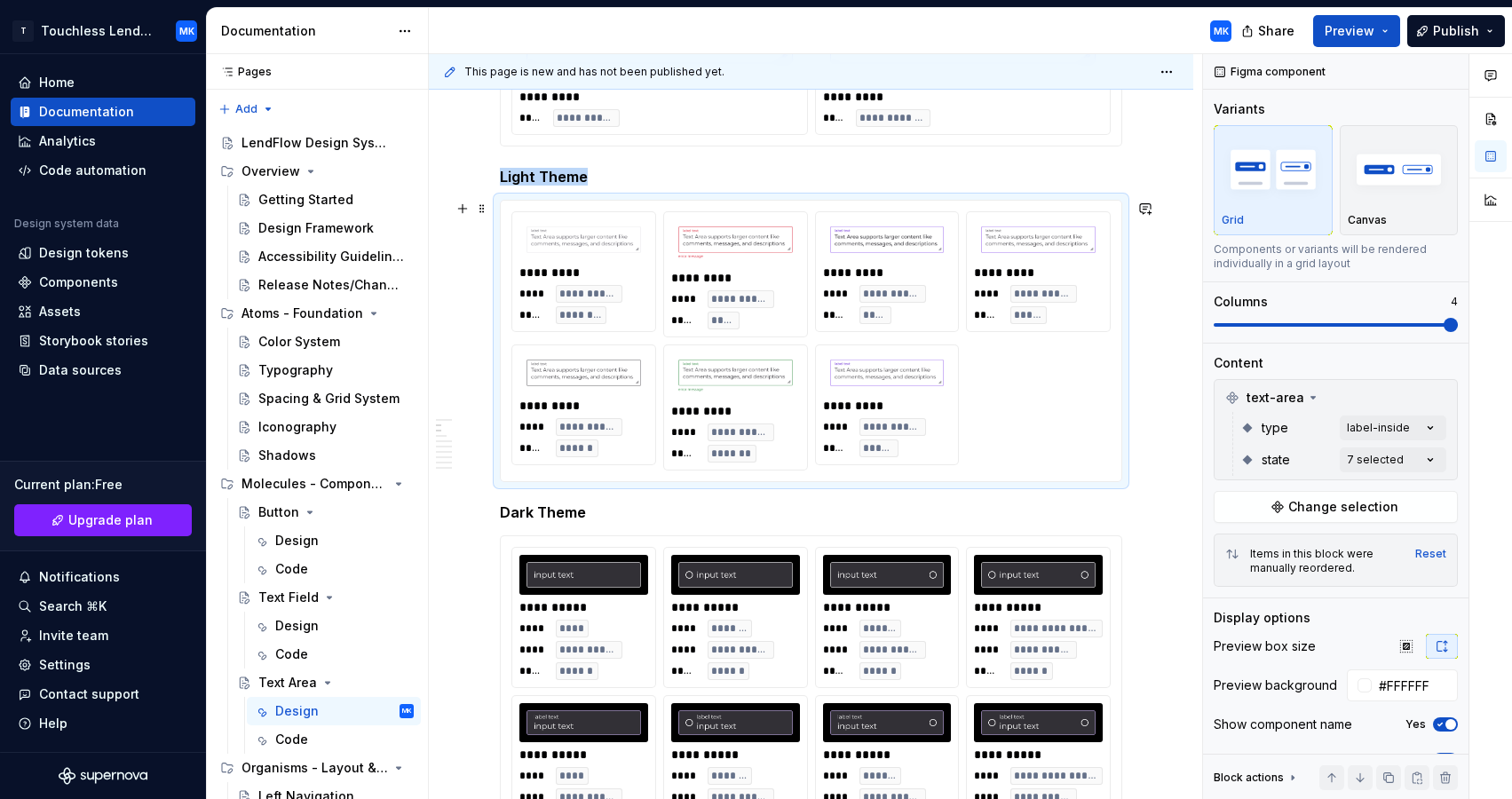
scroll to position [504, 0]
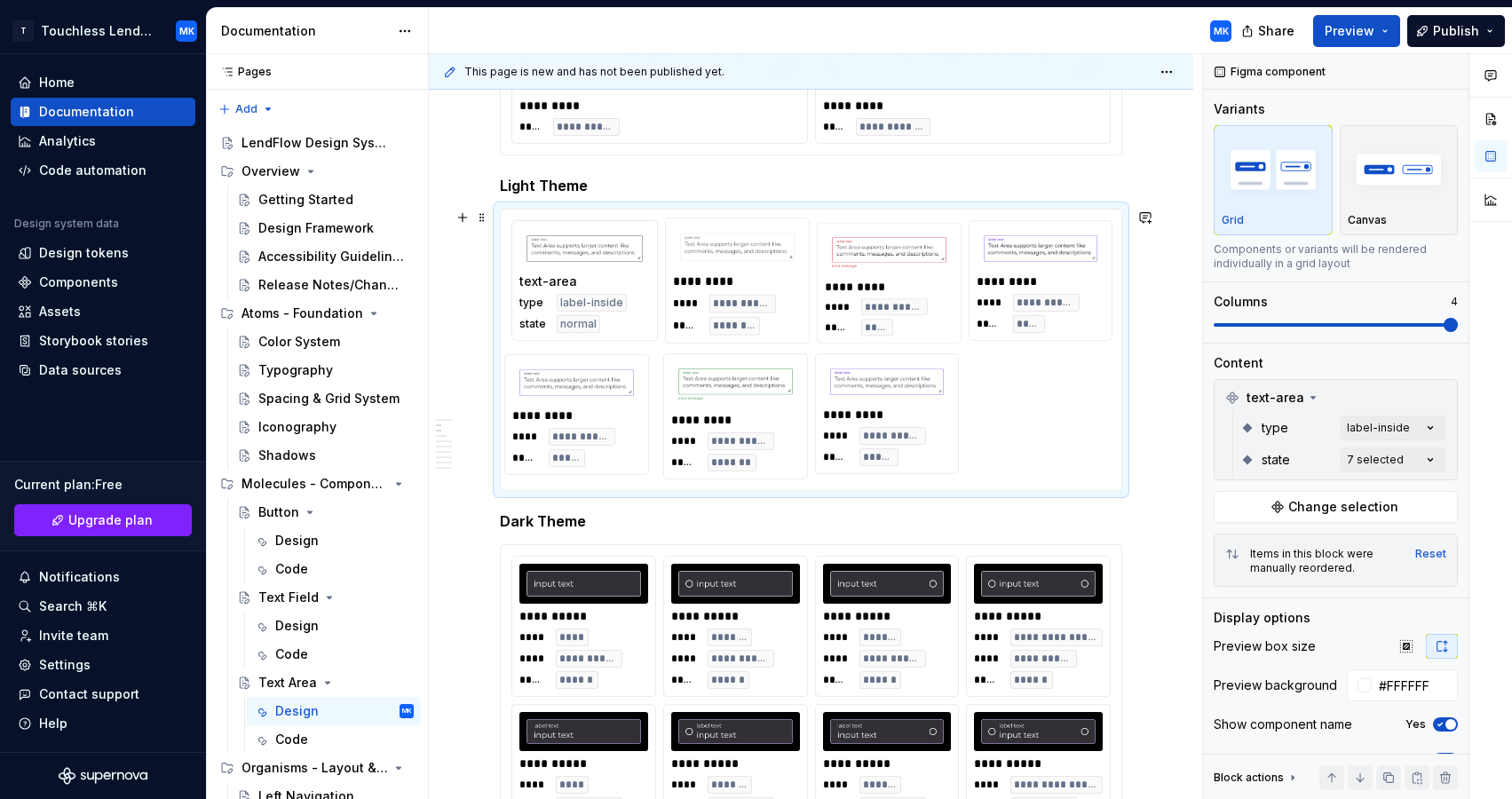
drag, startPoint x: 639, startPoint y: 418, endPoint x: 675, endPoint y: 264, distance: 158.2
click at [674, 264] on body "T Touchless Lending MK Home Documentation Analytics Code automation Design syst…" at bounding box center [756, 400] width 1512 height 799
drag, startPoint x: 619, startPoint y: 442, endPoint x: 780, endPoint y: 287, distance: 223.5
click at [780, 287] on body "T Touchless Lending MK Home Documentation Analytics Code automation Design syst…" at bounding box center [756, 400] width 1512 height 799
drag, startPoint x: 880, startPoint y: 432, endPoint x: 884, endPoint y: 316, distance: 116.1
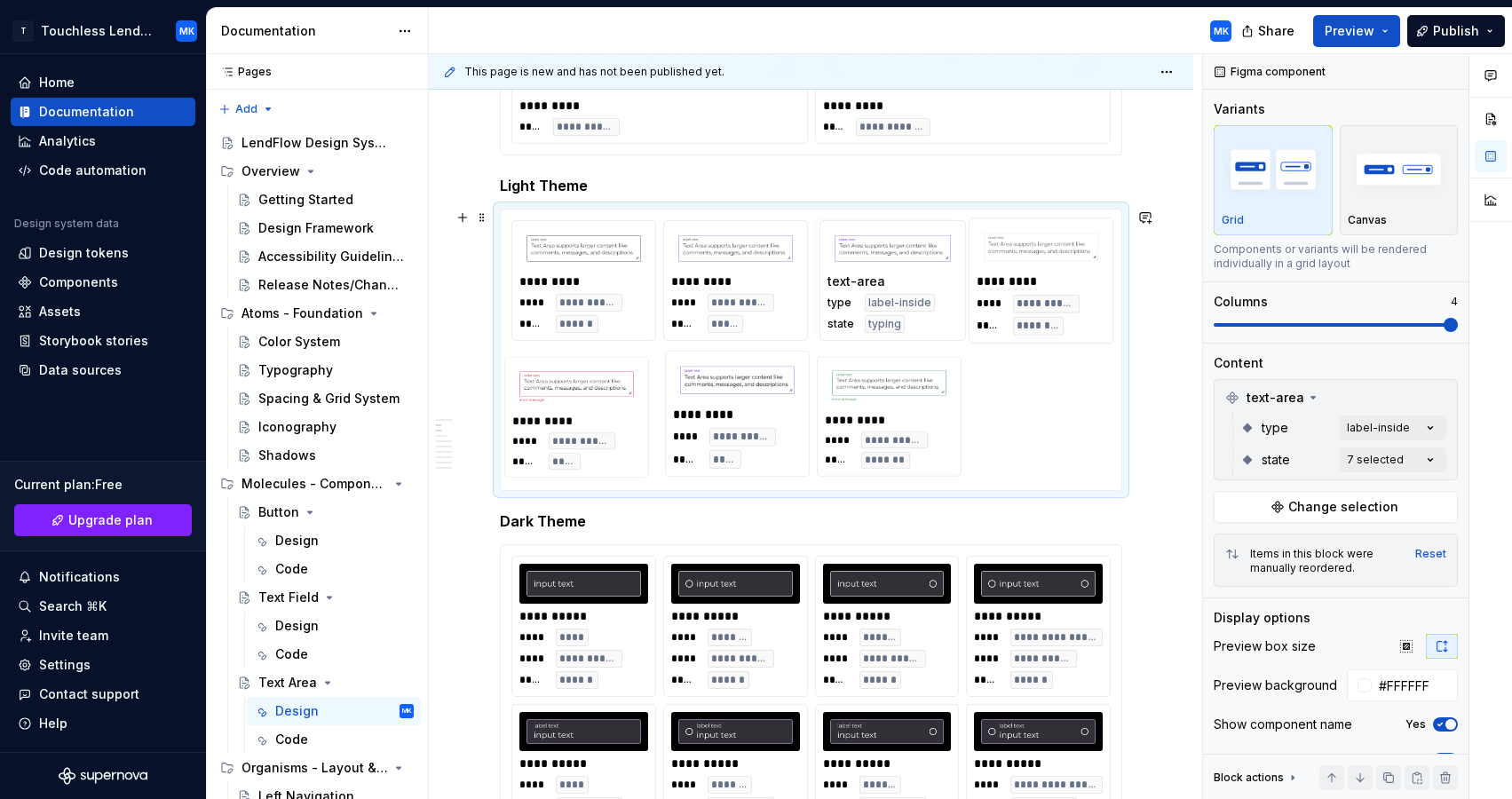
click at [883, 316] on body "T Touchless Lending MK Home Documentation Analytics Code automation Design syst…" at bounding box center [756, 400] width 1512 height 799
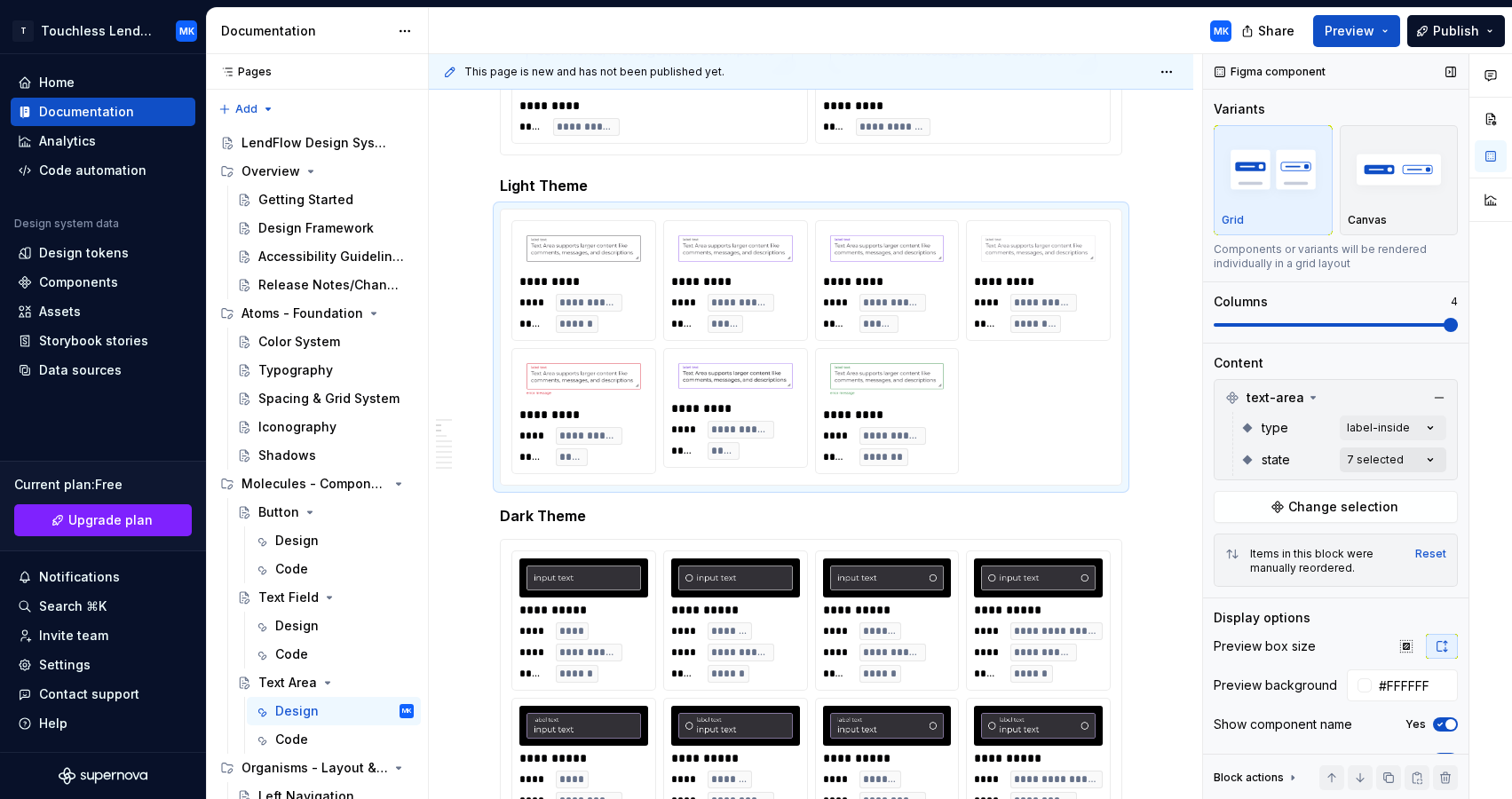
click at [1425, 460] on div "Comments Open comments No comments yet Select ‘Comment’ from the block context …" at bounding box center [1357, 427] width 309 height 746
click at [1492, 401] on div at bounding box center [1491, 427] width 43 height 746
drag, startPoint x: 791, startPoint y: 399, endPoint x: 1060, endPoint y: 280, distance: 294.1
click at [1060, 281] on body "T Touchless Lending MK Home Documentation Analytics Code automation Design syst…" at bounding box center [756, 400] width 1512 height 799
drag, startPoint x: 1060, startPoint y: 280, endPoint x: 1050, endPoint y: 279, distance: 10.0
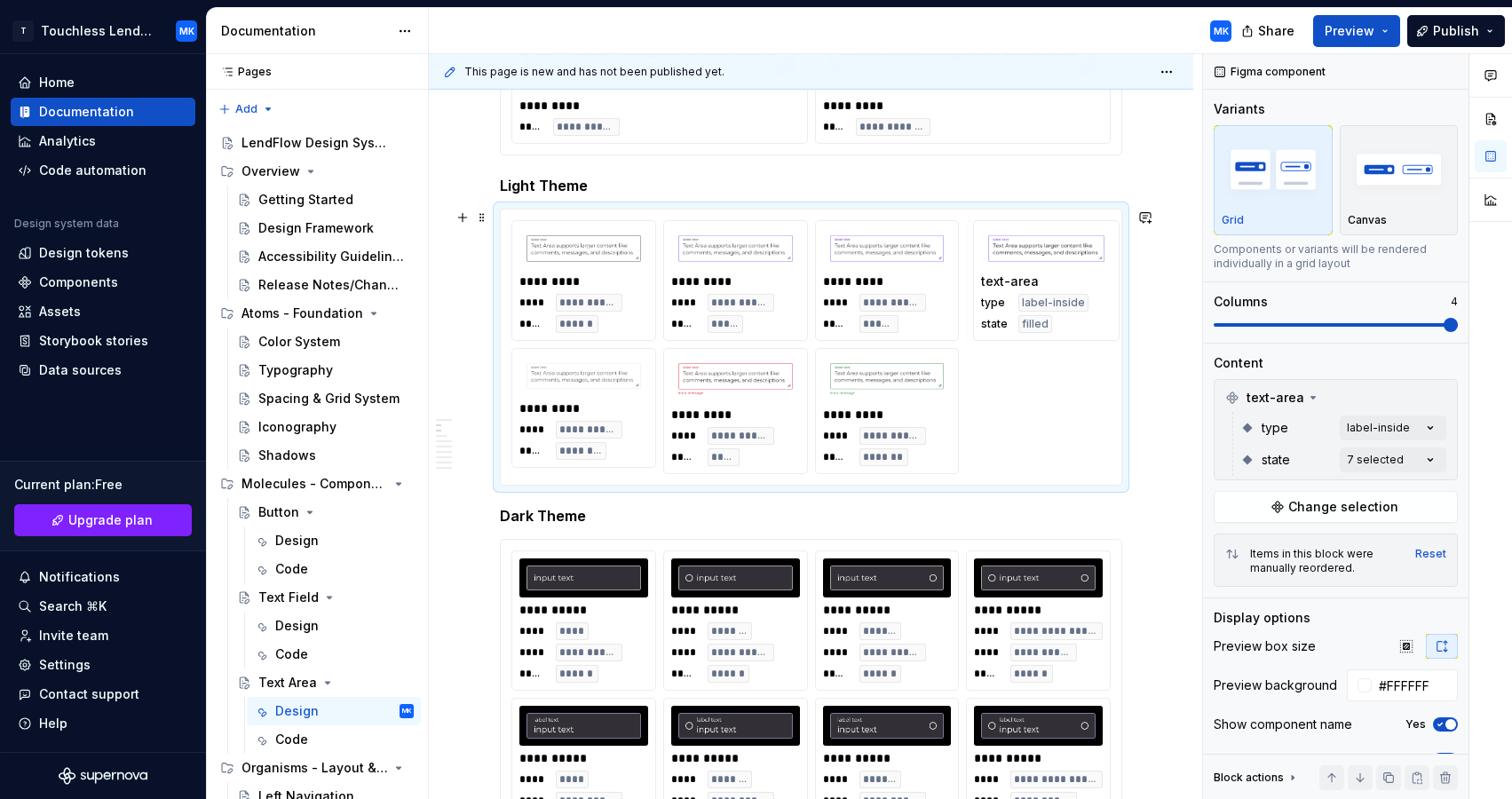
click at [1050, 279] on body "T Touchless Lending MK Home Documentation Analytics Code automation Design syst…" at bounding box center [756, 400] width 1512 height 799
click at [1443, 327] on span at bounding box center [1451, 325] width 14 height 14
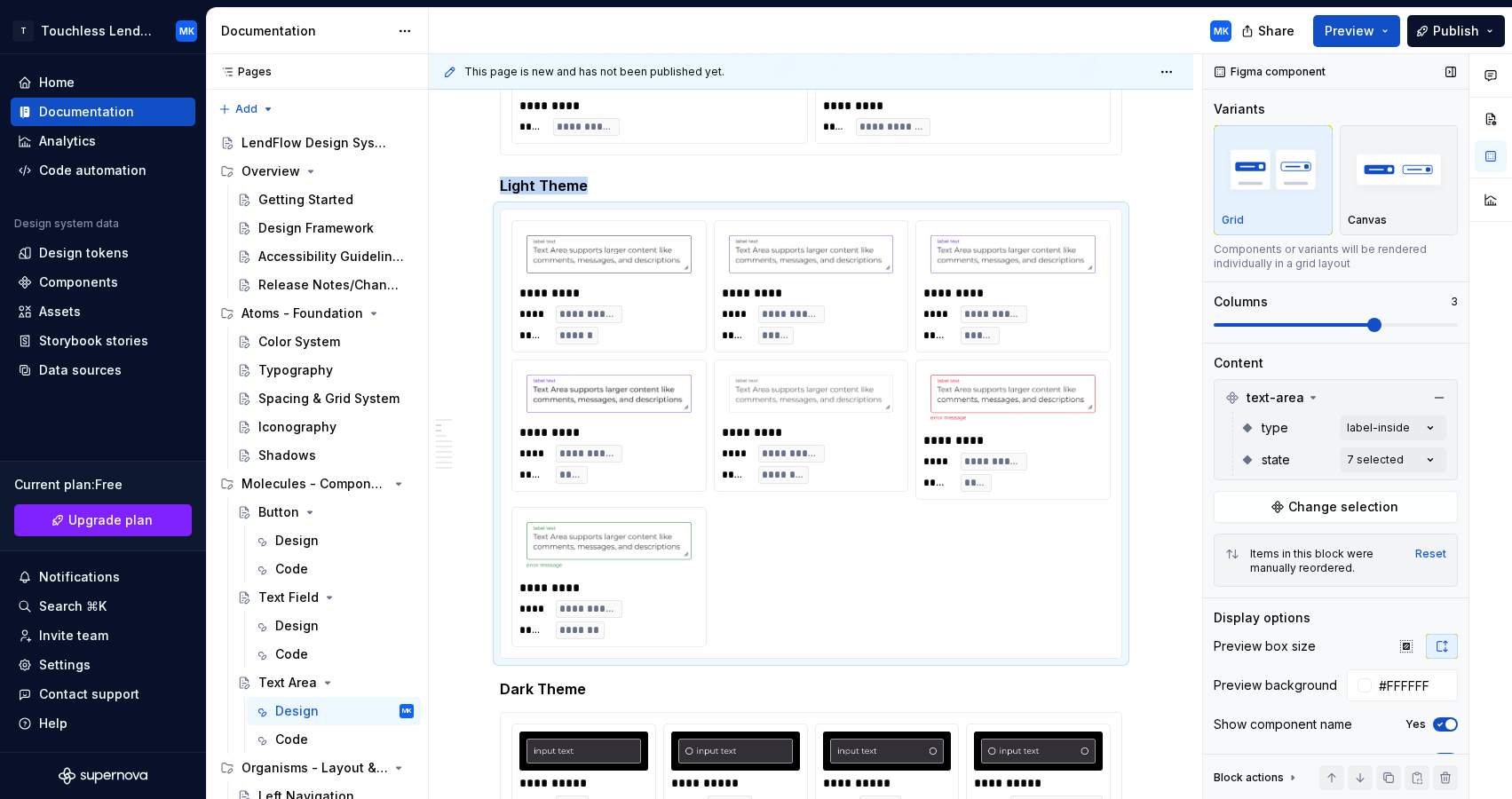
click at [1381, 325] on span at bounding box center [1374, 325] width 14 height 14
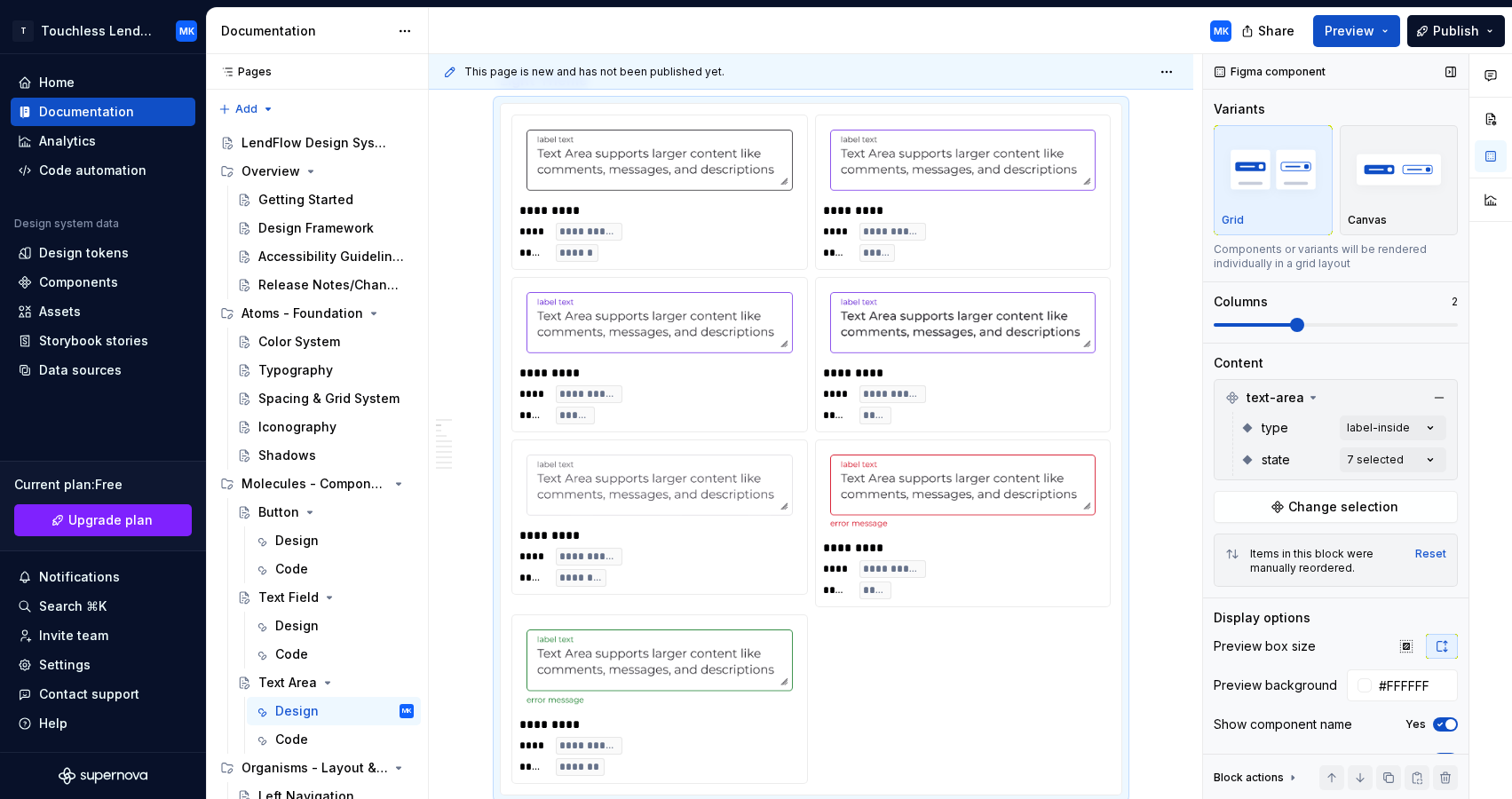
click at [1304, 322] on span at bounding box center [1298, 325] width 14 height 14
click at [1304, 319] on span at bounding box center [1298, 325] width 14 height 14
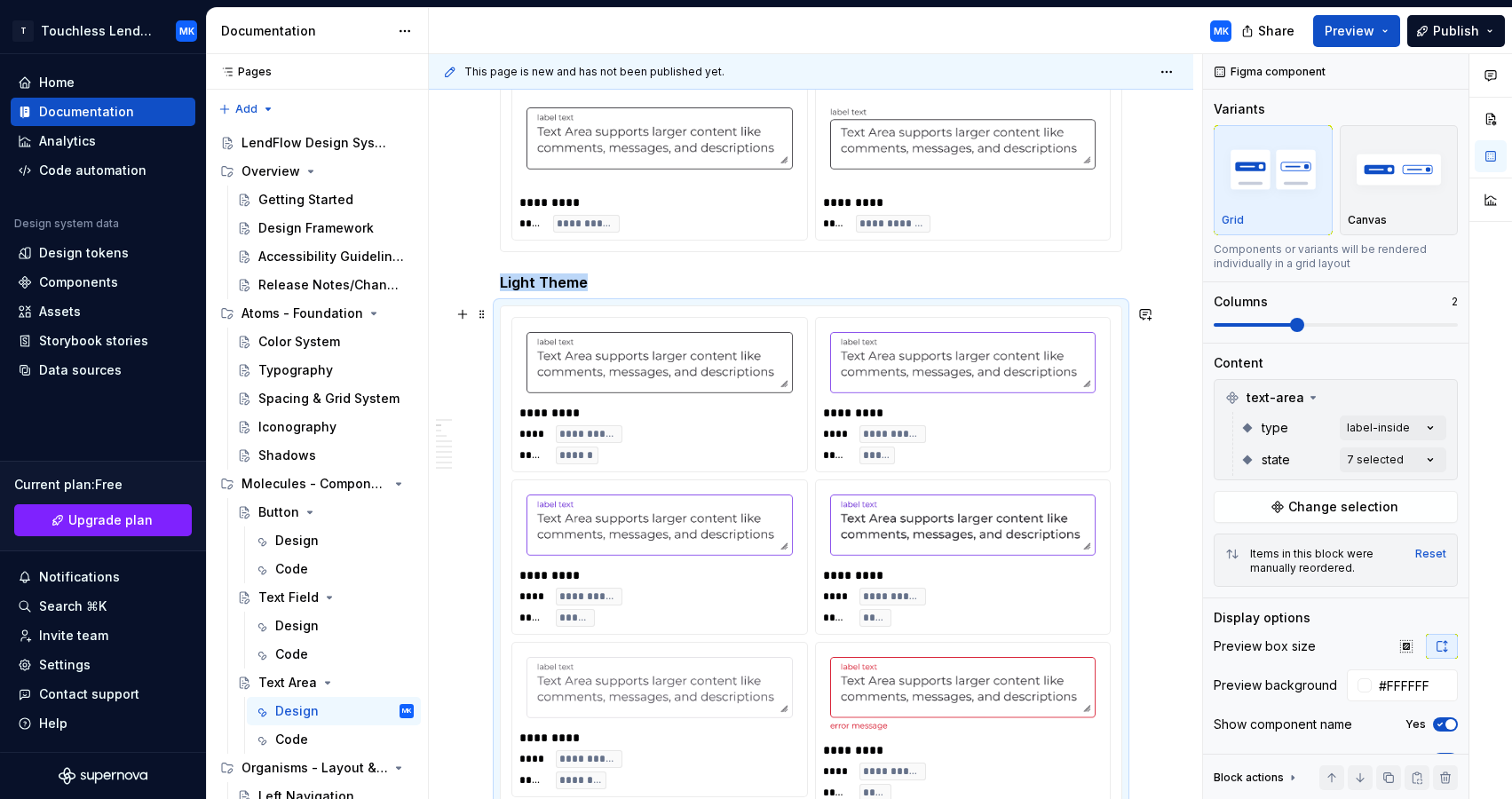
scroll to position [399, 0]
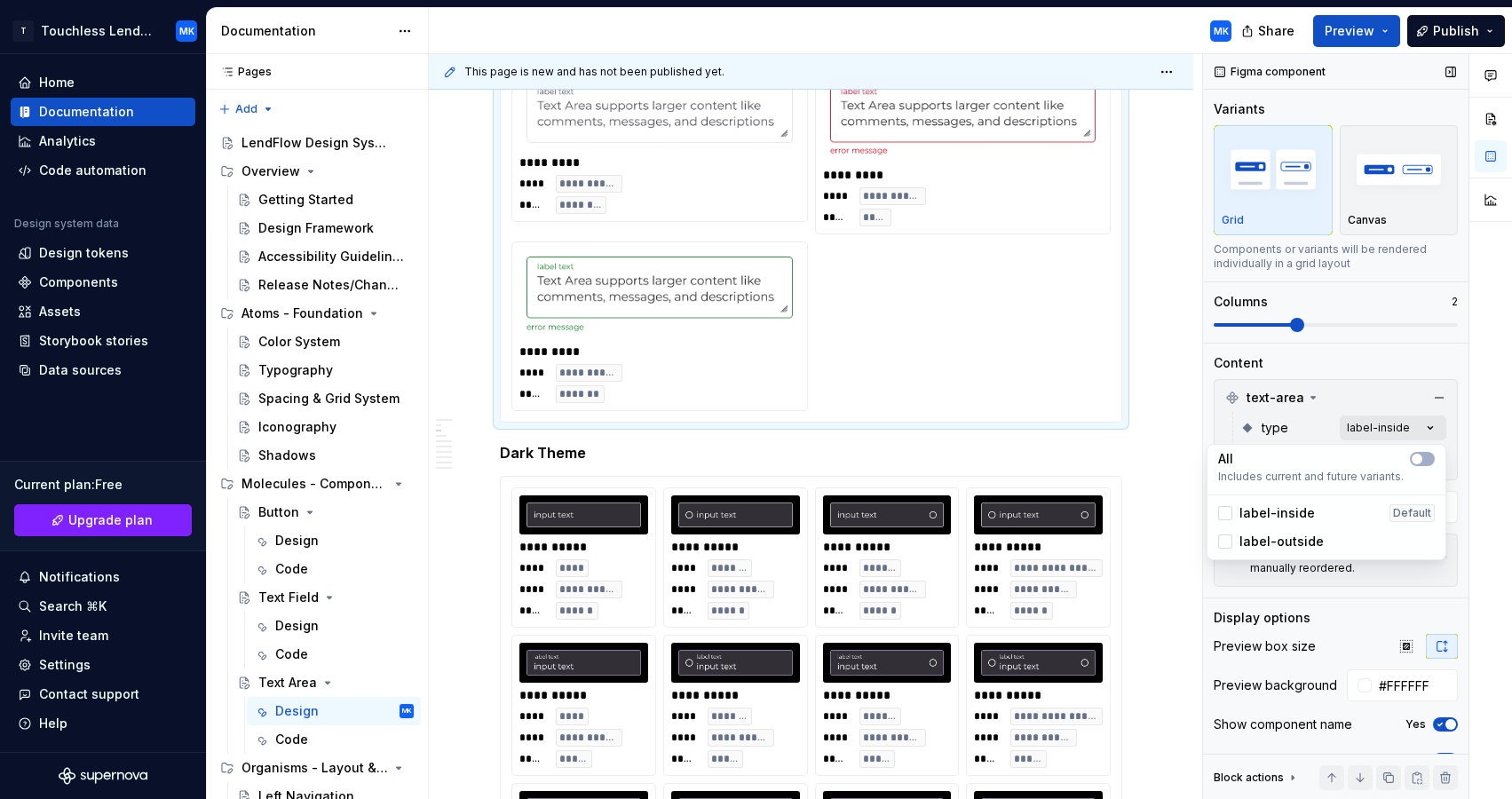
click at [1426, 427] on div "Comments Open comments No comments yet Select ‘Comment’ from the block context …" at bounding box center [1357, 427] width 309 height 746
click at [1412, 392] on div "Comments Open comments No comments yet Select ‘Comment’ from the block context …" at bounding box center [1357, 427] width 309 height 746
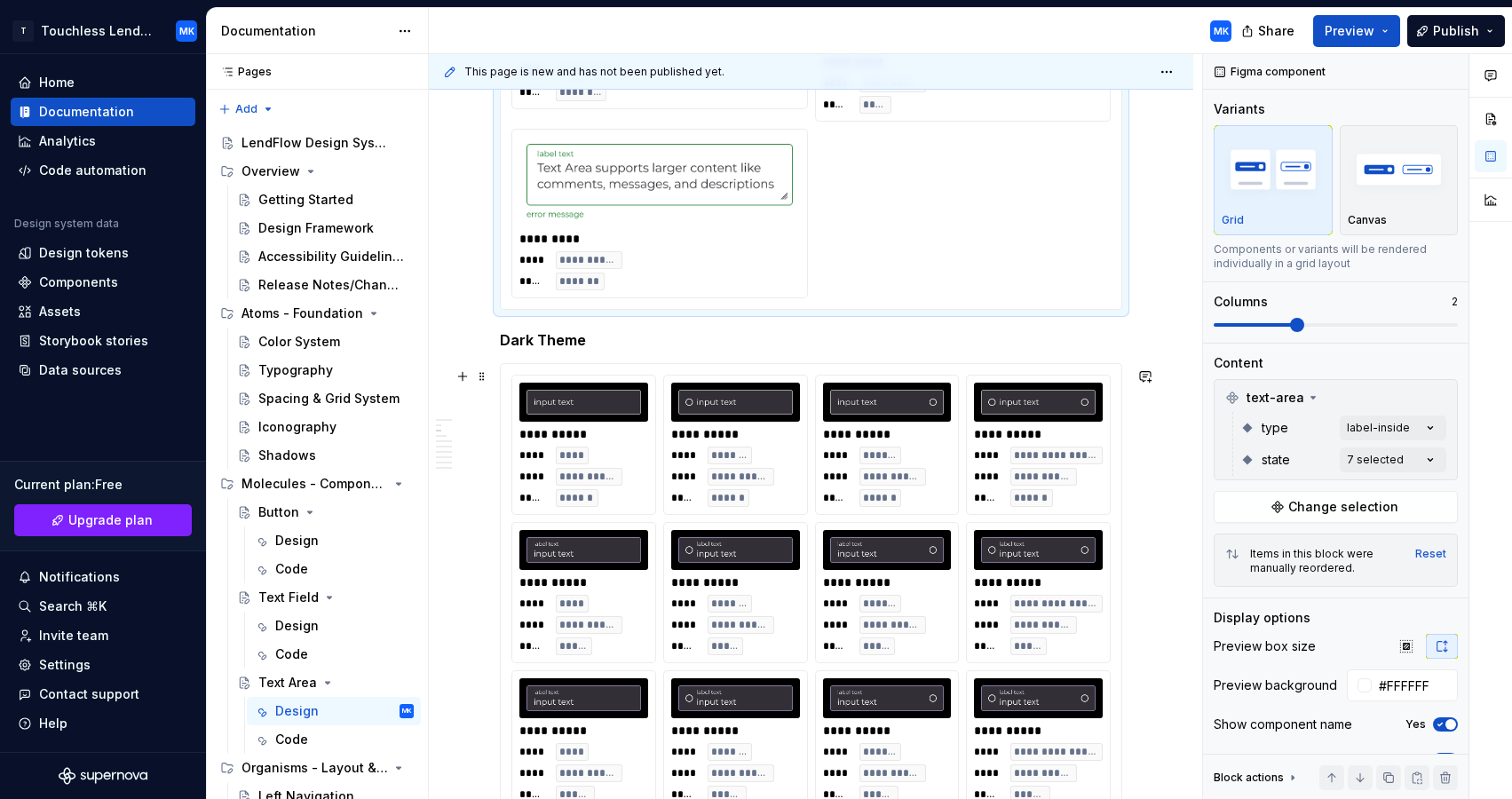
type input "#000000"
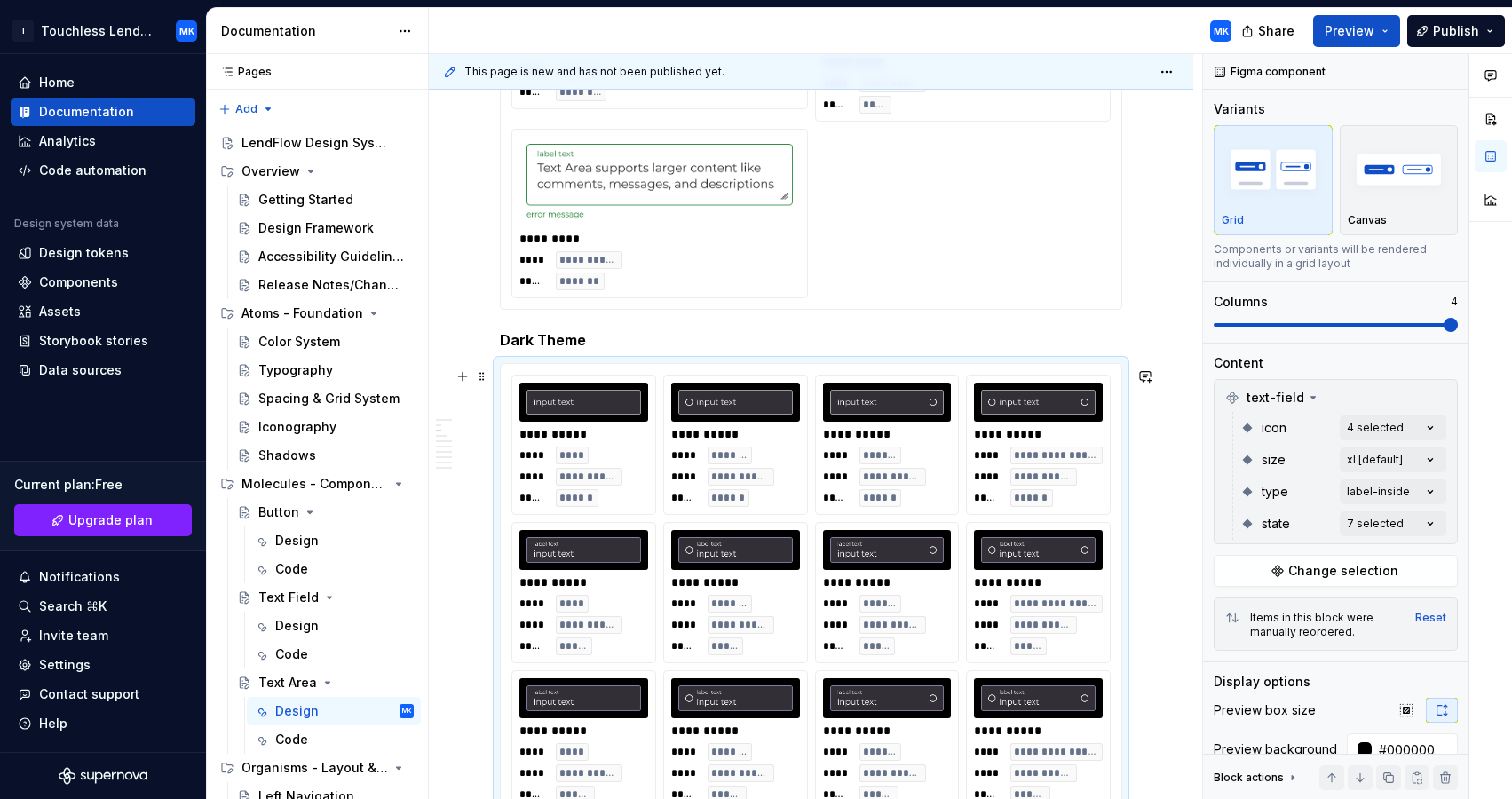
click at [1442, 395] on button "button" at bounding box center [1439, 398] width 25 height 25
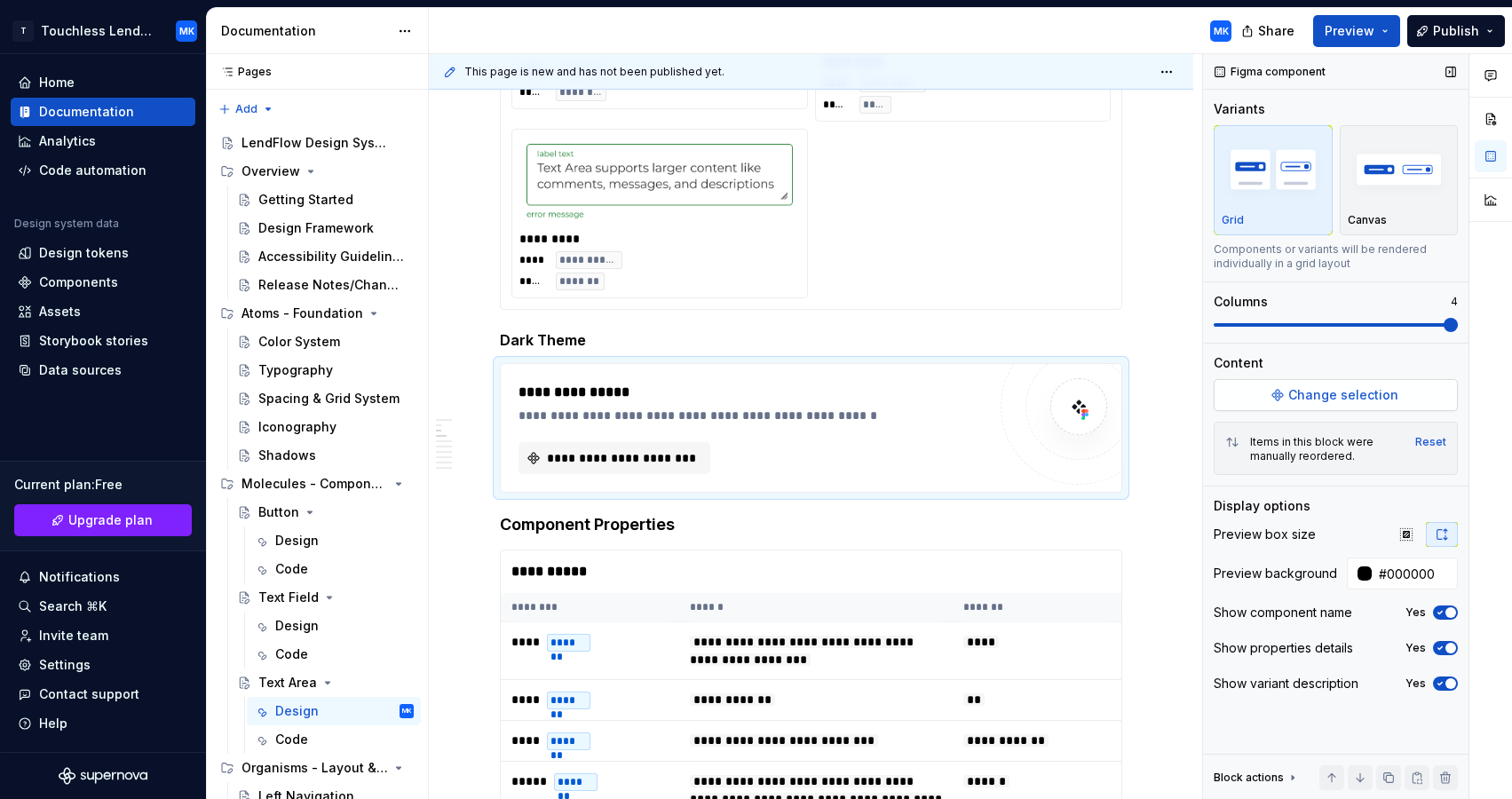
click at [1392, 397] on span "Change selection" at bounding box center [1344, 395] width 110 height 18
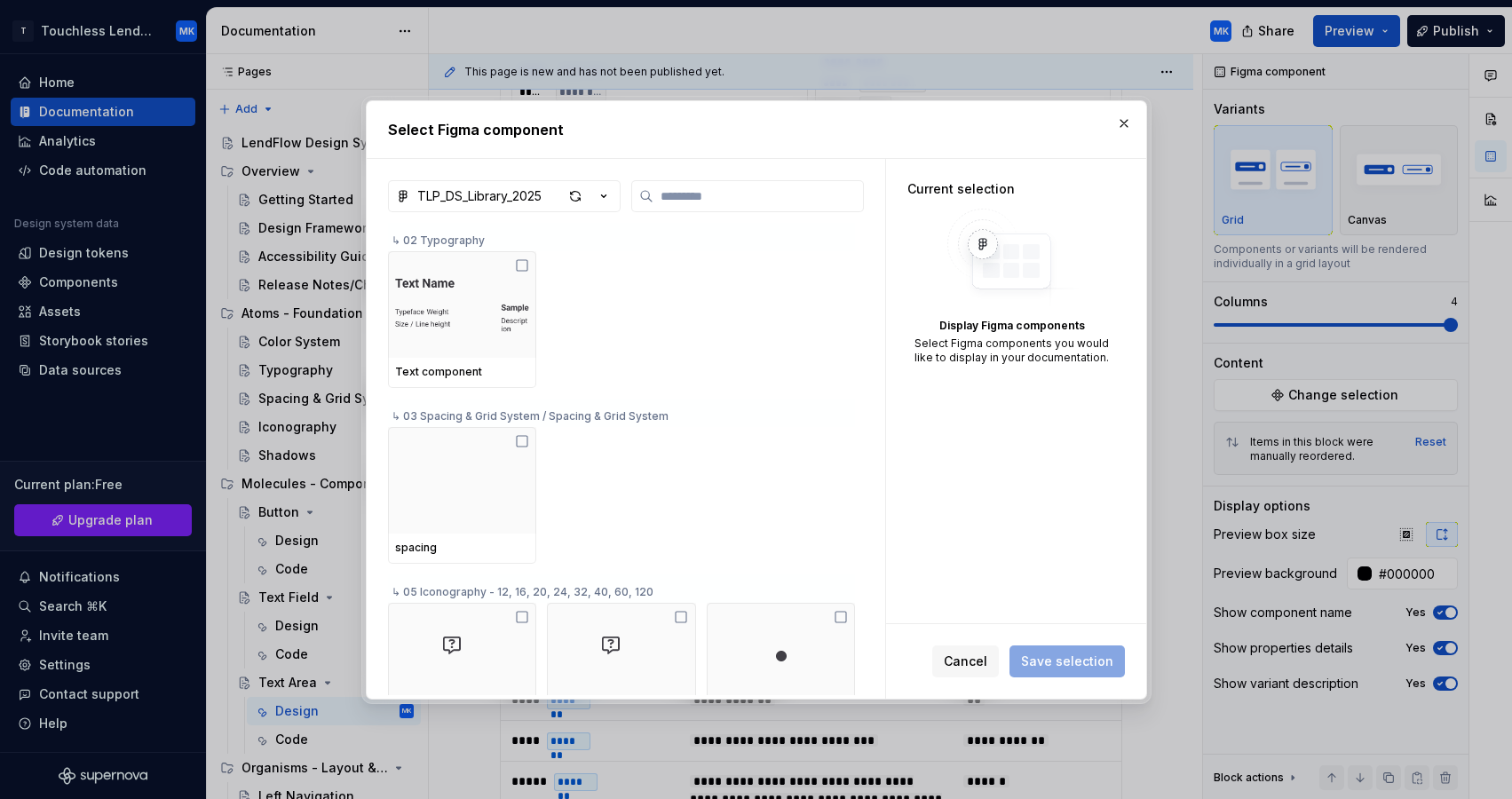
type textarea "*"
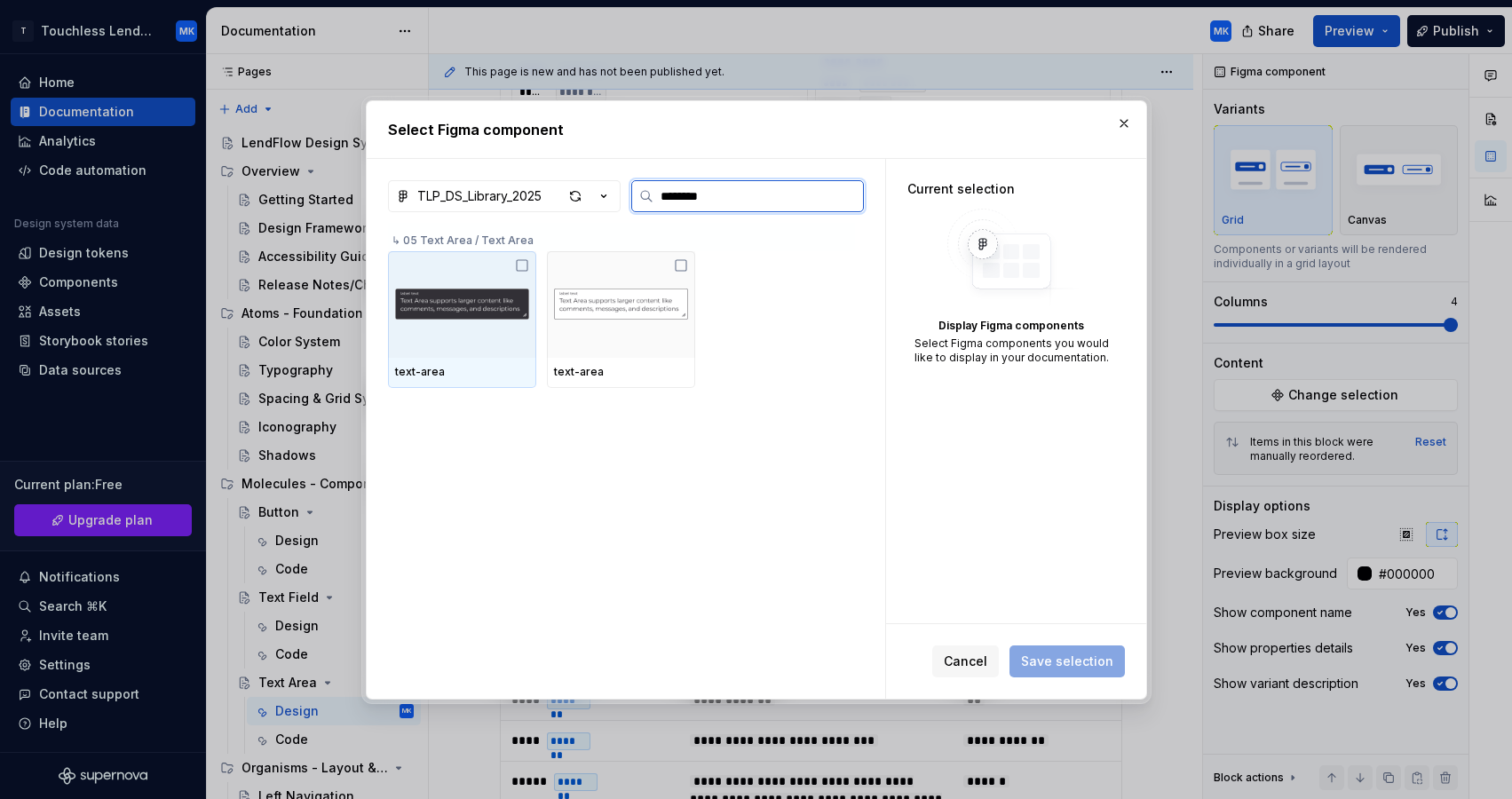
type input "*********"
click at [527, 262] on icon at bounding box center [522, 265] width 14 height 14
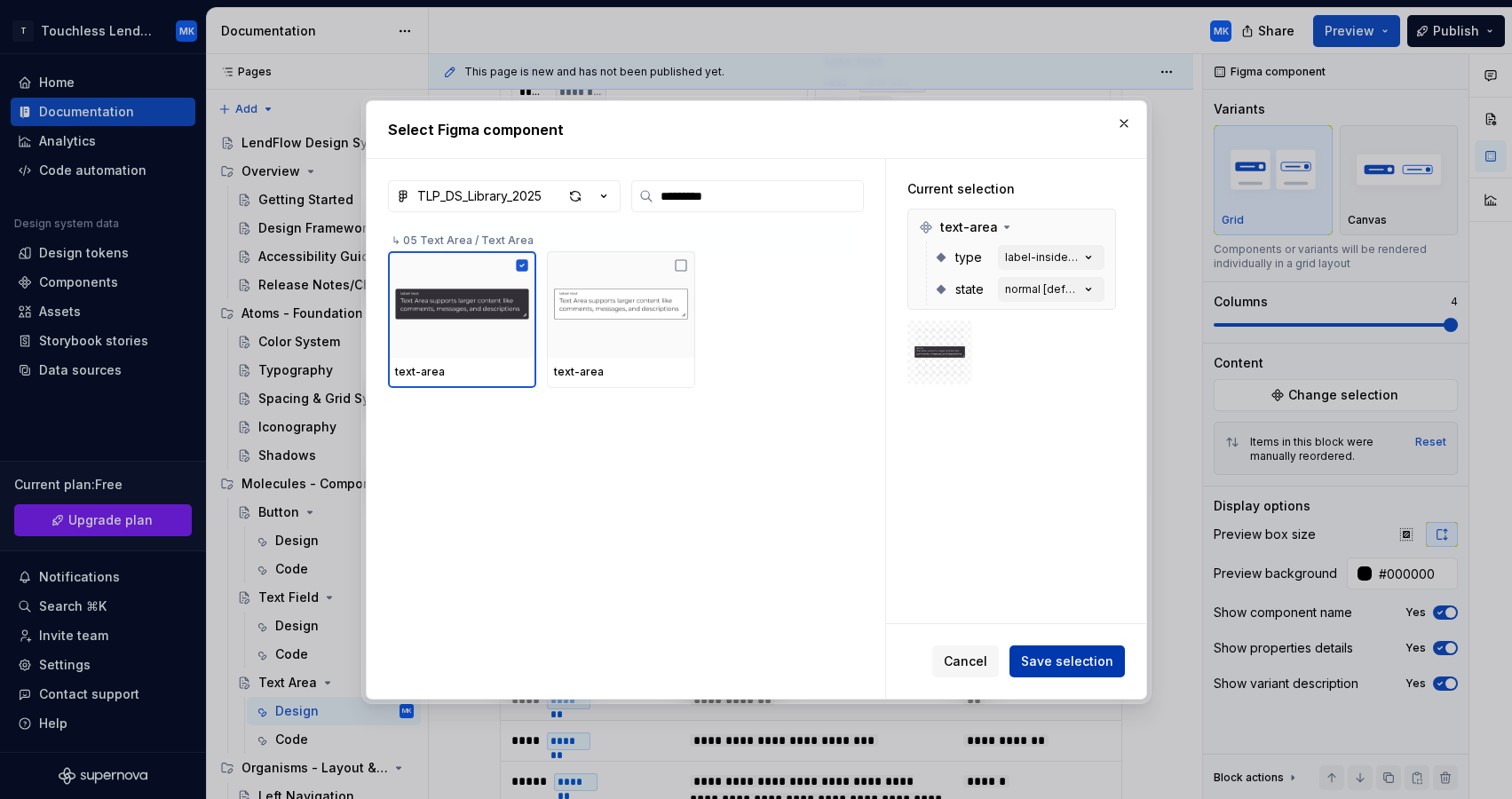
click at [1096, 660] on span "Save selection" at bounding box center [1067, 661] width 93 height 18
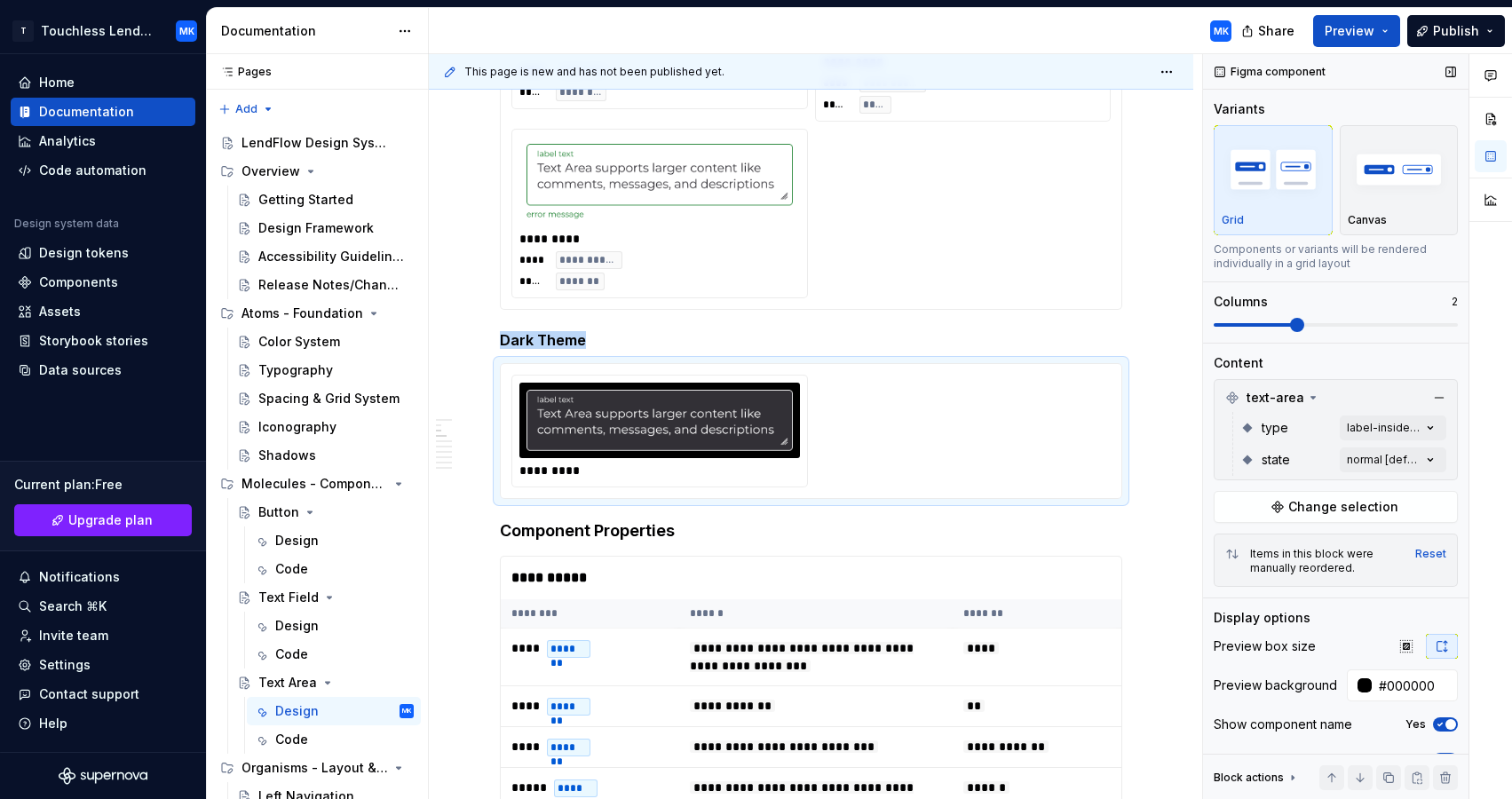
click at [1304, 318] on span at bounding box center [1298, 325] width 14 height 14
click at [1430, 424] on div "Comments Open comments No comments yet Select ‘Comment’ from the block context …" at bounding box center [1357, 427] width 309 height 746
click at [1141, 343] on html "T Touchless Lending MK Home Documentation Analytics Code automation Design syst…" at bounding box center [756, 400] width 1512 height 799
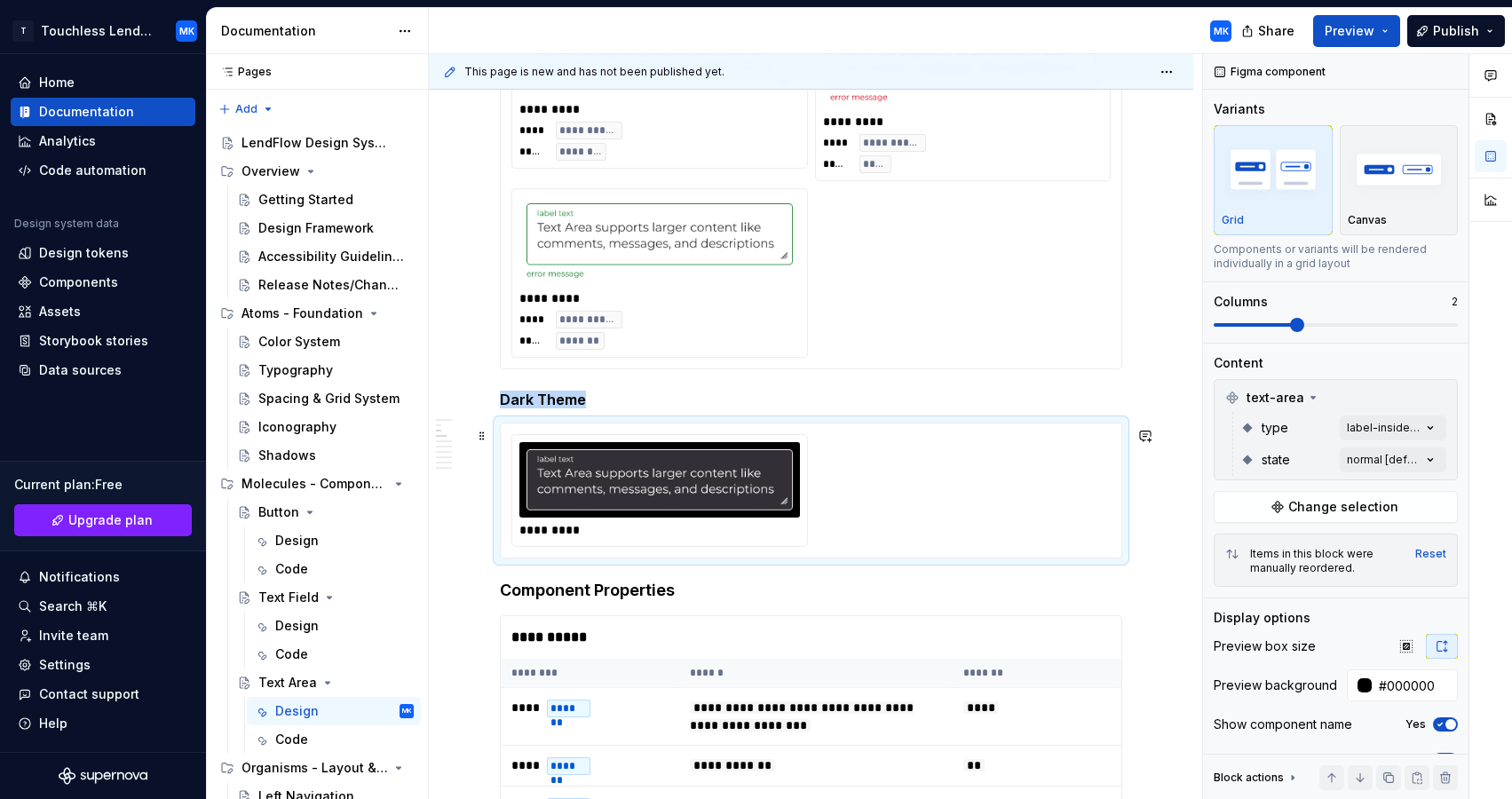
click at [798, 451] on div "To enrich screen reader interactions, please activate Accessibility in Grammarl…" at bounding box center [659, 480] width 280 height 76
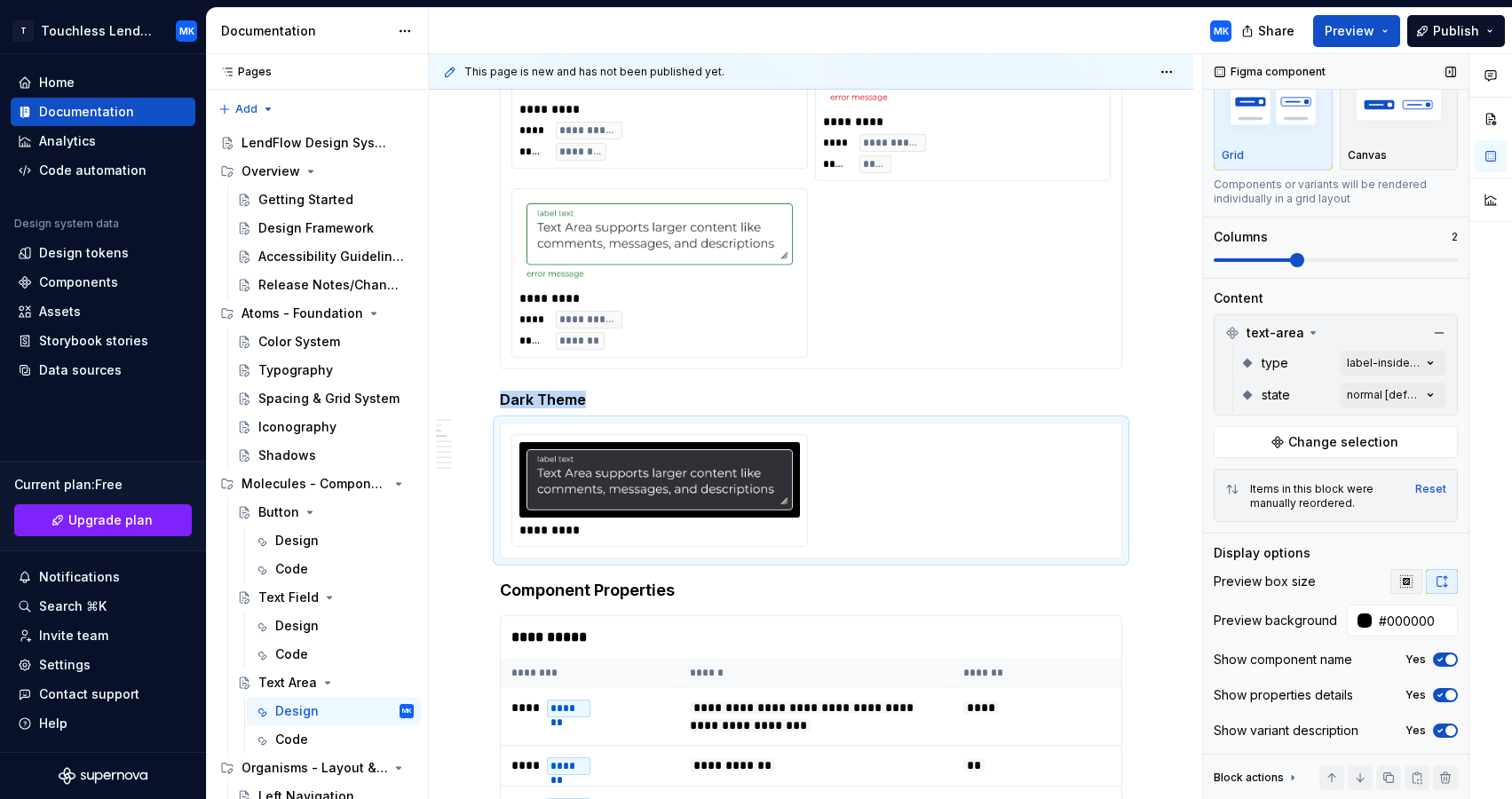
click at [1408, 582] on icon "button" at bounding box center [1405, 580] width 12 height 12
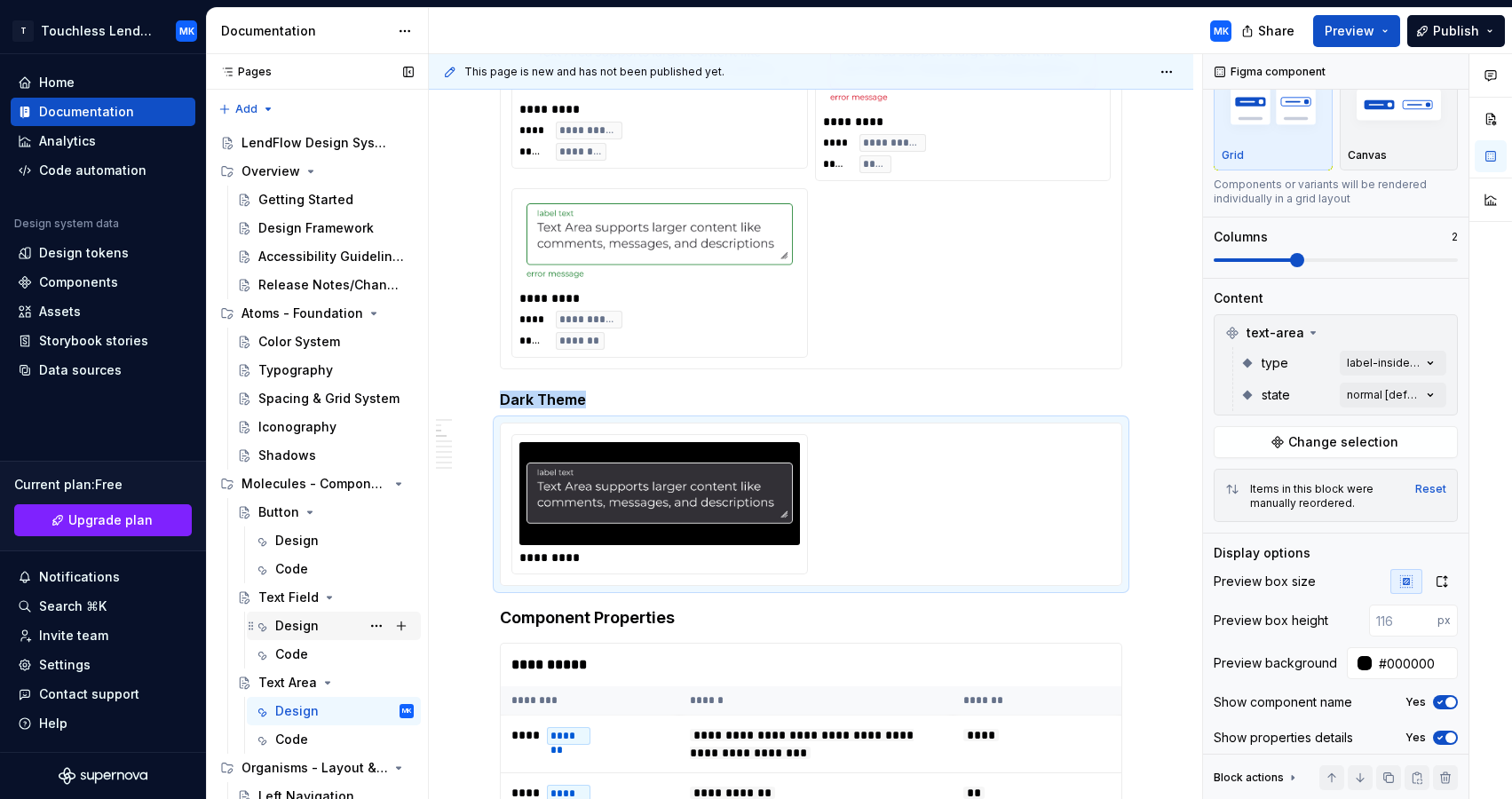
click at [315, 625] on div "Design" at bounding box center [296, 625] width 44 height 18
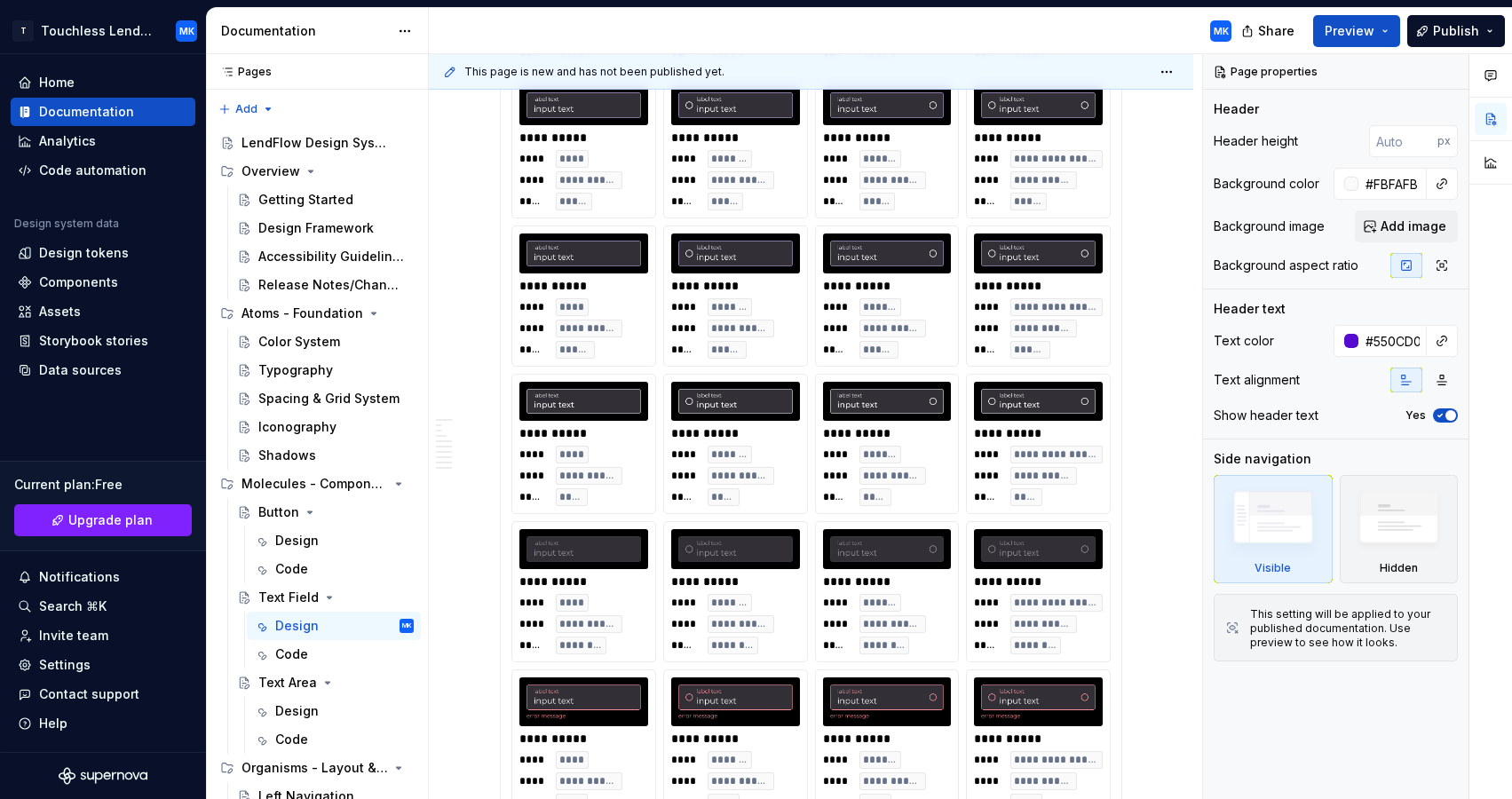
click at [1121, 274] on div "**********" at bounding box center [811, 453] width 620 height 1068
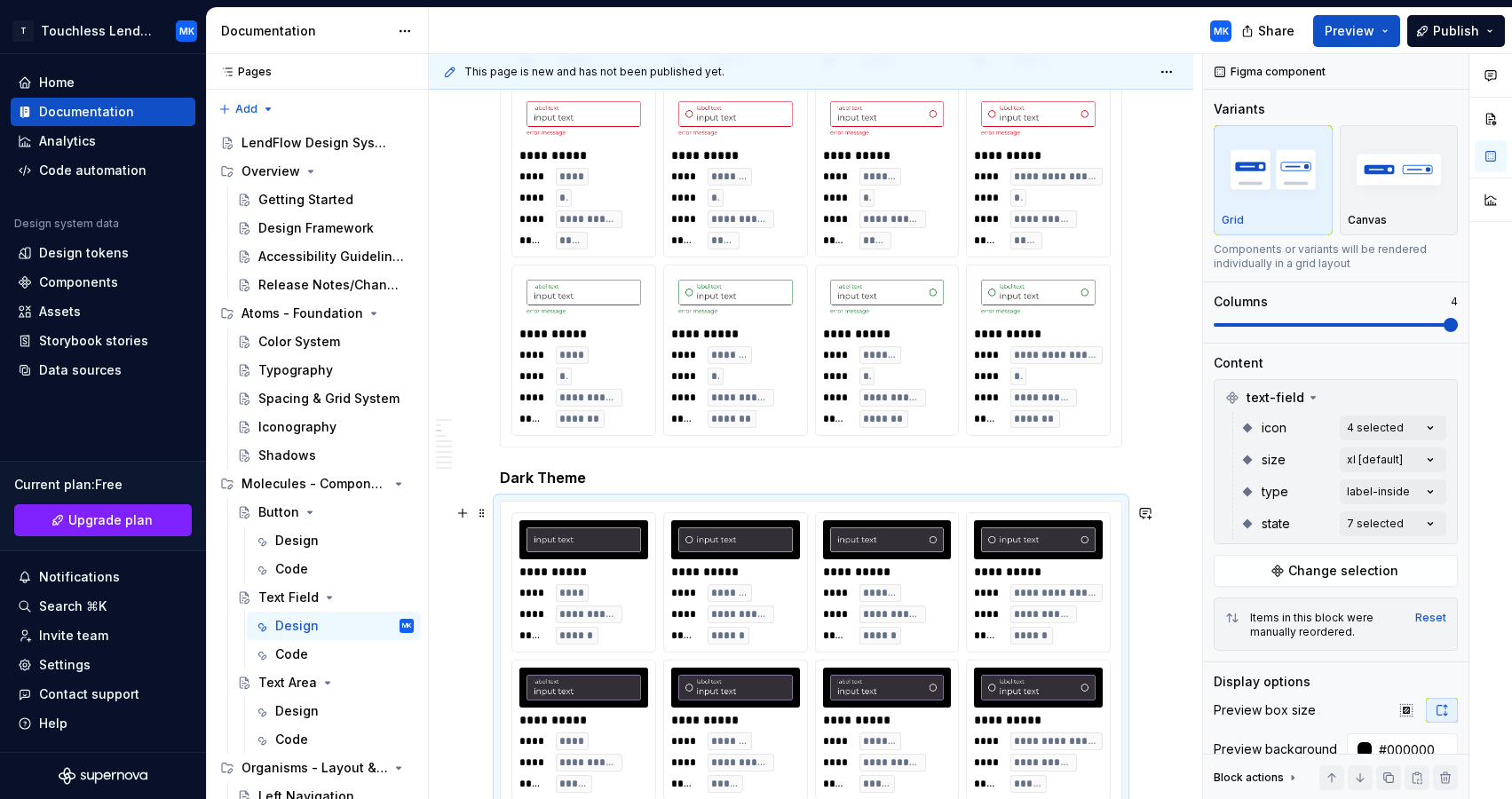
click at [298, 716] on div "Design" at bounding box center [296, 711] width 44 height 18
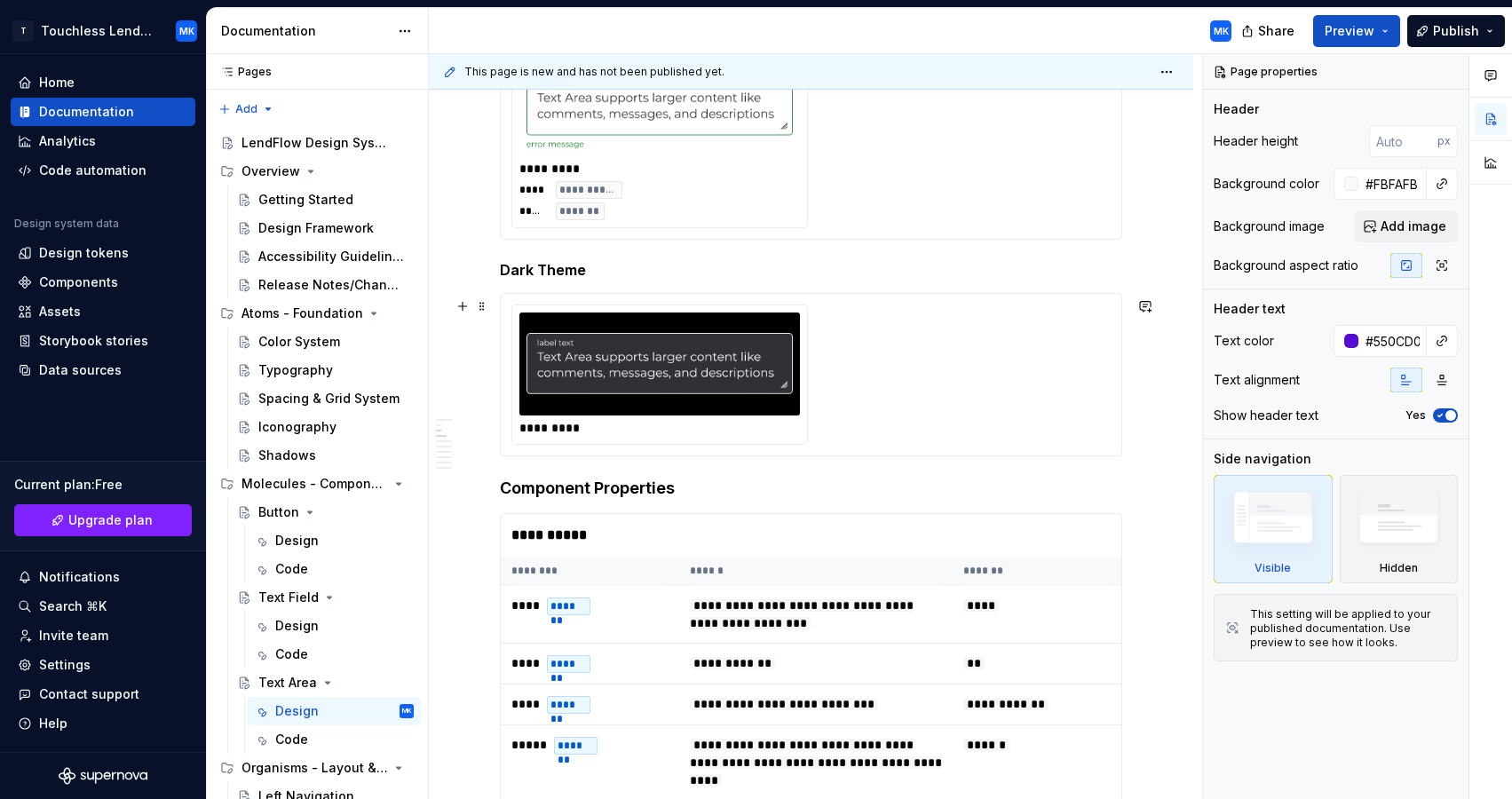
click at [807, 320] on div "*********" at bounding box center [659, 375] width 295 height 139
click at [763, 311] on div "*********" at bounding box center [659, 375] width 295 height 139
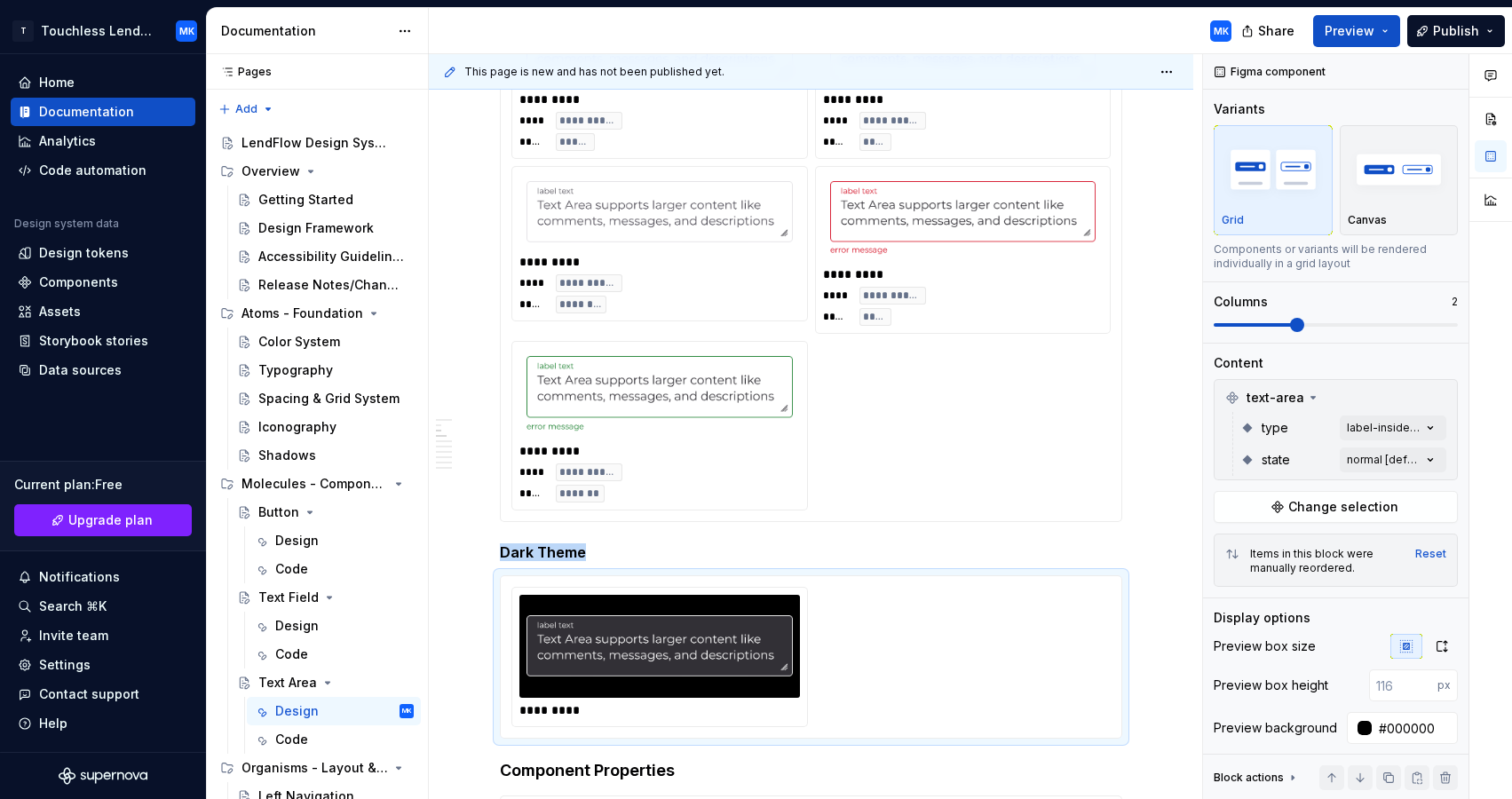
scroll to position [884, 0]
type textarea "*"
